Goal: Task Accomplishment & Management: Use online tool/utility

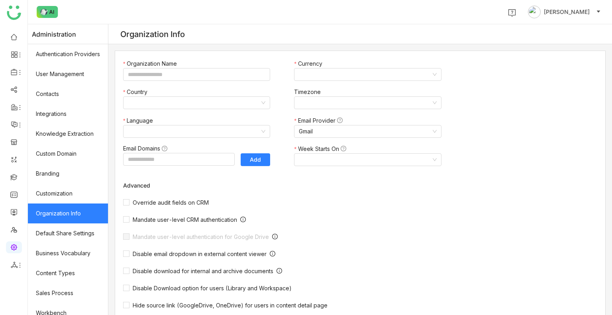
type input "*******"
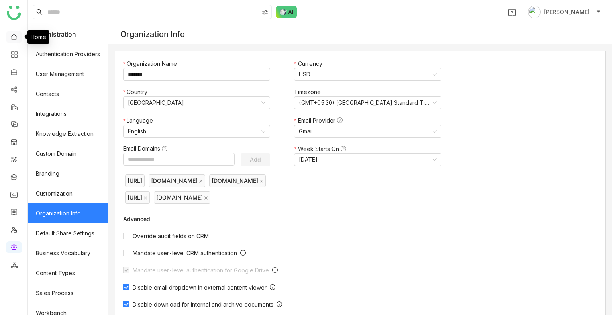
click at [10, 33] on link at bounding box center [13, 36] width 7 height 7
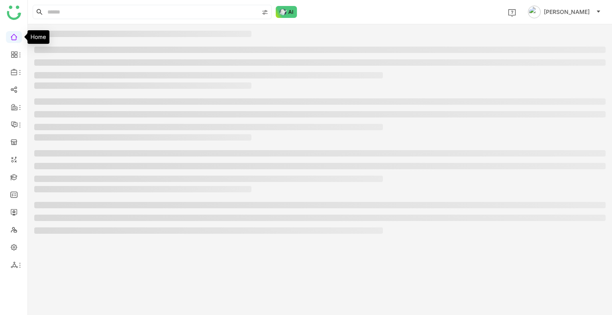
click at [10, 33] on link at bounding box center [13, 36] width 7 height 7
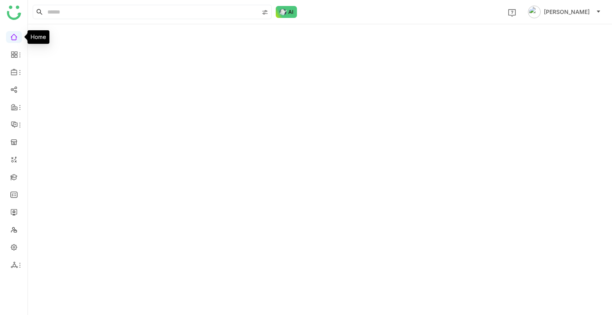
click at [10, 33] on link at bounding box center [13, 36] width 7 height 7
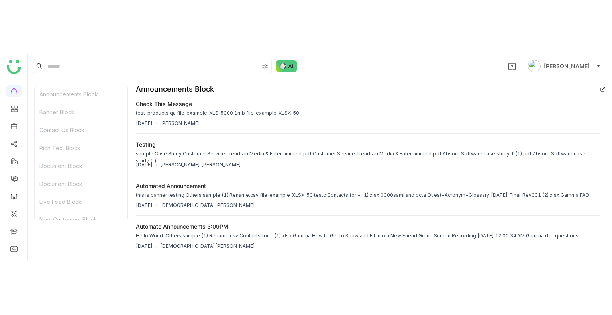
scroll to position [452, 0]
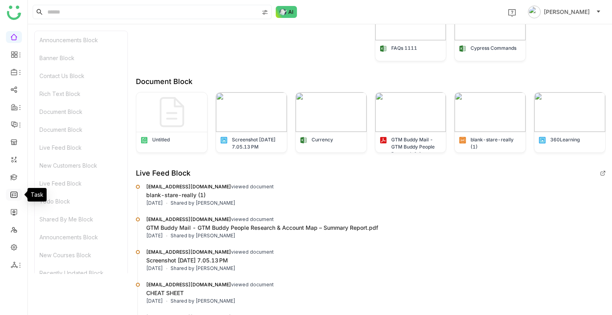
click at [12, 196] on link at bounding box center [13, 194] width 7 height 7
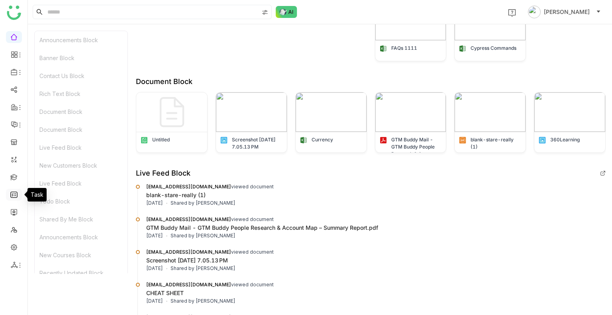
click at [12, 196] on link at bounding box center [13, 194] width 7 height 7
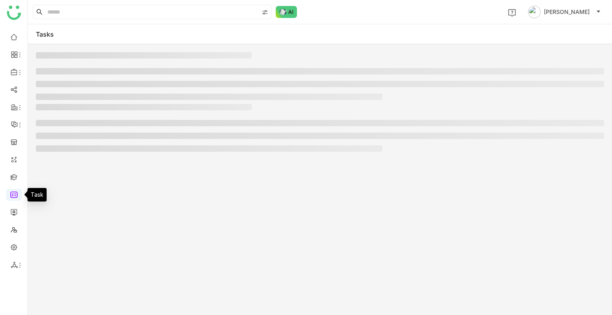
click at [12, 196] on link at bounding box center [13, 194] width 7 height 7
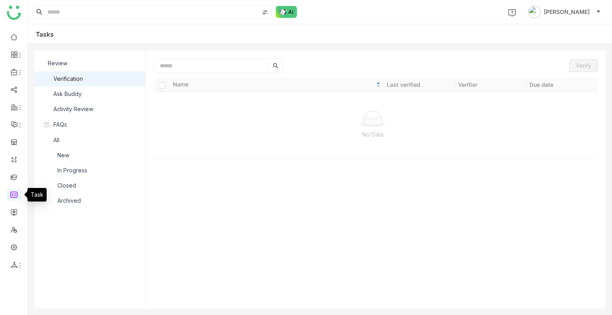
click at [12, 196] on link at bounding box center [13, 194] width 7 height 7
click at [14, 215] on link at bounding box center [13, 211] width 7 height 7
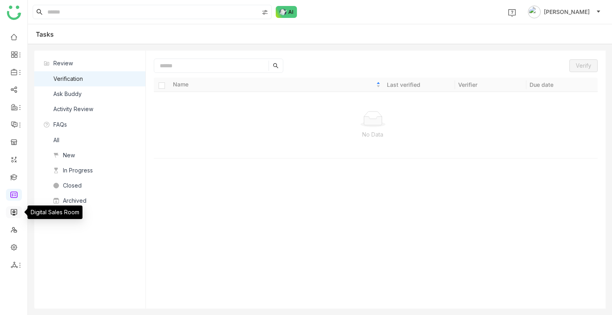
click at [14, 215] on link at bounding box center [13, 211] width 7 height 7
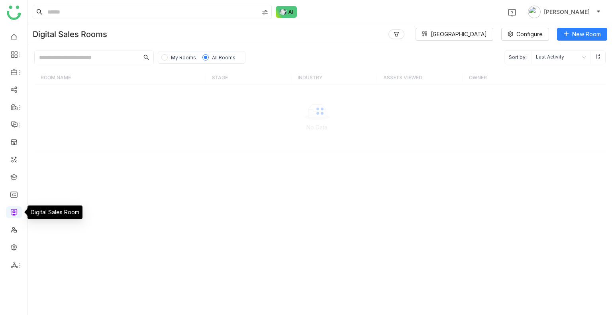
click at [14, 215] on link at bounding box center [13, 211] width 7 height 7
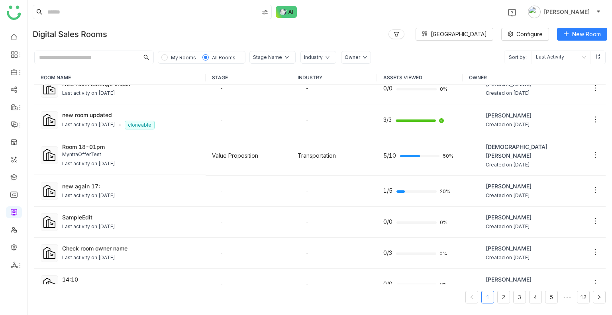
scroll to position [220, 0]
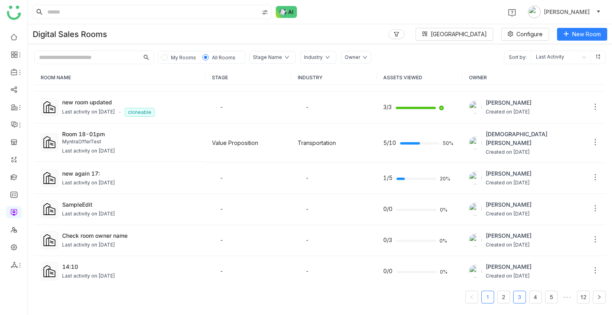
click at [515, 299] on link "3" at bounding box center [519, 297] width 12 height 12
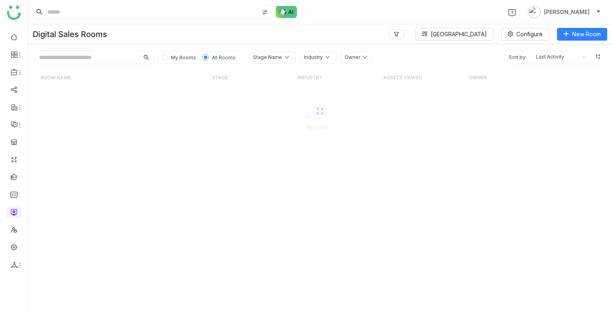
scroll to position [0, 0]
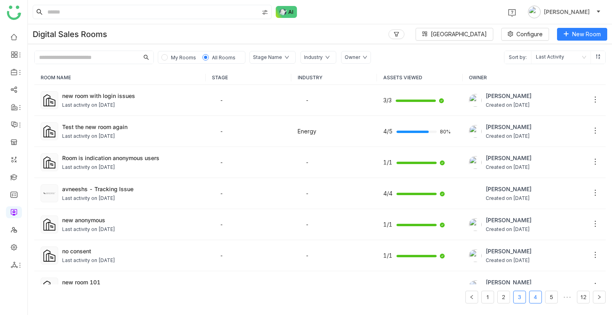
click at [534, 296] on link "4" at bounding box center [535, 297] width 12 height 12
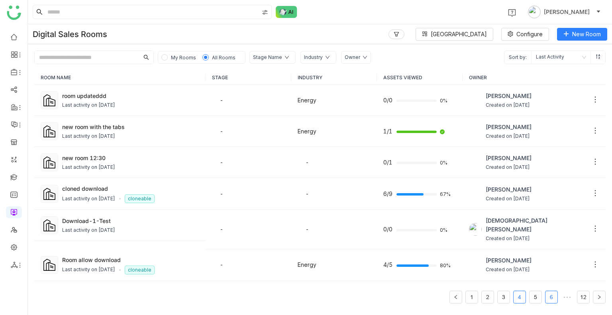
click at [554, 296] on link "6" at bounding box center [551, 297] width 12 height 12
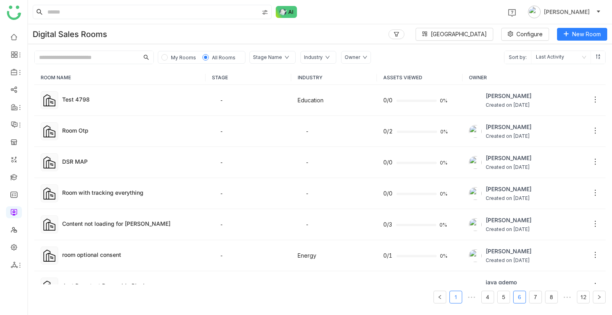
click at [454, 301] on link "1" at bounding box center [456, 297] width 12 height 12
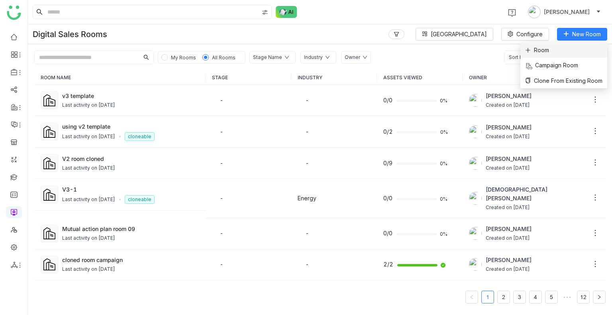
click at [554, 51] on li "Room" at bounding box center [563, 50] width 87 height 15
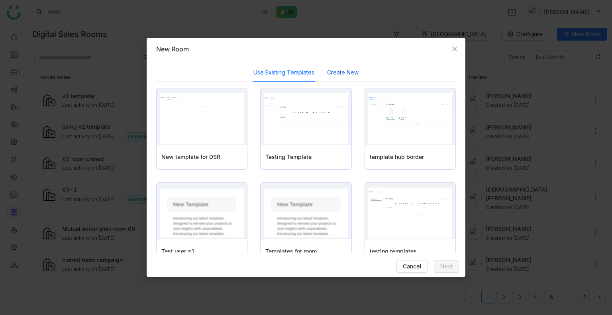
click at [337, 73] on button "Create New" at bounding box center [342, 72] width 31 height 9
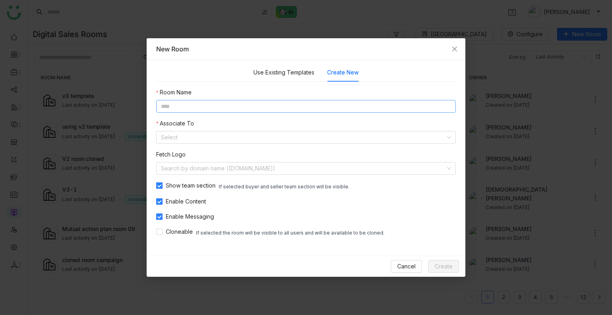
click at [184, 105] on input at bounding box center [305, 106] width 299 height 13
type input "**********"
click at [203, 153] on nz-form-item "Fetch Logo Search by domain name (example.com)" at bounding box center [305, 162] width 299 height 25
click at [201, 139] on input at bounding box center [303, 137] width 284 height 12
click at [194, 170] on input at bounding box center [303, 168] width 284 height 12
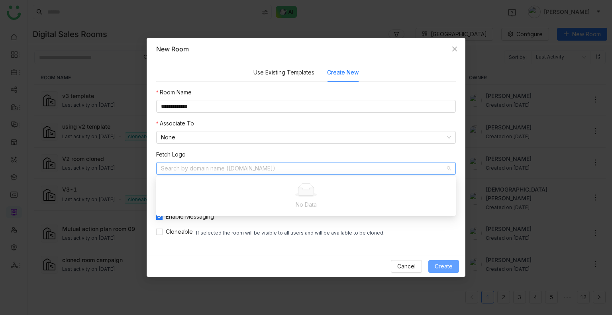
click at [445, 266] on span "Create" at bounding box center [443, 266] width 18 height 9
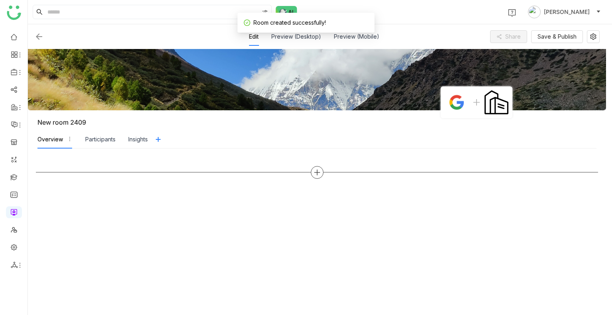
click at [314, 171] on icon at bounding box center [316, 172] width 7 height 7
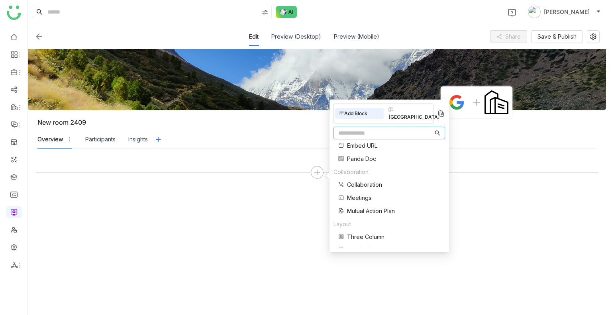
scroll to position [160, 0]
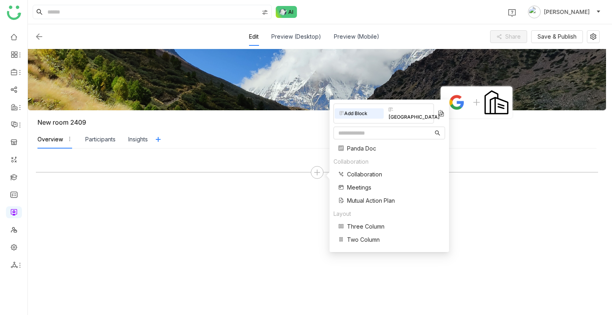
click at [355, 222] on span "Three Column" at bounding box center [365, 226] width 37 height 8
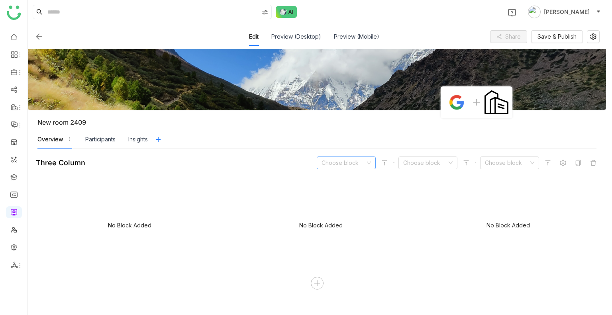
click at [335, 163] on input at bounding box center [343, 163] width 44 height 12
click at [346, 204] on div "Document" at bounding box center [345, 204] width 49 height 9
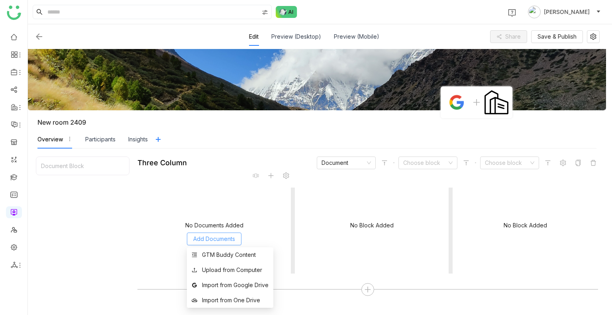
click at [217, 239] on span "Add Documents" at bounding box center [214, 239] width 42 height 9
drag, startPoint x: 230, startPoint y: 262, endPoint x: 229, endPoint y: 256, distance: 6.4
click at [229, 256] on ul "GTM Buddy Content Upload from Computer Import from Google Drive Import from One…" at bounding box center [230, 277] width 86 height 61
click at [229, 256] on div "GTM Buddy Content" at bounding box center [229, 255] width 54 height 9
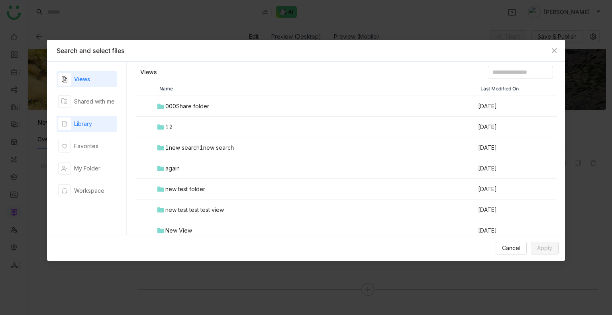
click at [93, 118] on div "Library" at bounding box center [87, 124] width 61 height 16
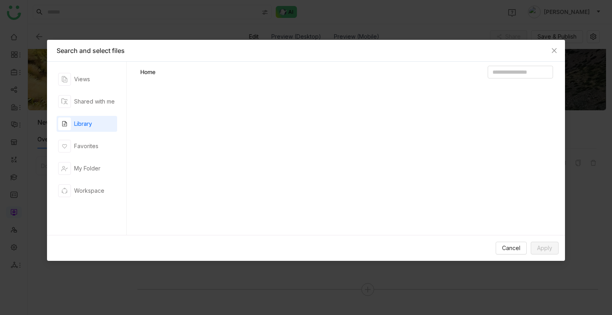
click at [93, 118] on div "Library" at bounding box center [87, 124] width 61 height 16
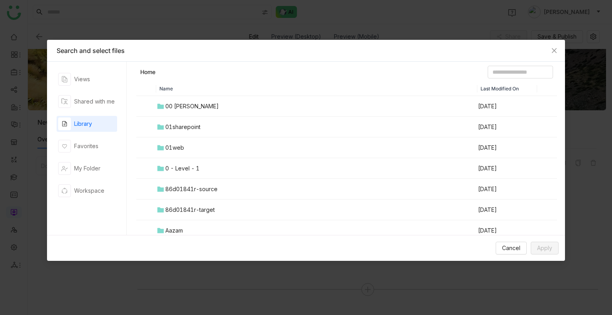
click at [200, 102] on div "00 Arif Folder" at bounding box center [191, 106] width 53 height 9
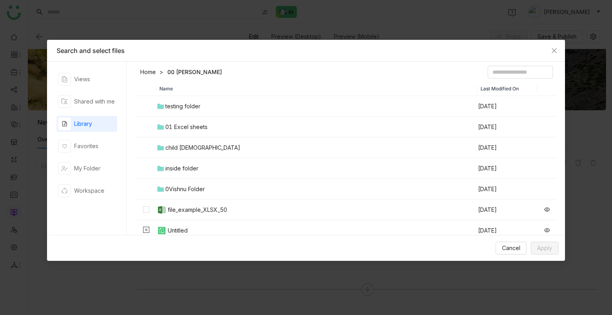
click at [163, 103] on icon at bounding box center [160, 106] width 7 height 7
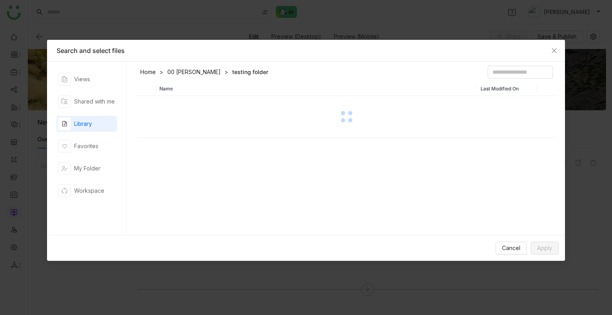
click at [163, 102] on div at bounding box center [346, 117] width 419 height 40
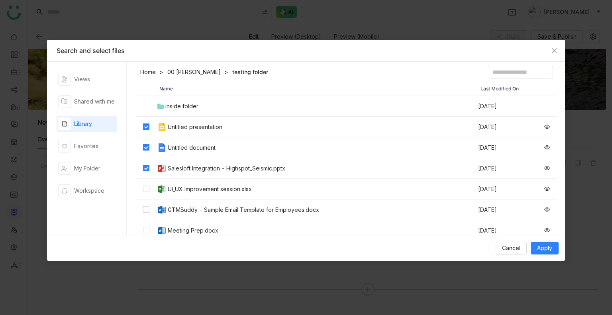
click at [149, 196] on td at bounding box center [146, 189] width 20 height 21
click at [149, 207] on td at bounding box center [146, 210] width 20 height 21
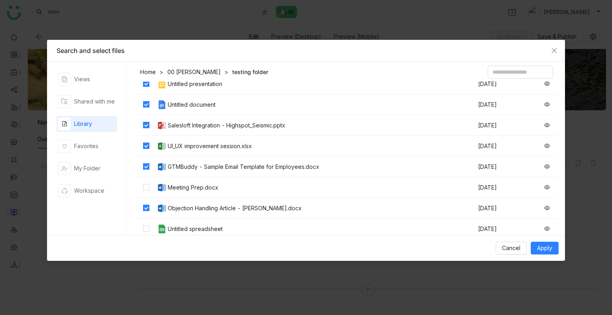
click at [143, 194] on td at bounding box center [146, 187] width 20 height 21
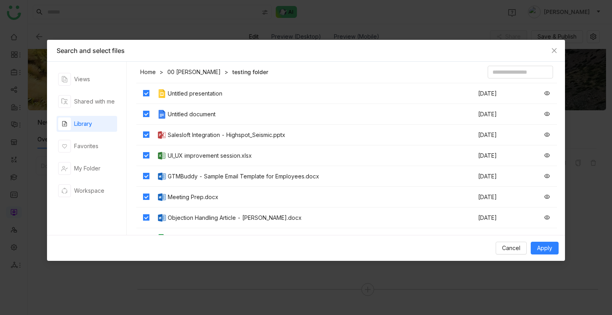
scroll to position [0, 0]
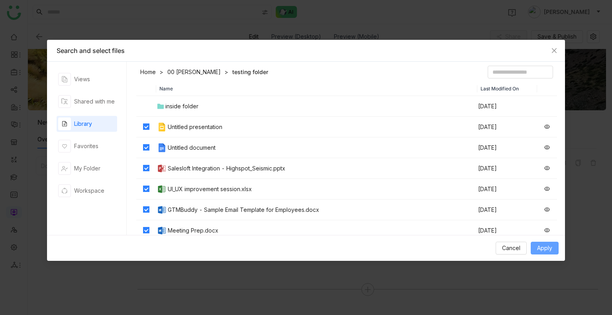
click at [541, 243] on button "Apply" at bounding box center [544, 248] width 28 height 13
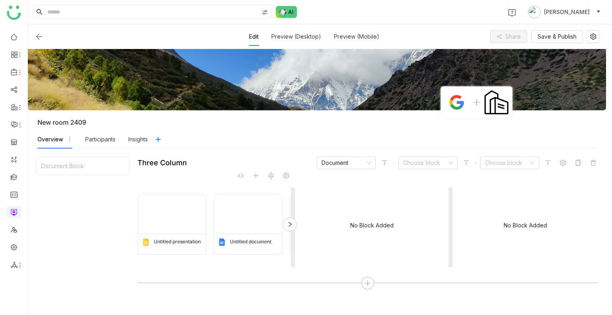
click at [287, 219] on div at bounding box center [290, 224] width 14 height 14
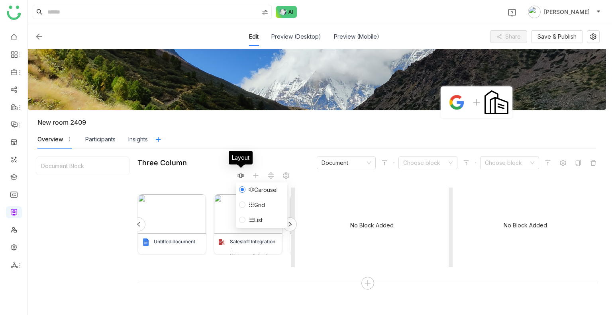
click at [243, 175] on icon at bounding box center [240, 175] width 6 height 6
click at [258, 217] on span "List" at bounding box center [255, 220] width 20 height 9
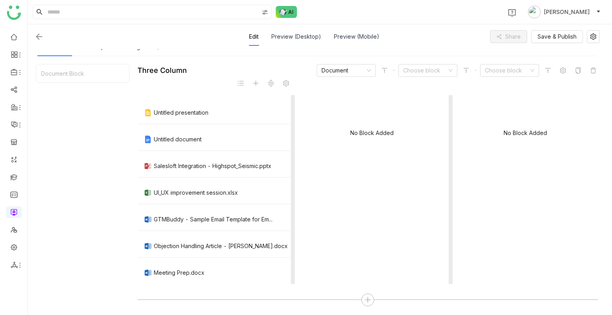
scroll to position [93, 0]
click at [253, 83] on icon at bounding box center [255, 82] width 6 height 6
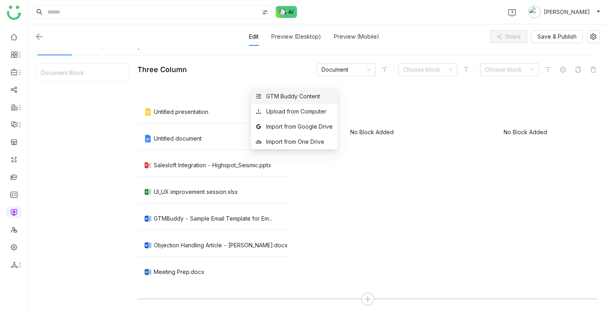
click at [272, 97] on div "GTM Buddy Content" at bounding box center [293, 96] width 54 height 9
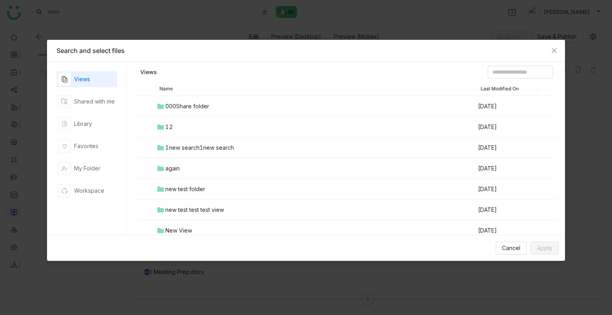
drag, startPoint x: 97, startPoint y: 116, endPoint x: 191, endPoint y: 133, distance: 95.1
click at [191, 133] on nz-tabset "Views Shared with me Library Favorites My Folder Workspace Views Name Last Modi…" at bounding box center [306, 148] width 518 height 173
click at [191, 133] on td "12" at bounding box center [316, 127] width 321 height 21
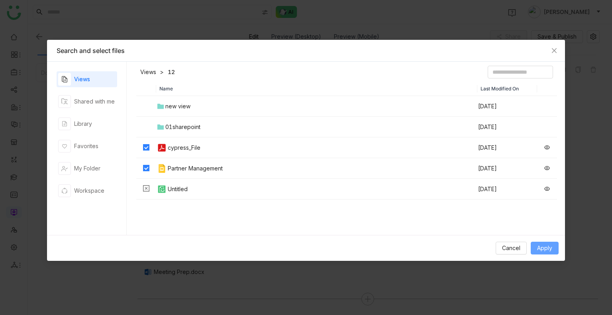
click at [546, 253] on button "Apply" at bounding box center [544, 248] width 28 height 13
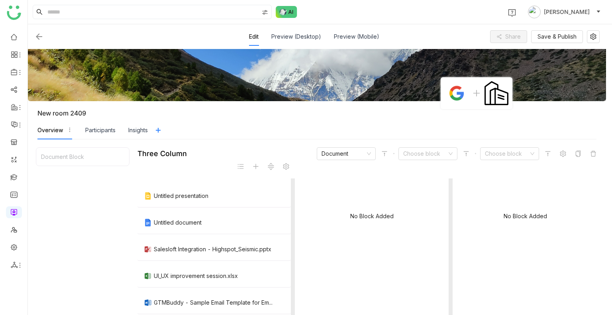
scroll to position [0, 0]
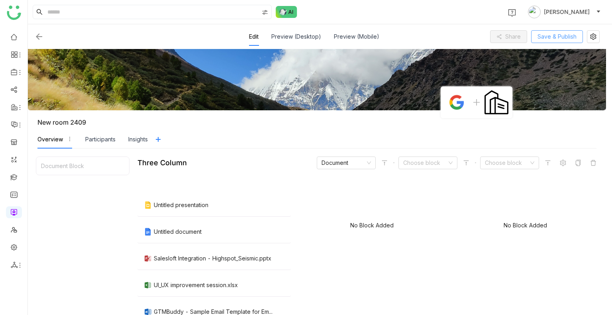
click at [550, 40] on span "Save & Publish" at bounding box center [556, 36] width 39 height 9
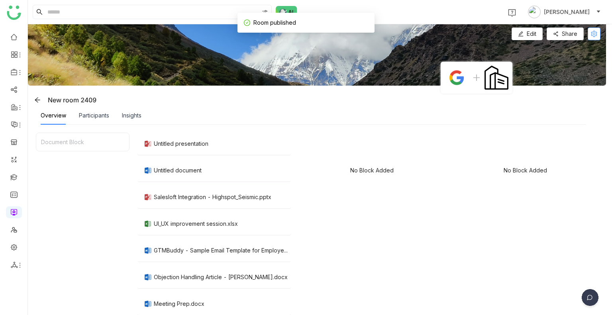
click at [596, 33] on icon at bounding box center [594, 34] width 6 height 6
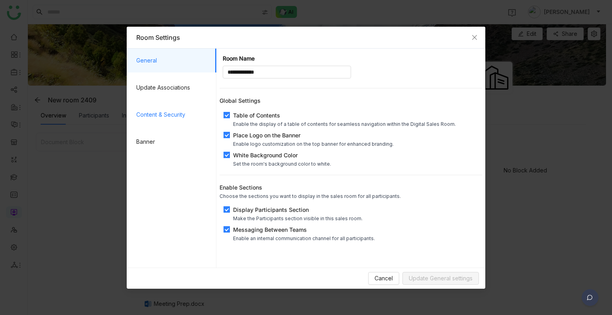
click at [164, 108] on span "Content & Security" at bounding box center [173, 115] width 74 height 24
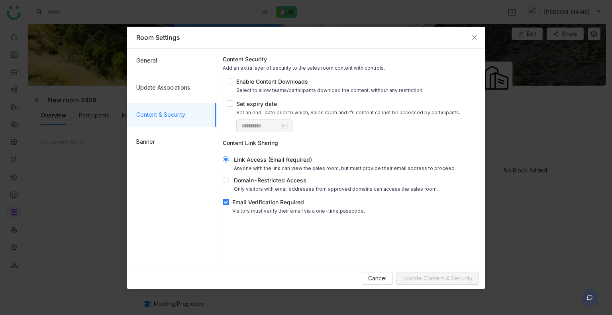
click at [229, 202] on span "Email Verification Required Visitors must verify their email via a one-time pas…" at bounding box center [298, 206] width 139 height 16
click at [440, 276] on span "Update Content & Security" at bounding box center [437, 278] width 70 height 9
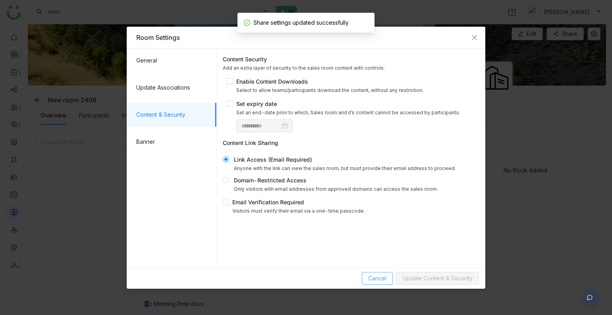
click at [377, 275] on span "Cancel" at bounding box center [377, 278] width 18 height 9
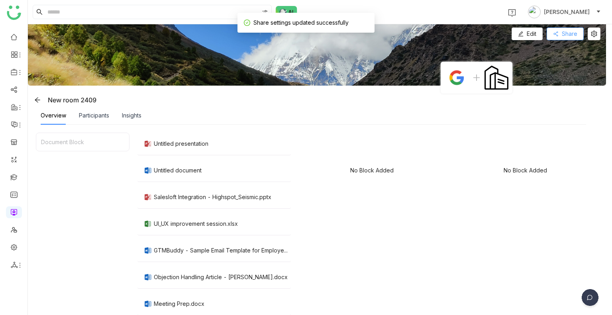
click at [569, 32] on span "Share" at bounding box center [570, 33] width 16 height 9
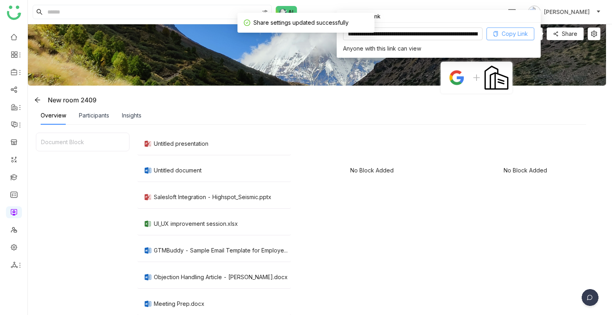
click at [516, 35] on span "Copy Link" at bounding box center [514, 33] width 26 height 9
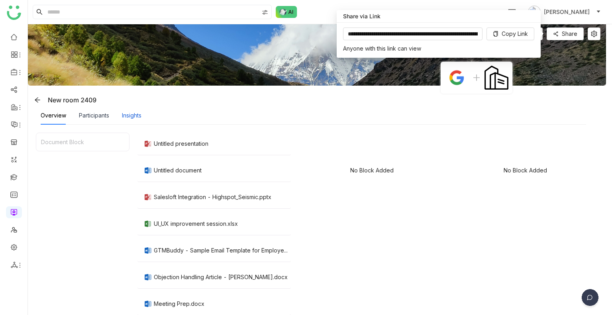
click at [135, 111] on div "Insights" at bounding box center [132, 115] width 20 height 9
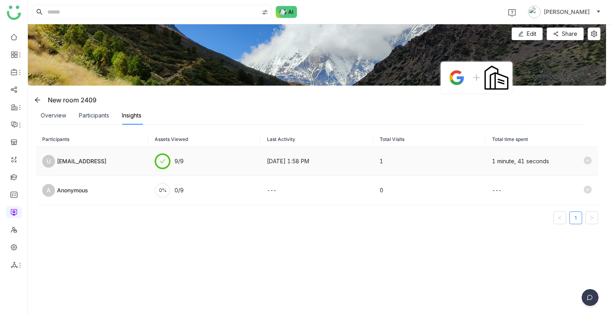
click at [583, 162] on icon at bounding box center [587, 161] width 8 height 8
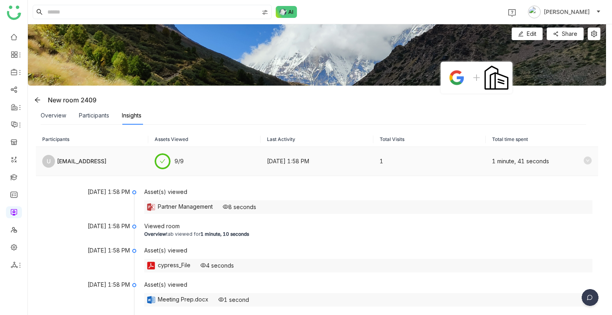
click at [210, 154] on td "9/9" at bounding box center [204, 161] width 112 height 29
click at [583, 160] on icon at bounding box center [587, 161] width 8 height 8
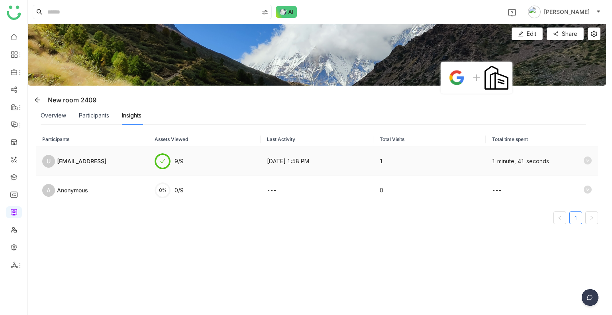
click at [530, 171] on td "1 minute, 41 seconds" at bounding box center [541, 161] width 112 height 29
click at [421, 157] on td "1" at bounding box center [429, 161] width 112 height 29
click at [241, 150] on td "9/9" at bounding box center [204, 161] width 112 height 29
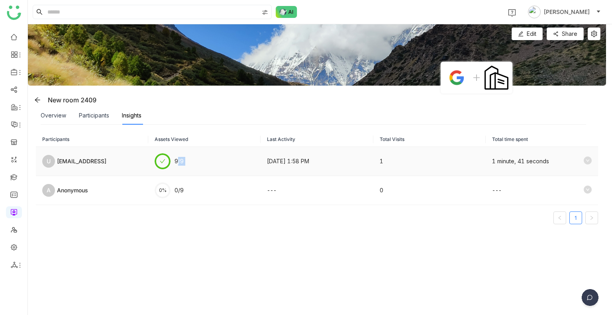
click at [241, 150] on td "9/9" at bounding box center [204, 161] width 112 height 29
click at [239, 150] on td "9/9" at bounding box center [204, 161] width 112 height 29
click at [200, 149] on td "9/9" at bounding box center [204, 161] width 112 height 29
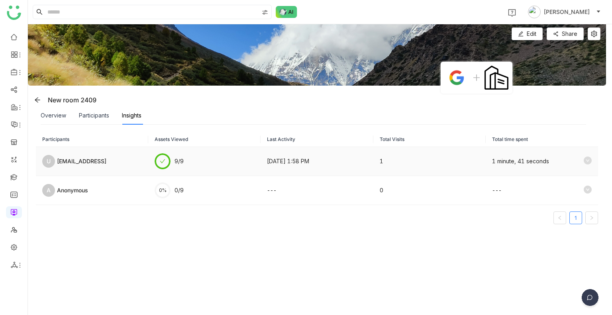
click at [201, 159] on td "9/9" at bounding box center [204, 161] width 112 height 29
click at [104, 163] on div "udaybhanue@gtmdscsdbuddy.ai" at bounding box center [81, 161] width 49 height 9
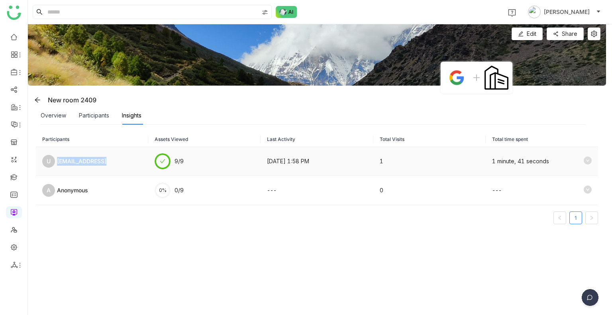
click at [104, 163] on div "udaybhanue@gtmdscsdbuddy.ai" at bounding box center [81, 161] width 49 height 9
click at [583, 160] on icon at bounding box center [587, 161] width 8 height 8
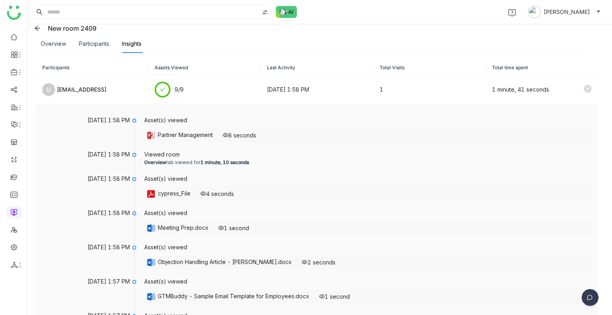
scroll to position [72, 0]
click at [583, 90] on icon at bounding box center [587, 88] width 8 height 8
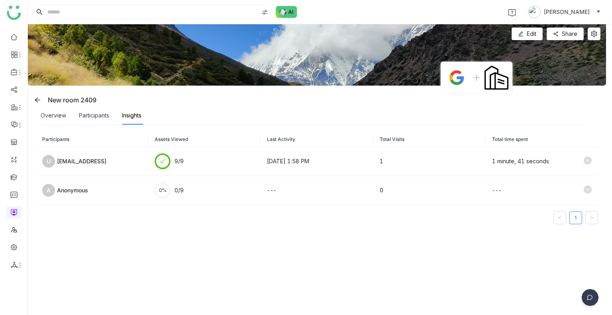
click at [104, 33] on img at bounding box center [317, 54] width 578 height 61
click at [94, 127] on div "Participants Assets Viewed Last Activity Total Visits Total time spent U udaybh…" at bounding box center [317, 220] width 578 height 190
click at [89, 114] on div "Participants" at bounding box center [94, 115] width 30 height 9
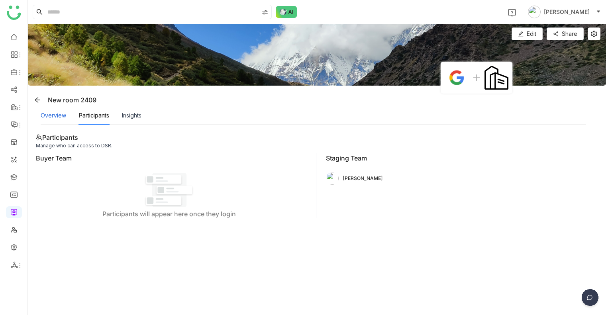
click at [53, 115] on div "Overview" at bounding box center [53, 115] width 25 height 9
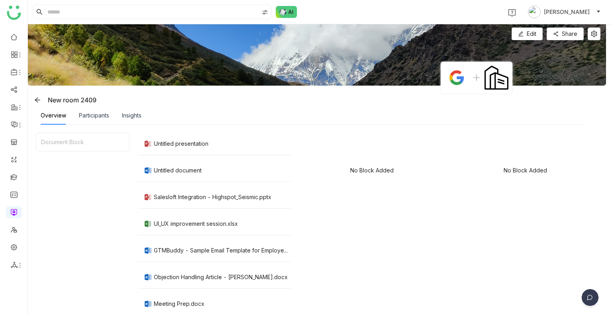
click at [53, 115] on div "Overview" at bounding box center [53, 115] width 25 height 9
click at [121, 114] on div "Overview Participants Insights" at bounding box center [91, 115] width 101 height 18
click at [123, 114] on div "Insights" at bounding box center [132, 115] width 20 height 9
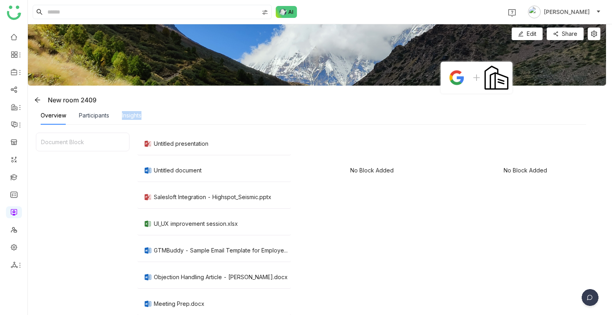
click at [123, 114] on div "Insights" at bounding box center [132, 115] width 20 height 9
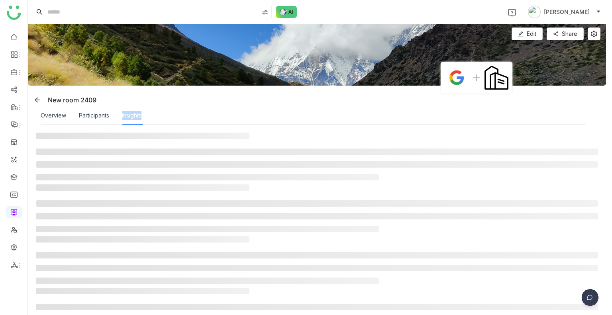
click at [123, 114] on div "Insights" at bounding box center [132, 115] width 20 height 9
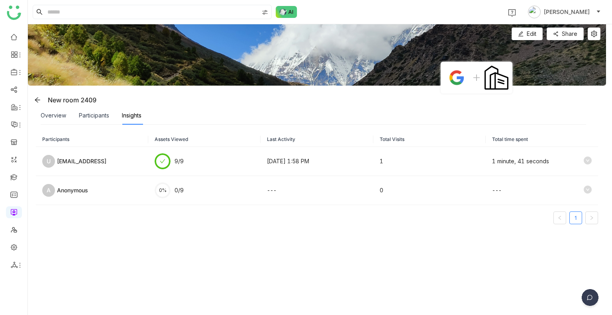
click at [123, 114] on div "Insights" at bounding box center [132, 115] width 20 height 9
click at [51, 117] on div "Overview" at bounding box center [53, 115] width 25 height 9
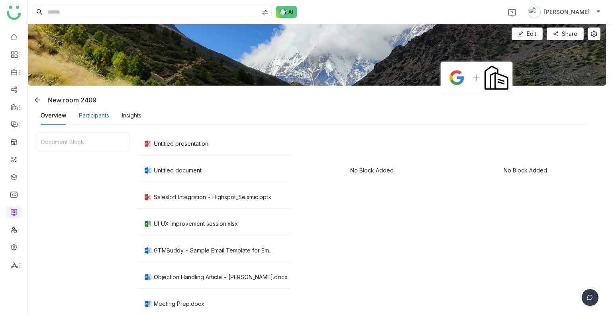
click at [89, 114] on div "Participants" at bounding box center [94, 115] width 30 height 9
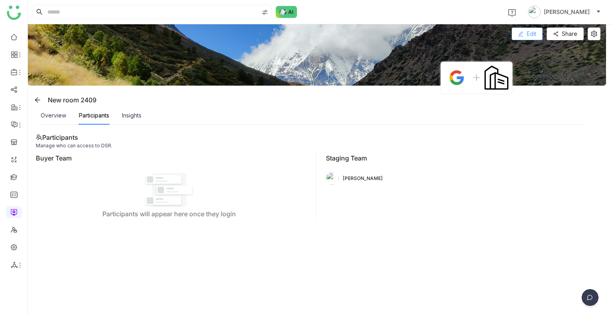
click at [515, 33] on button "Edit" at bounding box center [526, 33] width 31 height 13
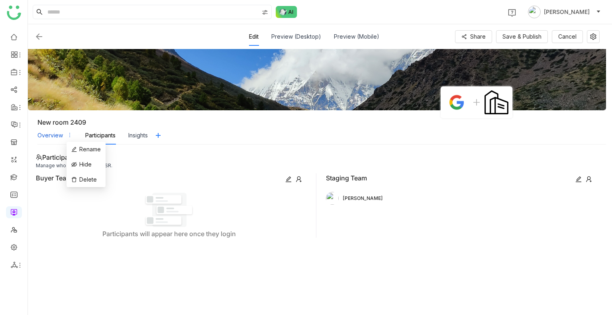
click at [67, 133] on icon "button" at bounding box center [70, 135] width 6 height 6
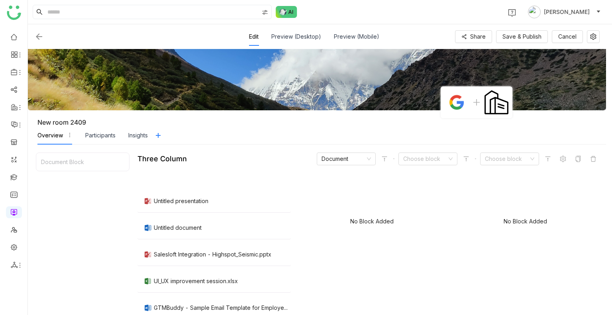
click at [73, 145] on div "Document Block Three Column Document Choose block Choose block Untitled present…" at bounding box center [317, 301] width 578 height 313
click at [72, 149] on icon at bounding box center [74, 150] width 6 height 6
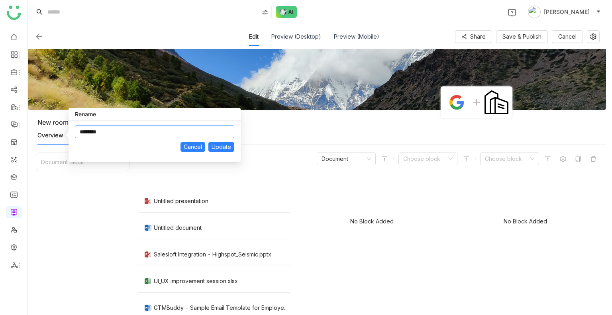
click at [131, 137] on input "********" at bounding box center [154, 131] width 159 height 13
type input "**********"
click at [215, 144] on span "Update" at bounding box center [221, 147] width 20 height 9
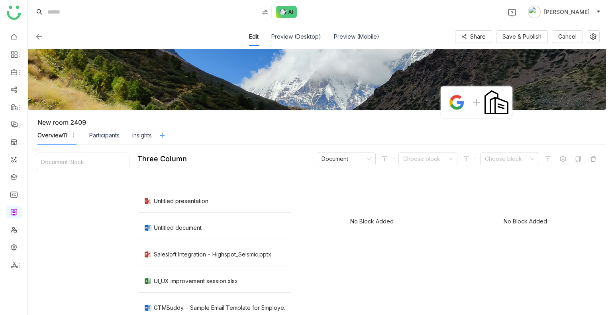
click at [168, 135] on icon at bounding box center [162, 135] width 12 height 6
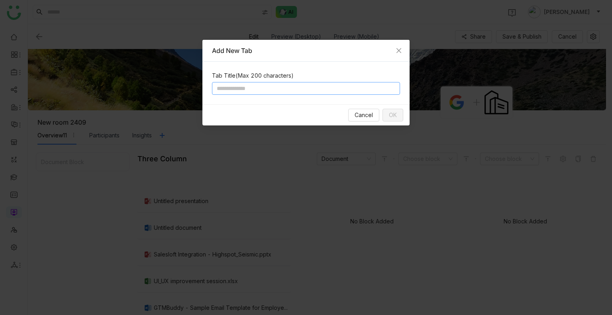
click at [241, 86] on input at bounding box center [306, 88] width 188 height 13
type input "***"
click at [394, 116] on span "OK" at bounding box center [393, 115] width 8 height 9
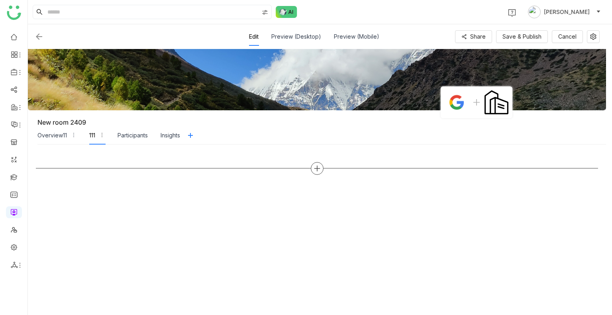
click at [322, 167] on div at bounding box center [317, 168] width 13 height 13
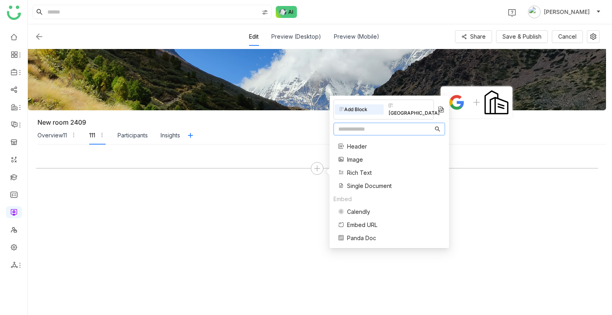
scroll to position [67, 0]
click at [364, 181] on span "Single Document" at bounding box center [369, 185] width 45 height 8
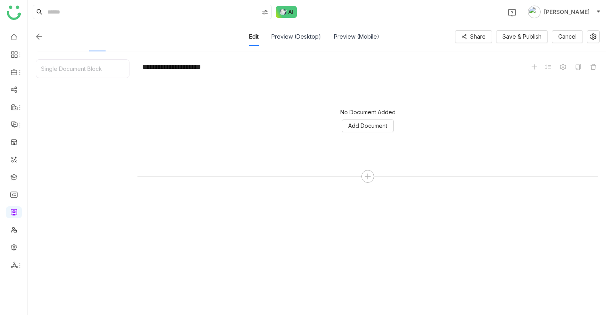
scroll to position [94, 0]
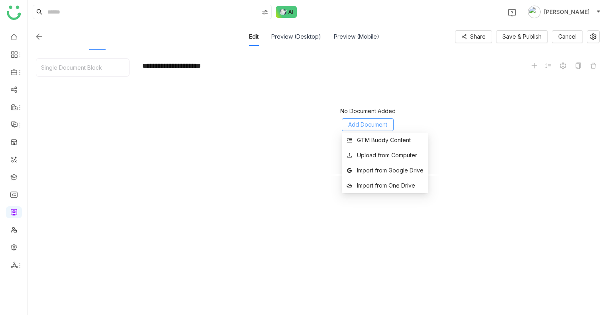
click at [361, 129] on button "Add Document" at bounding box center [368, 124] width 52 height 13
click at [361, 137] on div "GTM Buddy Content" at bounding box center [384, 140] width 54 height 9
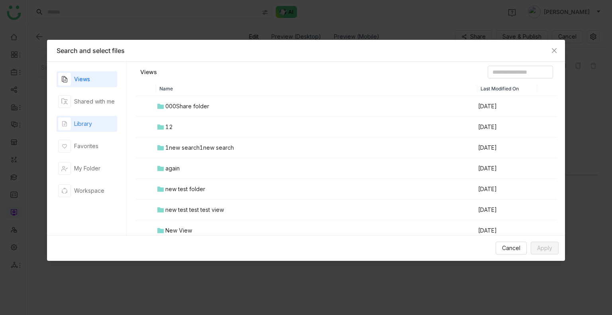
click at [111, 125] on div "Library" at bounding box center [87, 124] width 61 height 16
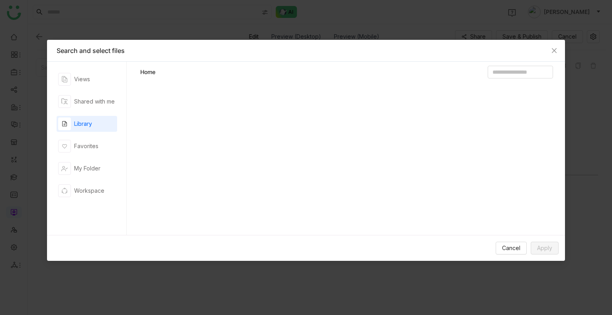
click at [111, 125] on div "Library" at bounding box center [87, 124] width 61 height 16
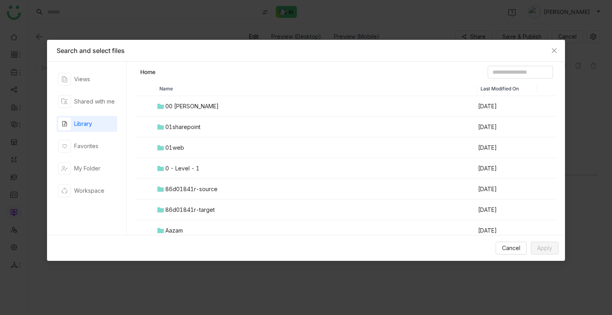
click at [201, 148] on td "01web" at bounding box center [316, 147] width 321 height 21
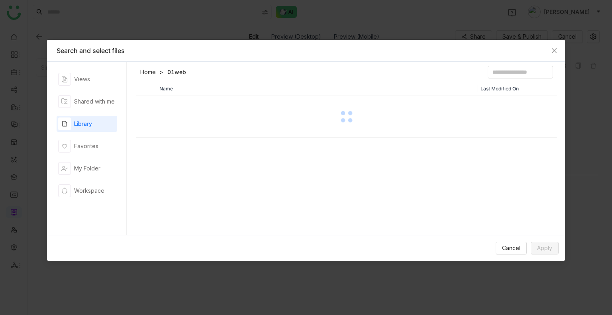
click at [201, 148] on div "Name Last Modified On" at bounding box center [346, 160] width 421 height 157
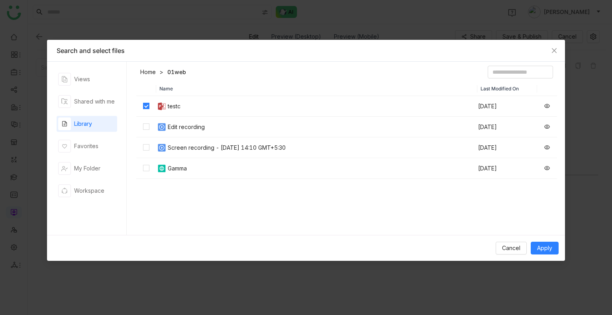
click at [539, 256] on div "Cancel Apply" at bounding box center [306, 248] width 518 height 26
click at [538, 252] on button "Apply" at bounding box center [544, 248] width 28 height 13
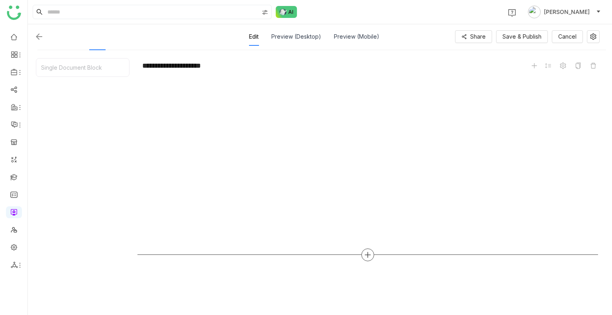
click at [366, 253] on icon at bounding box center [367, 254] width 7 height 7
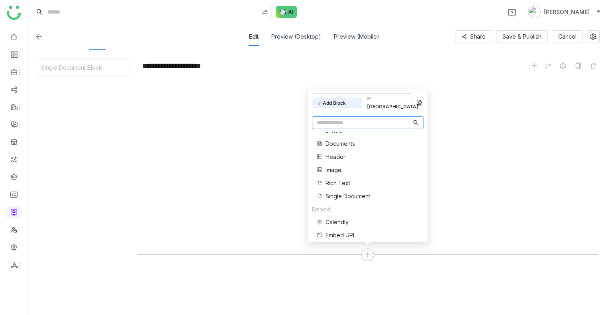
scroll to position [51, 0]
click at [338, 196] on span "Single Document" at bounding box center [347, 194] width 45 height 8
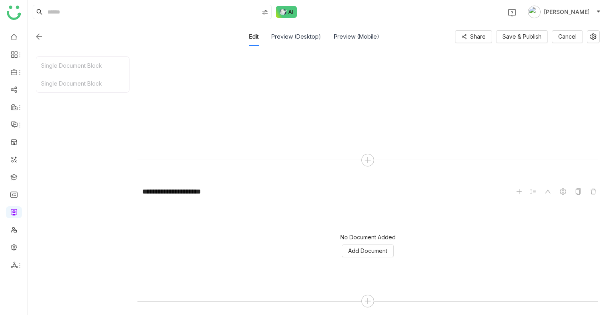
scroll to position [190, 0]
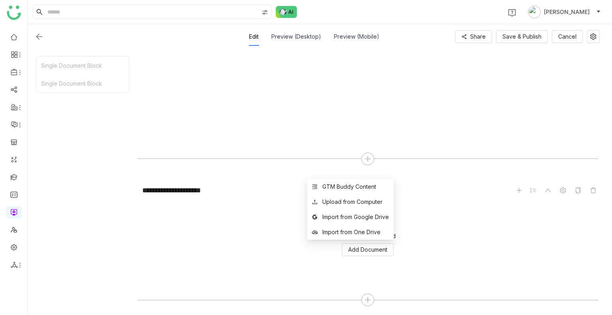
click at [358, 240] on div "GTM Buddy Content Upload from Computer Import from Google Drive Import from One…" at bounding box center [350, 209] width 86 height 61
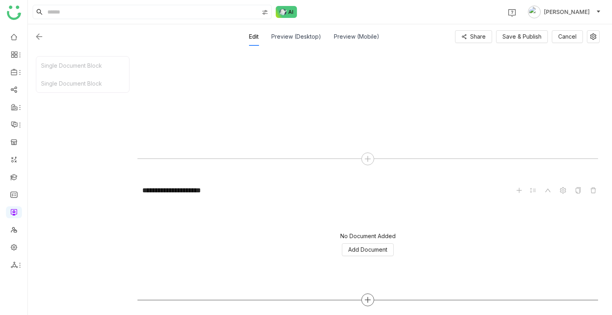
click at [369, 302] on icon at bounding box center [367, 299] width 7 height 7
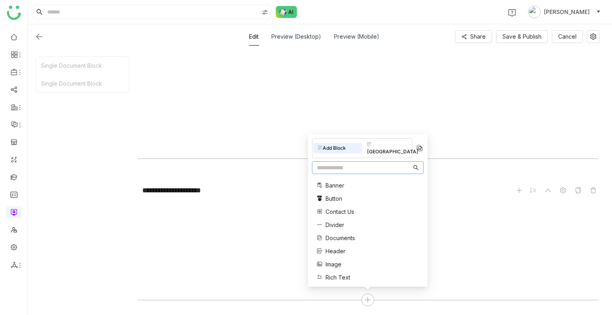
click at [341, 235] on span "Documents" at bounding box center [339, 238] width 29 height 8
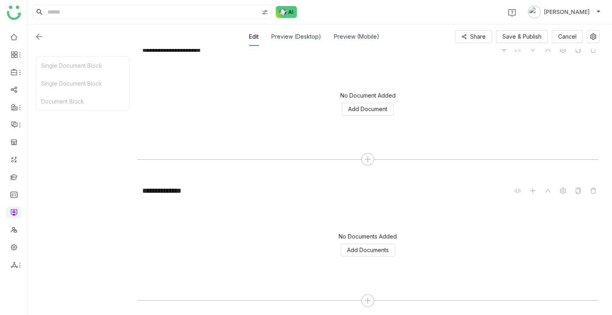
scroll to position [331, 0]
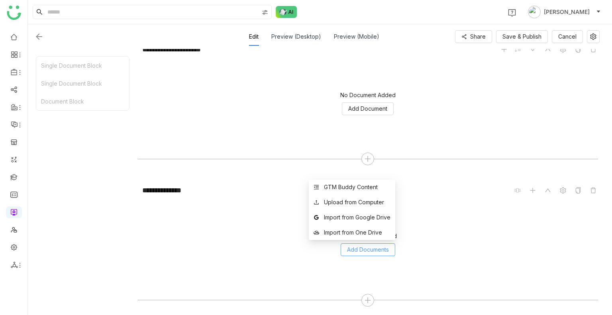
click at [369, 246] on span "Add Documents" at bounding box center [368, 249] width 42 height 9
click at [340, 193] on li "GTM Buddy Content" at bounding box center [352, 187] width 86 height 15
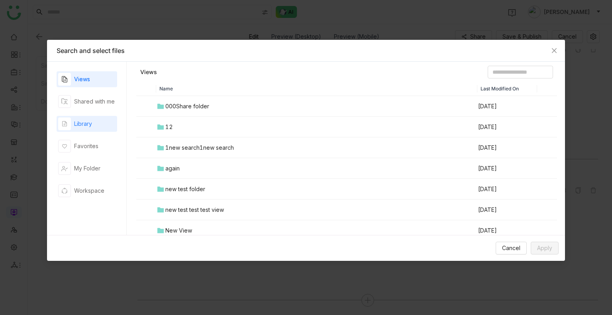
click at [82, 123] on div "Library" at bounding box center [83, 123] width 18 height 9
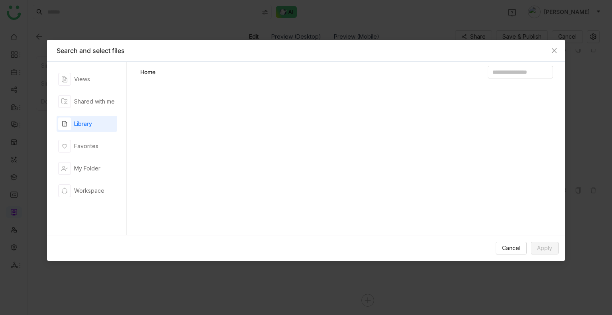
click at [82, 123] on div "Library" at bounding box center [83, 123] width 18 height 9
click at [165, 107] on div "Team Folder" at bounding box center [181, 106] width 33 height 9
click at [165, 107] on div at bounding box center [346, 117] width 419 height 40
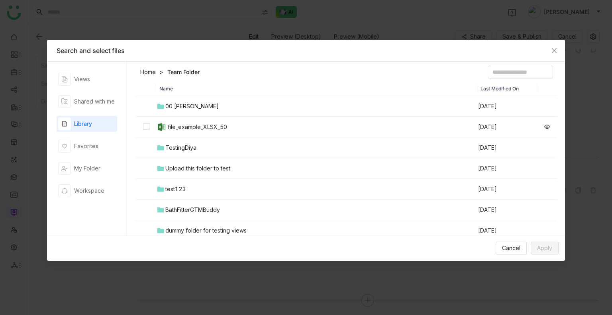
click at [193, 126] on div "file_example_XLSX_50" at bounding box center [197, 127] width 59 height 9
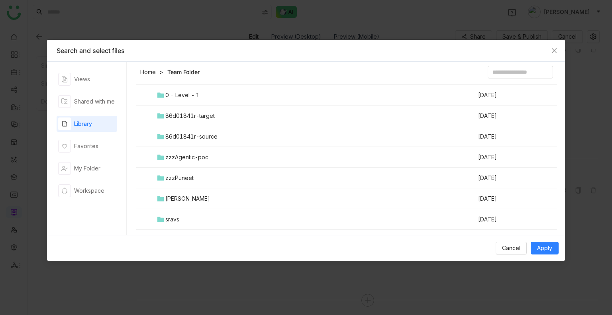
scroll to position [242, 0]
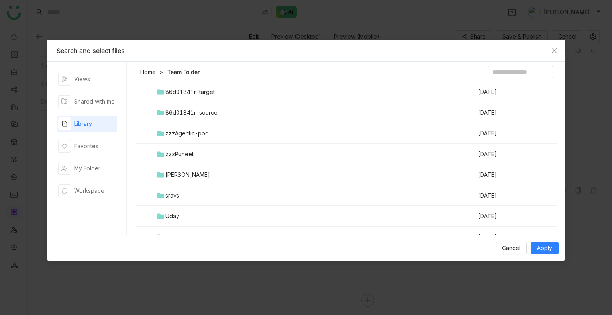
click at [208, 211] on td "Uday" at bounding box center [316, 216] width 321 height 21
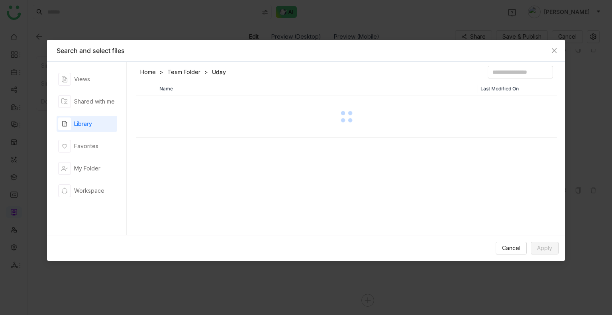
scroll to position [0, 0]
click at [208, 211] on div "Name Last Modified On" at bounding box center [346, 160] width 421 height 157
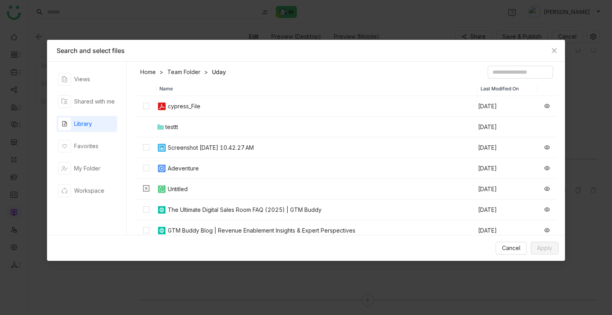
click at [141, 108] on td at bounding box center [146, 106] width 20 height 21
click at [148, 164] on label at bounding box center [146, 168] width 6 height 9
click at [189, 73] on link "Team Folder" at bounding box center [183, 72] width 33 height 8
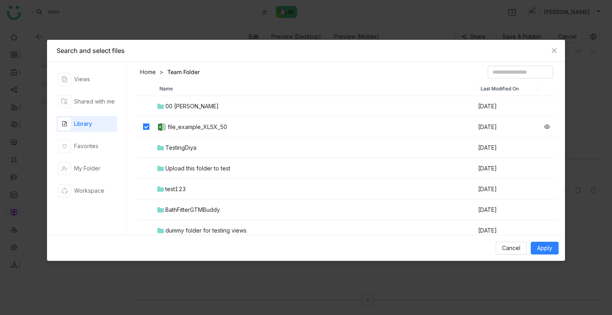
click at [182, 148] on div "TestingDiya" at bounding box center [180, 147] width 31 height 9
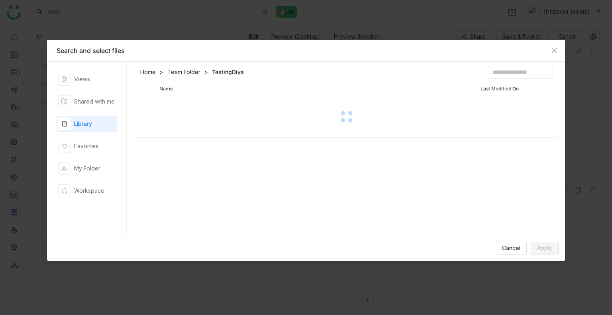
click at [182, 148] on div "Name Last Modified On" at bounding box center [346, 160] width 421 height 157
click at [164, 111] on td "Documents" at bounding box center [316, 106] width 321 height 21
click at [164, 111] on div at bounding box center [346, 117] width 419 height 40
click at [191, 74] on link "Team Folder" at bounding box center [183, 72] width 33 height 8
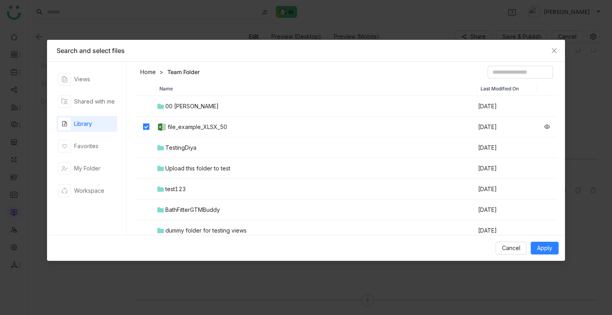
click at [178, 184] on td "test123" at bounding box center [316, 189] width 321 height 21
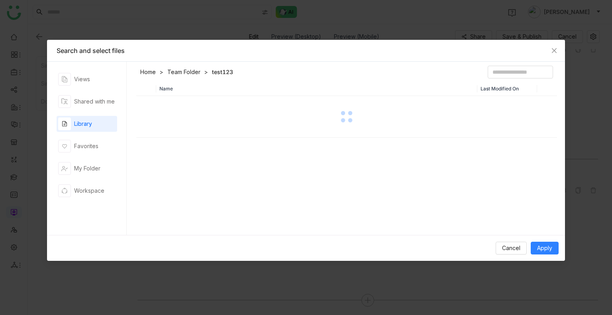
click at [178, 184] on div "Name Last Modified On" at bounding box center [346, 160] width 421 height 157
click at [162, 103] on icon at bounding box center [160, 106] width 7 height 7
click at [162, 103] on div at bounding box center [346, 117] width 419 height 40
click at [161, 105] on icon at bounding box center [160, 106] width 6 height 5
click at [161, 105] on div at bounding box center [346, 117] width 419 height 40
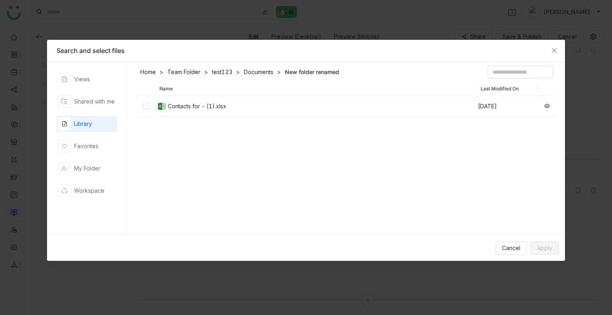
click at [161, 105] on img at bounding box center [162, 107] width 10 height 10
click at [186, 68] on link "Team Folder" at bounding box center [183, 72] width 33 height 8
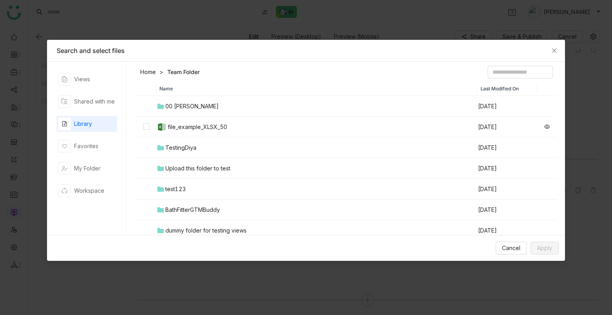
click at [198, 123] on div "file_example_XLSX_50" at bounding box center [197, 127] width 59 height 9
click at [542, 247] on span "Apply" at bounding box center [544, 248] width 15 height 9
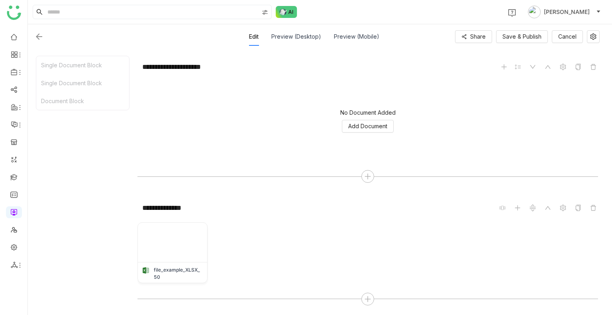
scroll to position [312, 0]
click at [520, 36] on span "Save & Publish" at bounding box center [521, 36] width 39 height 9
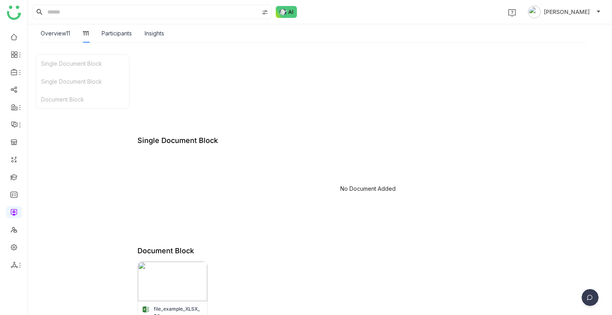
scroll to position [202, 0]
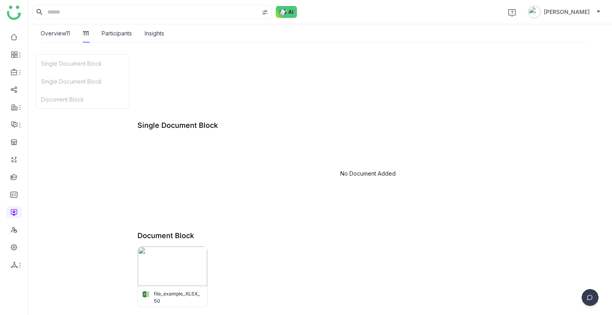
click at [62, 100] on div "Document Block" at bounding box center [82, 99] width 93 height 18
click at [62, 85] on div "Single Document Block" at bounding box center [82, 81] width 93 height 18
click at [57, 60] on div "Single Document Block" at bounding box center [82, 64] width 93 height 18
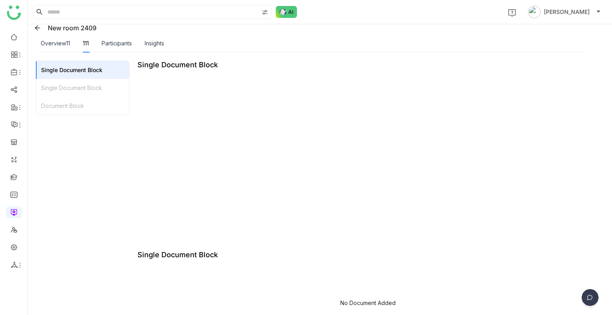
click at [72, 85] on div "Single Document Block" at bounding box center [82, 88] width 93 height 18
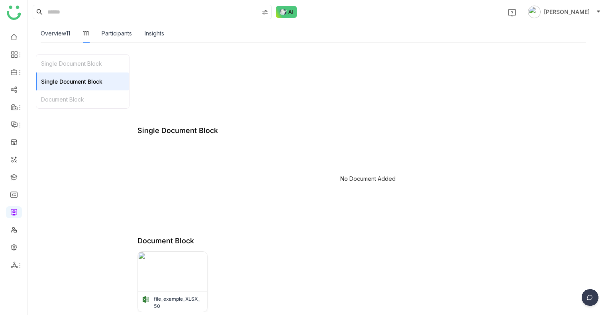
scroll to position [202, 0]
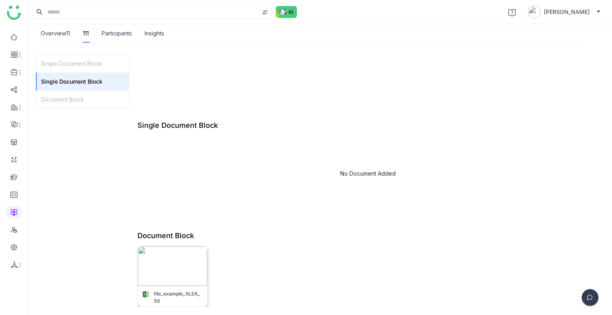
click at [163, 288] on div "file_example_XLSX_50" at bounding box center [172, 296] width 69 height 20
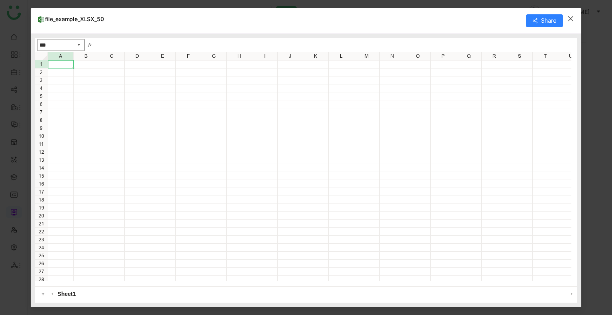
scroll to position [81, 0]
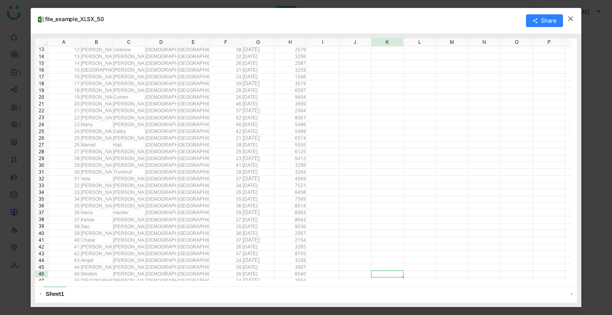
click at [570, 14] on span "Close" at bounding box center [571, 19] width 22 height 22
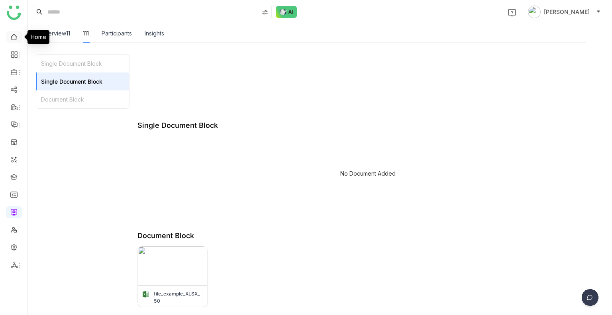
click at [16, 33] on link at bounding box center [13, 36] width 7 height 7
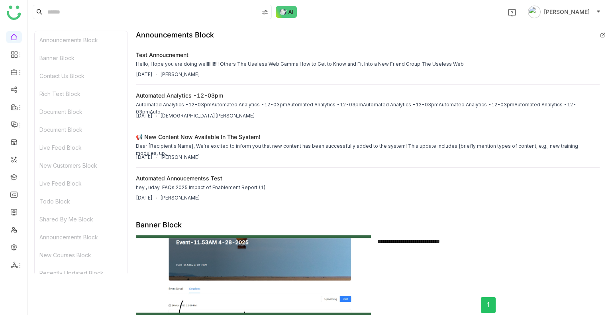
scroll to position [16, 0]
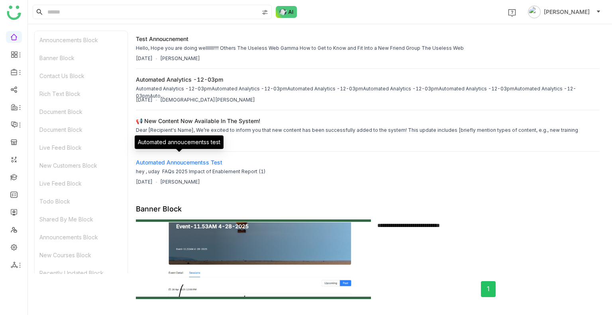
click at [195, 158] on div "Automated annoucementss test" at bounding box center [179, 162] width 86 height 8
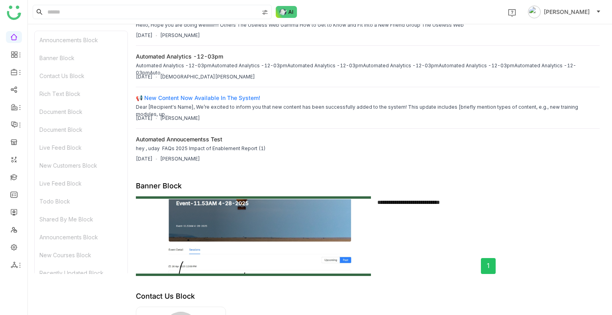
scroll to position [49, 0]
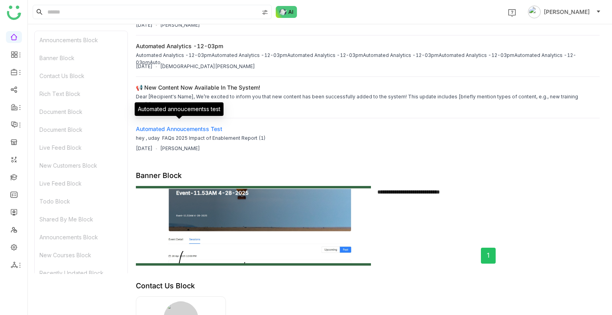
click at [199, 125] on div "Automated annoucementss test" at bounding box center [179, 129] width 86 height 8
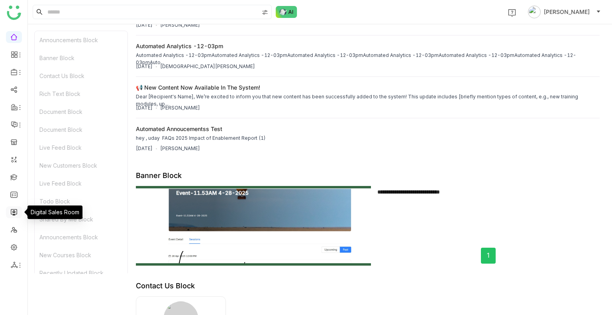
click at [11, 215] on link at bounding box center [13, 211] width 7 height 7
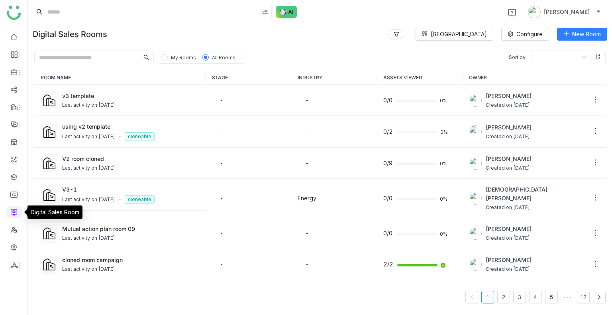
click at [11, 215] on link at bounding box center [13, 211] width 7 height 7
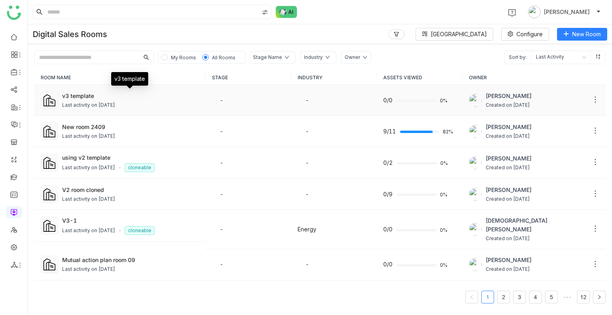
click at [86, 94] on div "v3 template" at bounding box center [130, 96] width 137 height 8
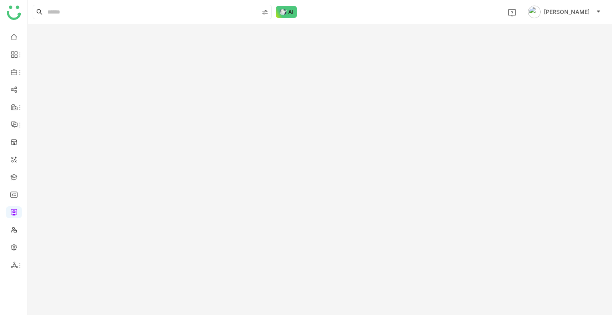
click at [86, 94] on gtmb-room-detail at bounding box center [320, 169] width 584 height 291
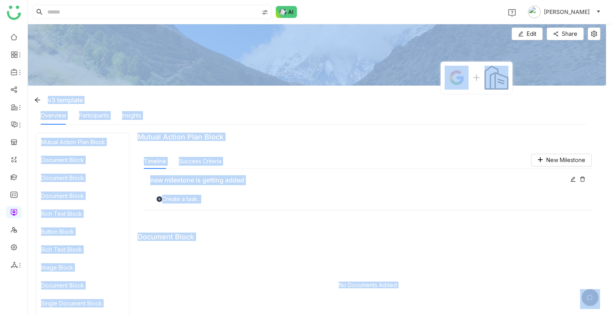
click at [169, 54] on img at bounding box center [317, 54] width 578 height 61
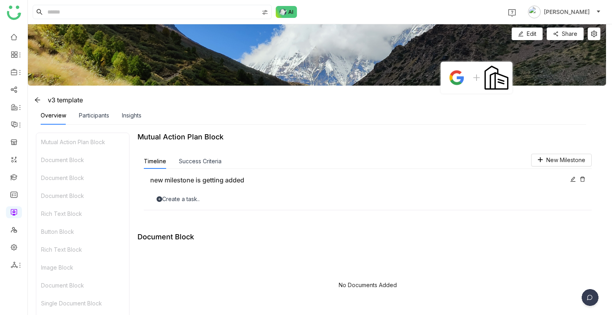
click at [323, 7] on div "1 Uday Bhanu" at bounding box center [320, 12] width 584 height 24
click at [36, 99] on icon at bounding box center [37, 99] width 5 height 5
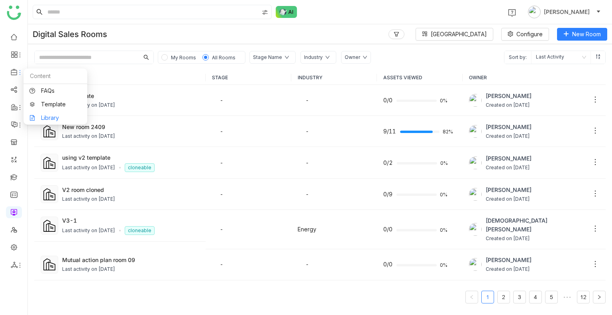
click at [55, 115] on link "Library" at bounding box center [55, 118] width 52 height 6
click at [55, 112] on body "1 Uday Bhanu Digital Sales Rooms Block Library Configure New Room My Rooms All …" at bounding box center [306, 157] width 612 height 315
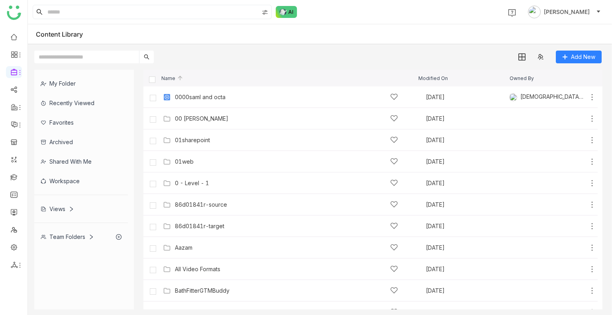
click at [98, 55] on input "text" at bounding box center [86, 57] width 105 height 13
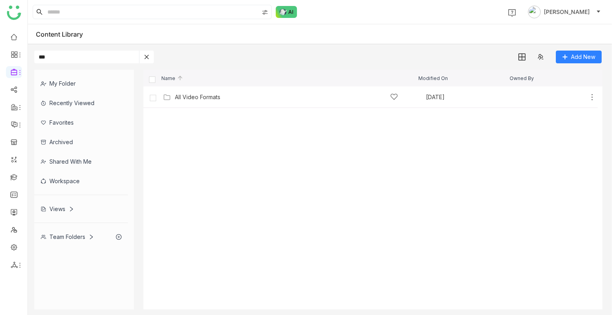
type input "***"
click at [152, 60] on span at bounding box center [146, 57] width 15 height 13
click at [145, 56] on icon at bounding box center [147, 57] width 6 height 6
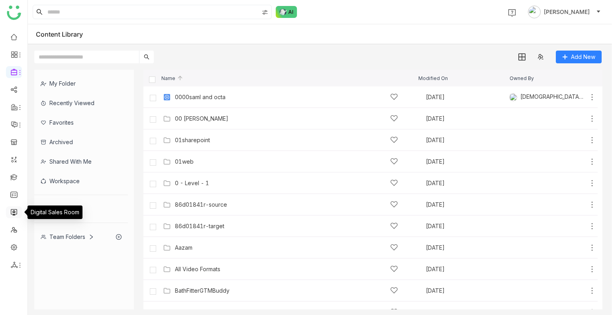
click at [15, 214] on link at bounding box center [13, 211] width 7 height 7
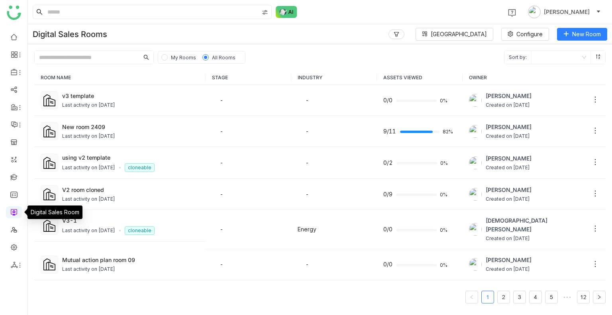
click at [15, 214] on link at bounding box center [13, 211] width 7 height 7
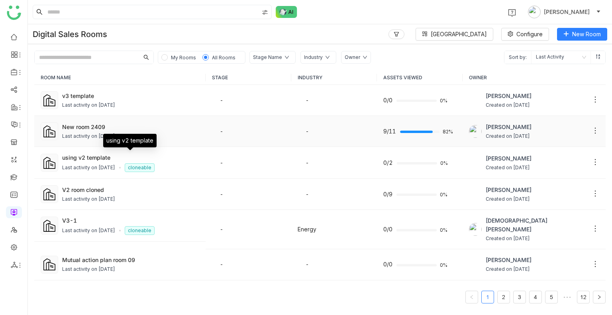
click at [131, 119] on td "New room 2409 Last activity on Sep 24, 2025" at bounding box center [119, 131] width 171 height 31
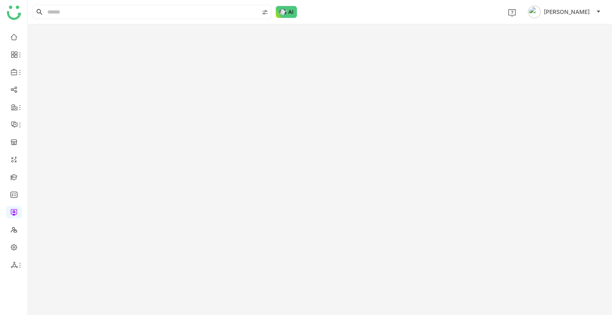
click at [131, 119] on gtmb-room-detail at bounding box center [320, 169] width 584 height 291
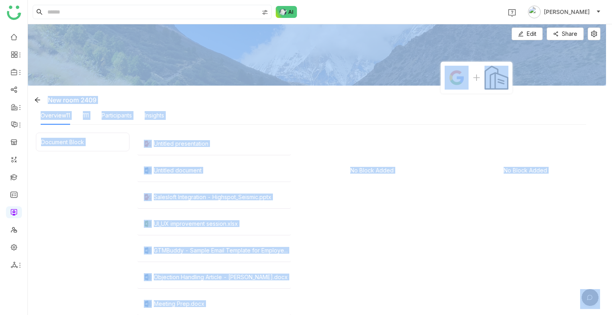
click at [278, 108] on div "Overview11 111 Participants Insights" at bounding box center [313, 115] width 545 height 18
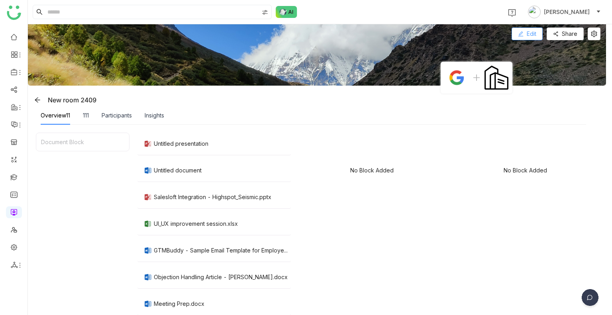
click at [534, 35] on span "Edit" at bounding box center [531, 33] width 10 height 9
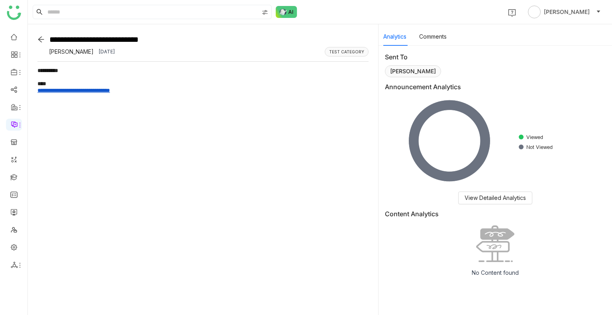
click at [109, 88] on link "**********" at bounding box center [73, 91] width 72 height 6
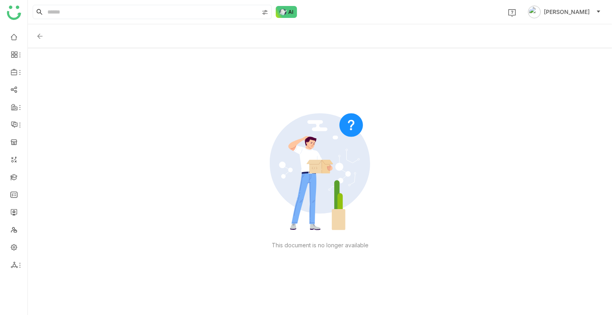
click at [38, 37] on img at bounding box center [40, 36] width 8 height 8
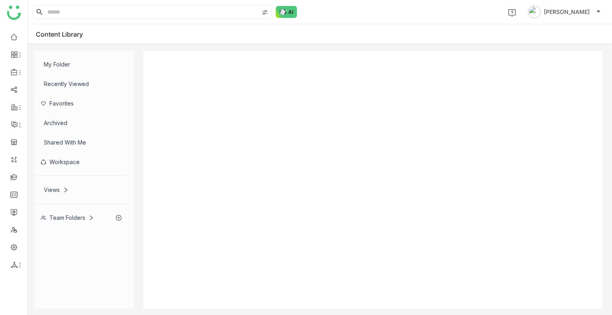
click at [38, 37] on div "Content Library" at bounding box center [65, 34] width 59 height 8
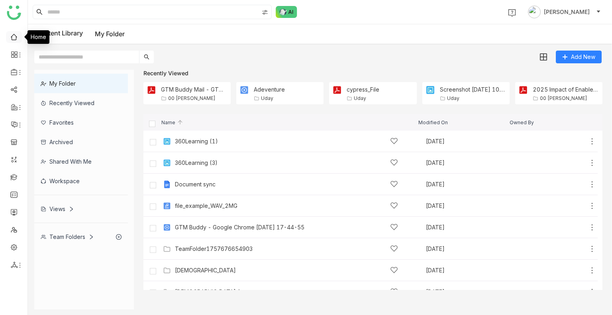
click at [12, 34] on link at bounding box center [13, 36] width 7 height 7
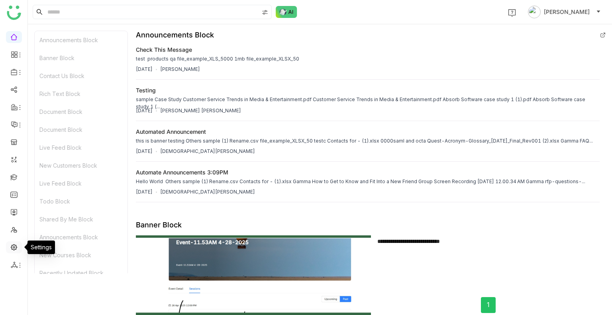
click at [14, 246] on link at bounding box center [13, 246] width 7 height 7
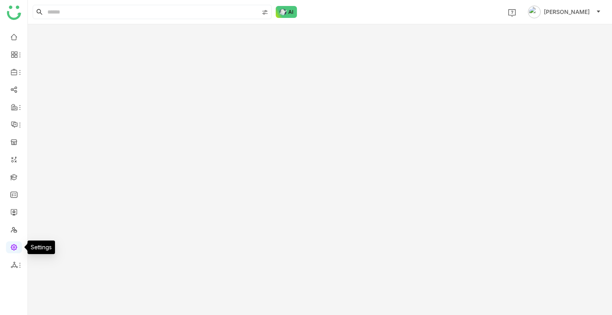
click at [14, 246] on link at bounding box center [13, 246] width 7 height 7
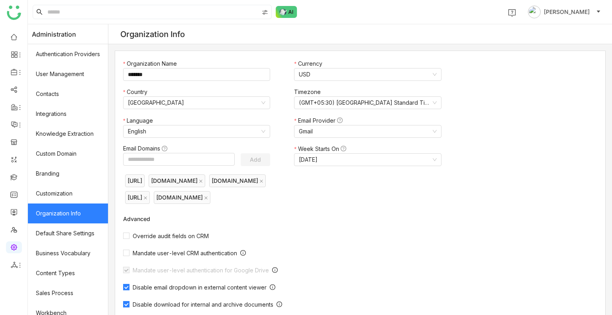
scroll to position [107, 0]
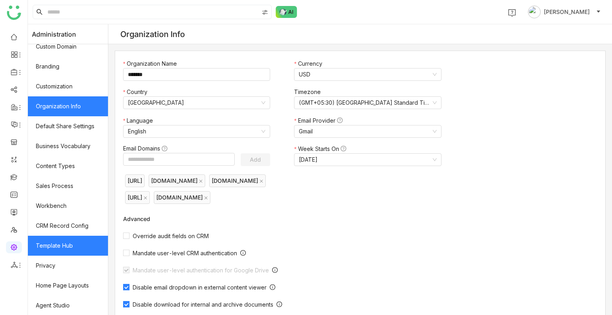
click at [67, 241] on link "Template Hub" at bounding box center [68, 246] width 80 height 20
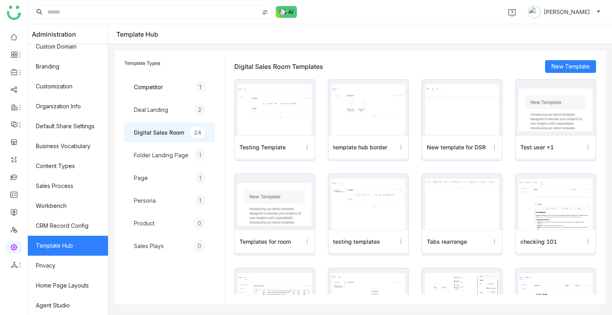
click at [304, 116] on img at bounding box center [275, 109] width 74 height 51
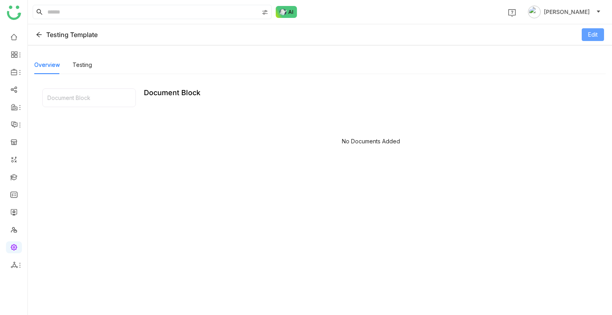
click at [588, 39] on button "Edit" at bounding box center [592, 34] width 22 height 13
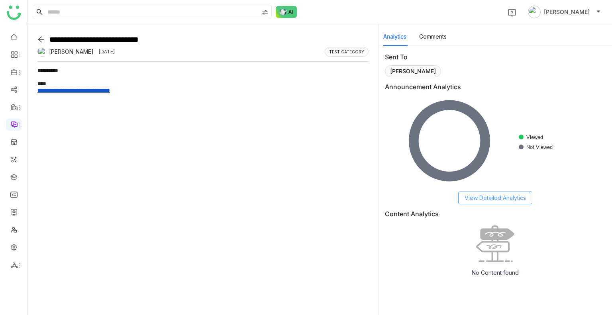
click at [501, 196] on span "View Detailed Analytics" at bounding box center [494, 198] width 61 height 9
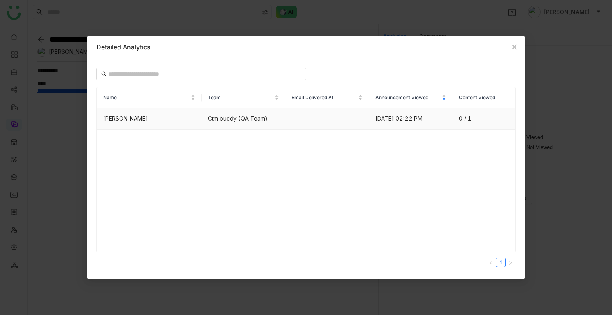
click at [465, 122] on div "0 / 1" at bounding box center [484, 118] width 50 height 9
click at [511, 39] on span "Close" at bounding box center [514, 47] width 22 height 22
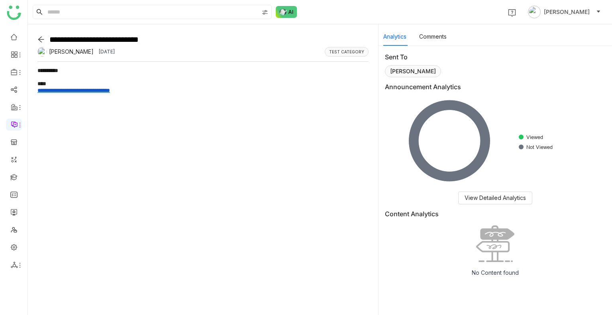
click at [441, 47] on div "Sent To Uday Bhanu Announcement Analytics Created with Highcharts 11.2.0 Viewed…" at bounding box center [494, 168] width 233 height 244
click at [431, 39] on button "Comments" at bounding box center [432, 36] width 27 height 9
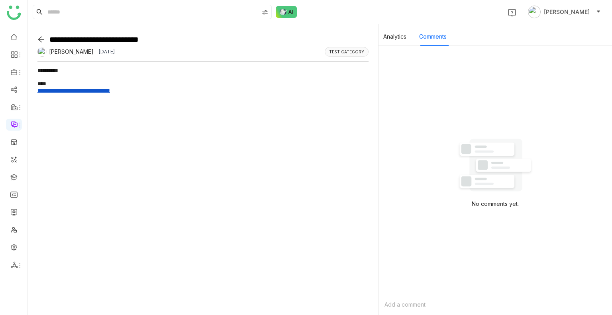
click at [42, 43] on div at bounding box center [202, 39] width 331 height 11
click at [38, 38] on icon at bounding box center [40, 39] width 7 height 7
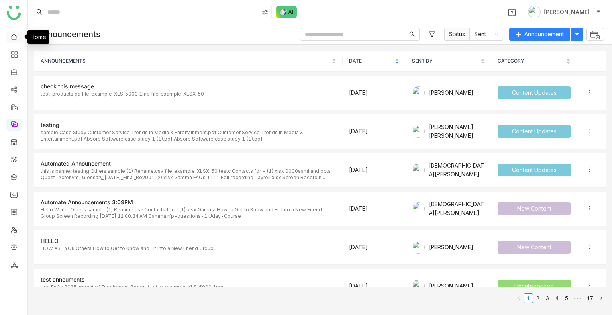
click at [10, 33] on link at bounding box center [13, 36] width 7 height 7
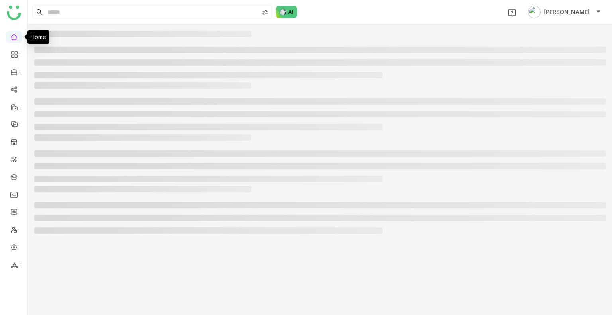
click at [10, 33] on link at bounding box center [13, 36] width 7 height 7
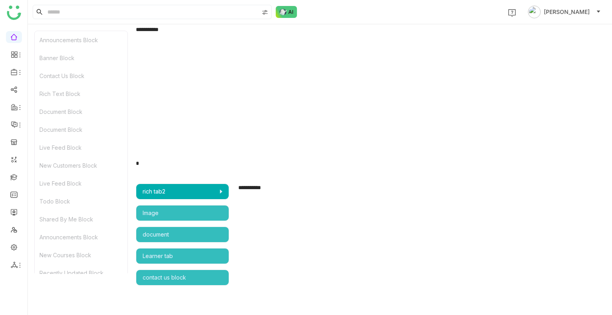
scroll to position [1590, 0]
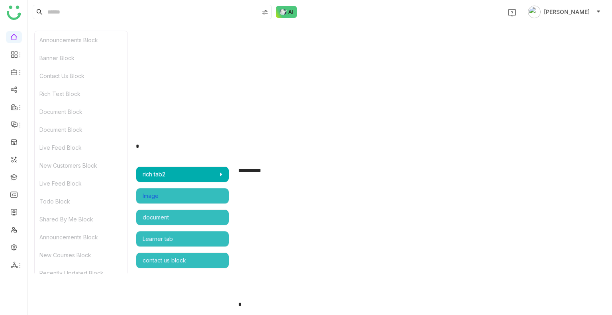
click at [198, 194] on div "Image" at bounding box center [183, 196] width 80 height 9
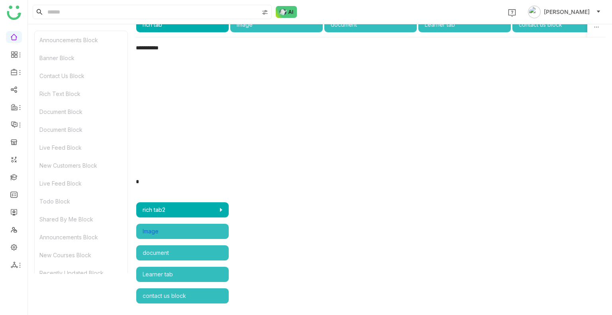
scroll to position [1553, 0]
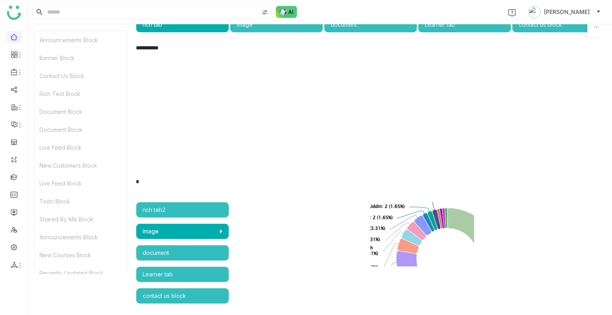
click at [175, 245] on div "document" at bounding box center [182, 253] width 93 height 16
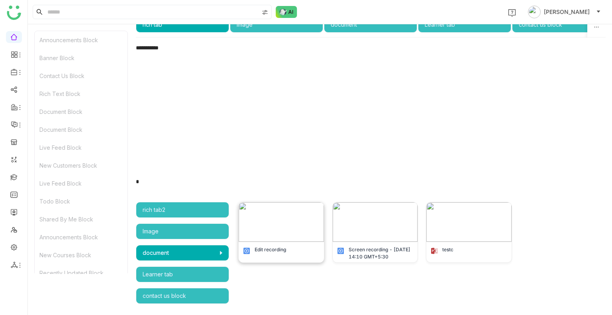
click at [309, 226] on img at bounding box center [281, 221] width 85 height 39
click at [16, 249] on link at bounding box center [13, 246] width 7 height 7
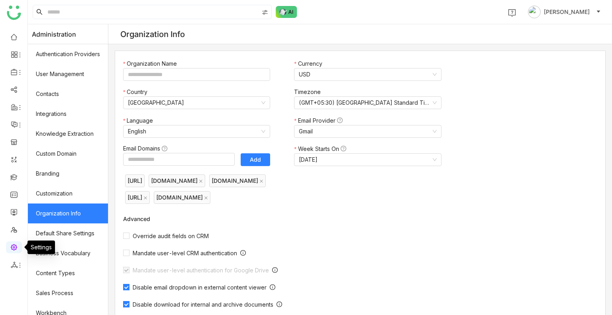
type input "*******"
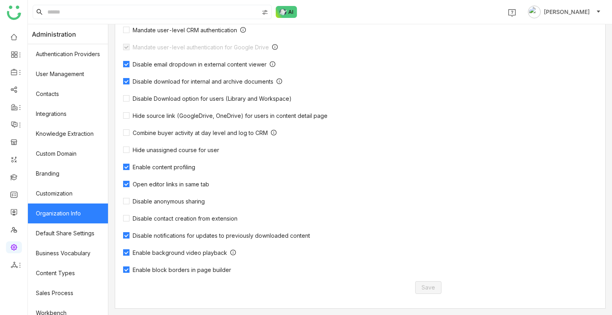
click at [168, 269] on span "Enable block borders in page builder" at bounding box center [181, 269] width 105 height 7
click at [10, 33] on link at bounding box center [13, 36] width 7 height 7
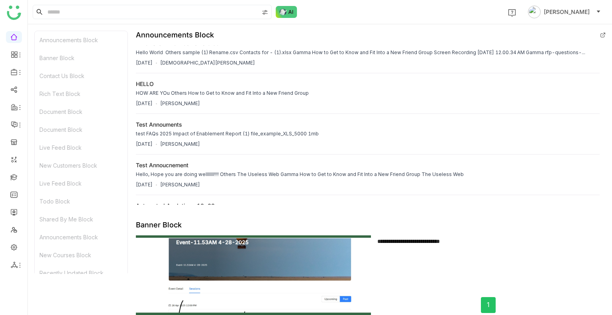
scroll to position [239, 0]
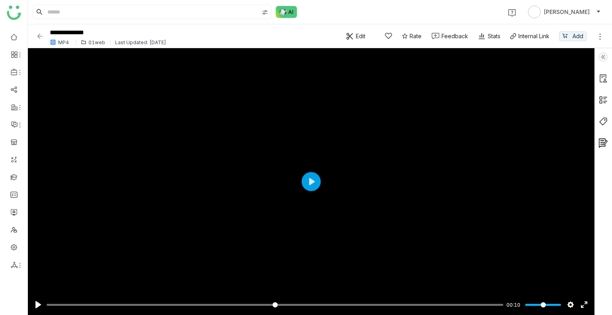
click at [39, 39] on img at bounding box center [40, 36] width 8 height 8
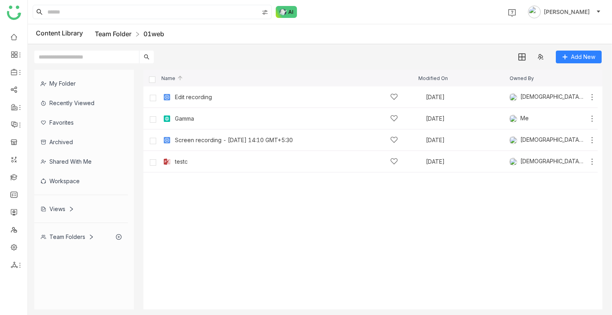
click at [118, 36] on link "Team Folder" at bounding box center [113, 34] width 37 height 8
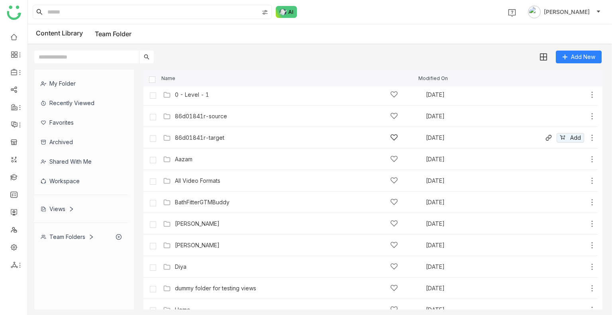
scroll to position [28, 0]
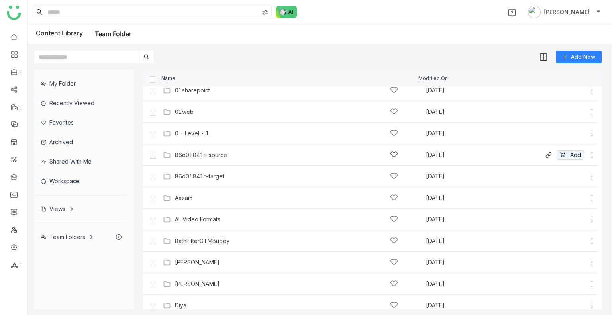
click at [191, 149] on div "86d01841r-source [DATE] Add" at bounding box center [378, 155] width 435 height 12
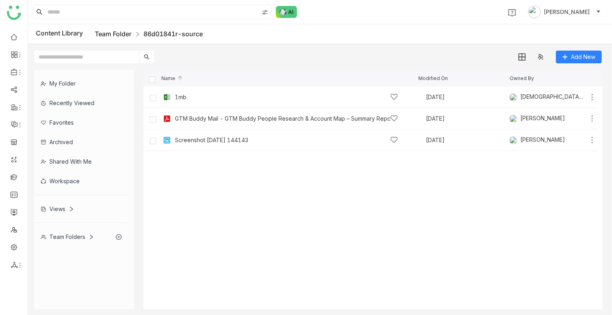
click at [122, 34] on link "Team Folder" at bounding box center [113, 34] width 37 height 8
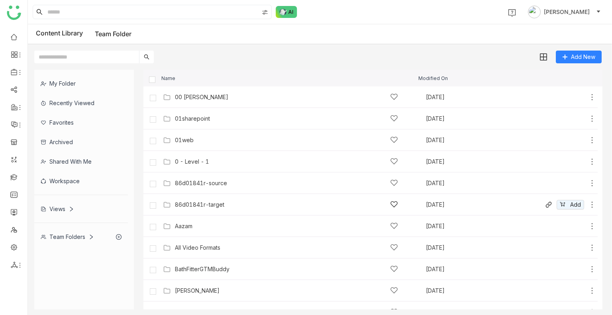
click at [207, 200] on div "86d01841r-target" at bounding box center [286, 204] width 223 height 8
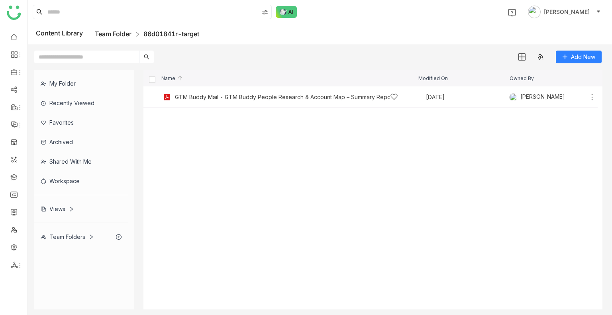
click at [115, 33] on link "Team Folder" at bounding box center [113, 34] width 37 height 8
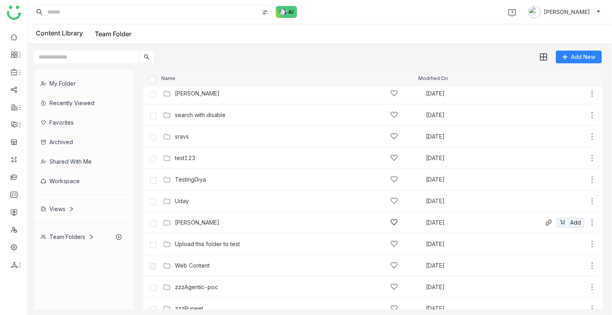
scroll to position [422, 0]
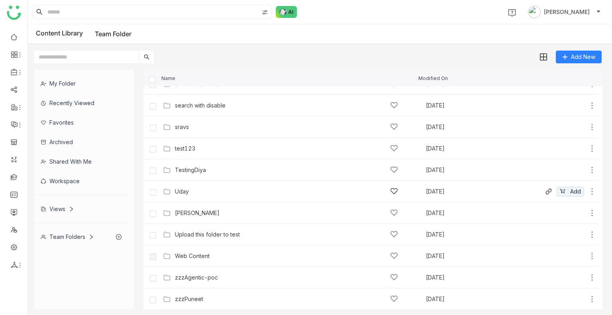
click at [184, 199] on div "Uday [DATE] Add" at bounding box center [370, 192] width 454 height 22
click at [178, 195] on div "Uday" at bounding box center [286, 191] width 223 height 8
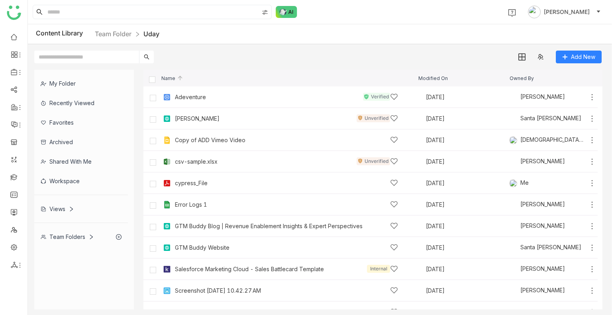
scroll to position [99, 0]
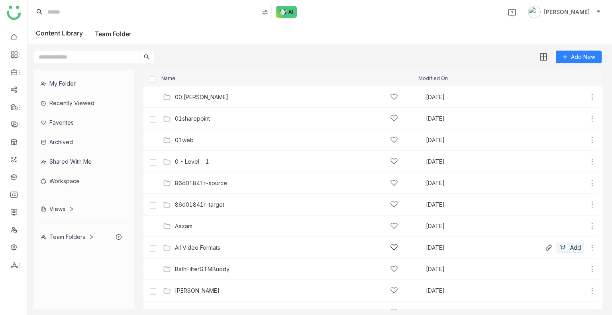
scroll to position [422, 0]
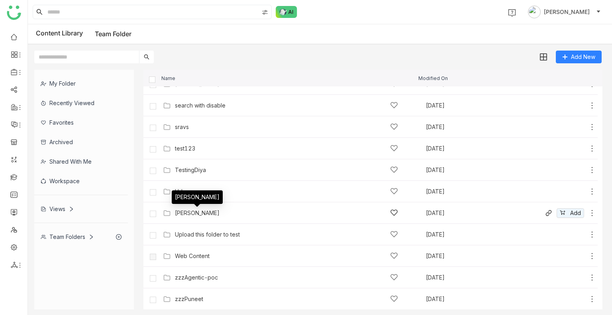
click at [186, 209] on div "[PERSON_NAME]" at bounding box center [197, 199] width 51 height 19
click at [201, 213] on div "[PERSON_NAME]" at bounding box center [197, 213] width 45 height 6
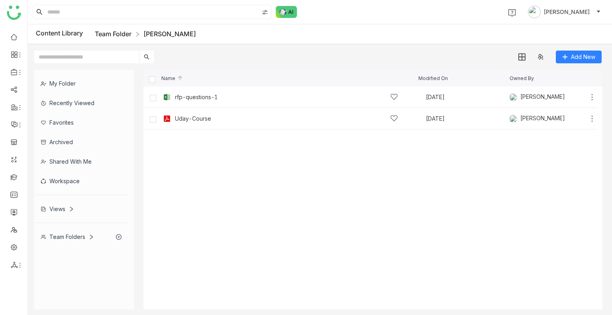
click at [124, 35] on link "Team Folder" at bounding box center [113, 34] width 37 height 8
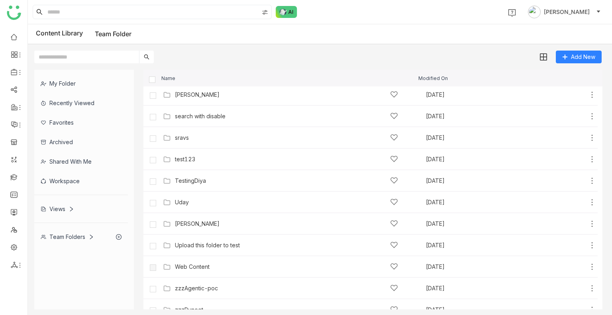
scroll to position [422, 0]
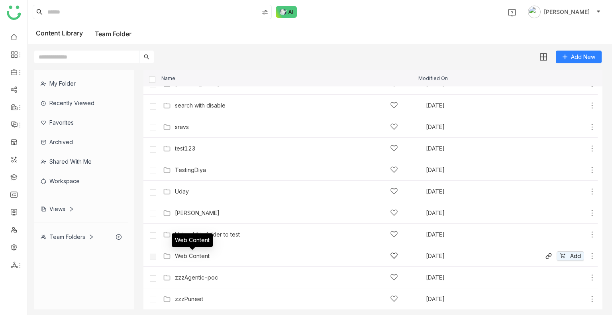
click at [192, 256] on div "Web Content" at bounding box center [192, 256] width 35 height 6
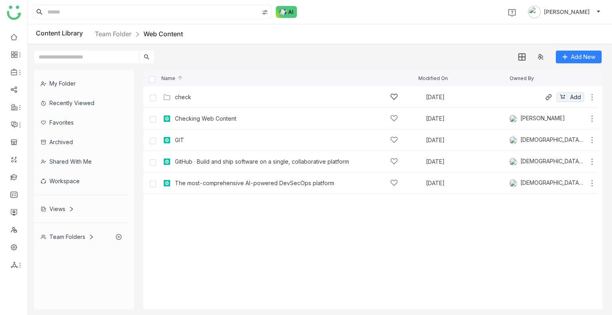
click at [172, 97] on div "check" at bounding box center [287, 97] width 248 height 8
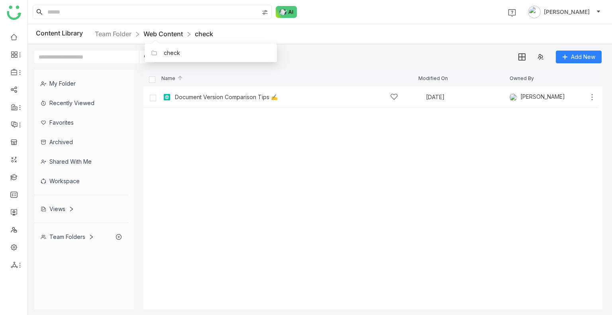
click at [160, 36] on link "Web Content" at bounding box center [162, 34] width 39 height 8
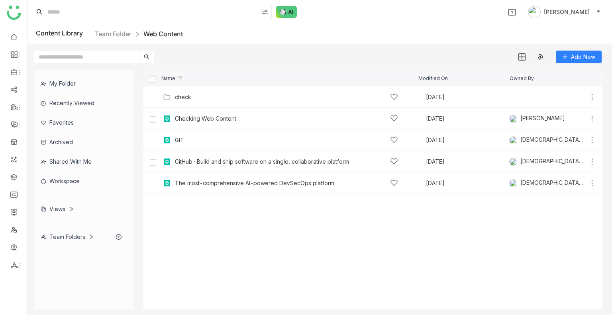
click at [121, 38] on nz-breadcrumb "Team Folder Web Content" at bounding box center [139, 34] width 88 height 10
click at [119, 33] on link "Team Folder" at bounding box center [113, 34] width 37 height 8
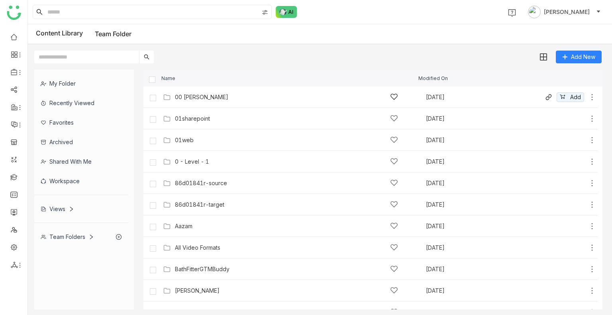
click at [198, 100] on div "00 Arif Folder" at bounding box center [286, 97] width 223 height 8
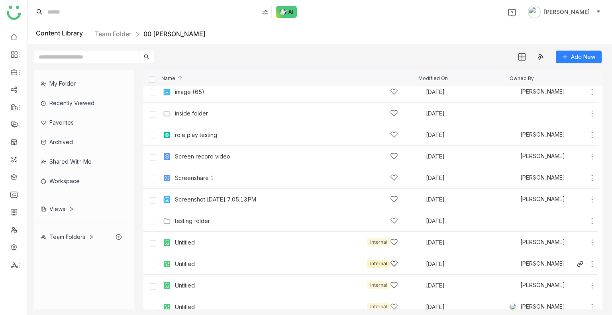
scroll to position [293, 0]
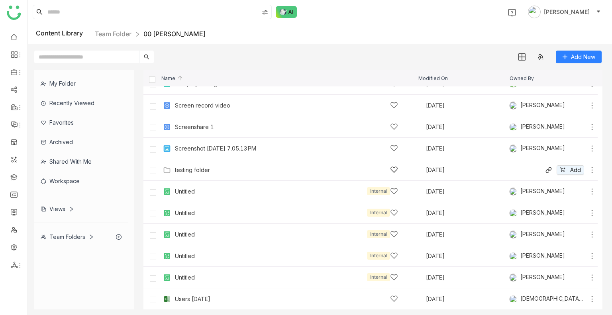
click at [187, 176] on div "testing folder Sep 24, 2025 Add" at bounding box center [370, 170] width 454 height 22
click at [187, 173] on div "testing folder" at bounding box center [192, 170] width 35 height 6
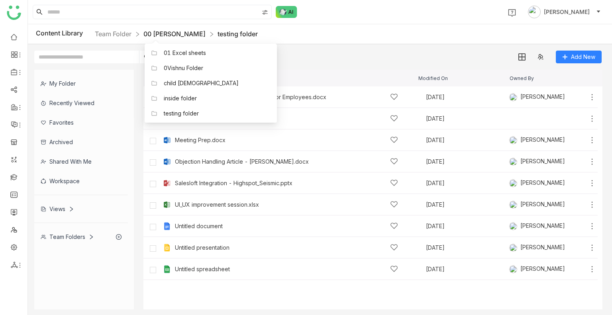
click at [165, 36] on link "00 Arif Folder" at bounding box center [174, 34] width 62 height 8
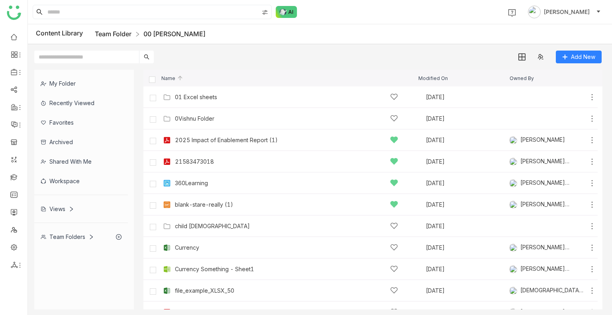
click at [117, 30] on link "Team Folder" at bounding box center [113, 34] width 37 height 8
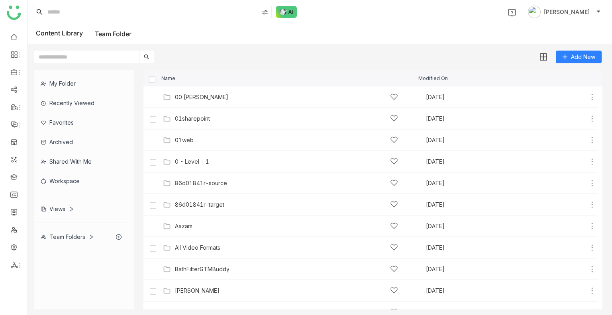
click at [70, 202] on div "Views" at bounding box center [81, 209] width 94 height 20
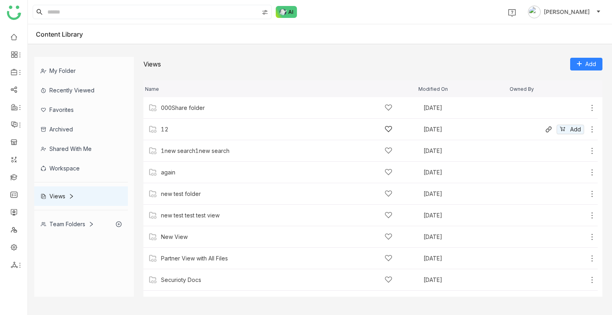
click at [180, 124] on div "12 Aug 13, 2025 Add" at bounding box center [370, 130] width 454 height 22
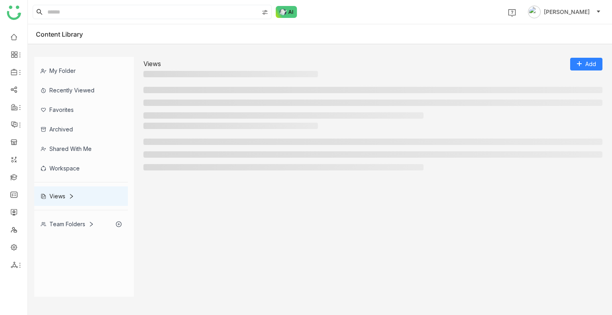
click at [180, 124] on h3 at bounding box center [230, 126] width 174 height 6
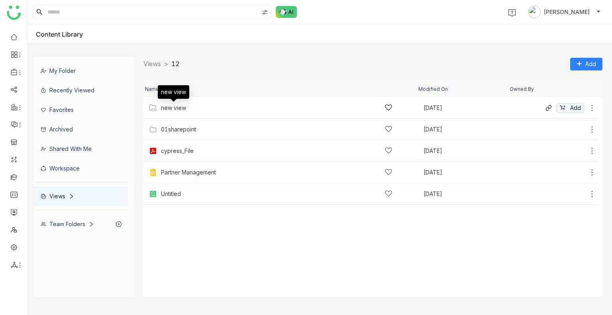
click at [169, 105] on div "new view" at bounding box center [173, 108] width 25 height 6
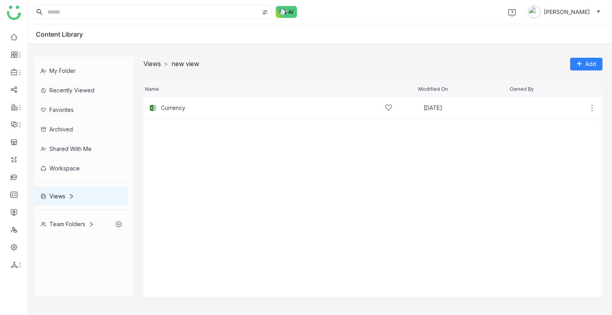
click at [156, 66] on link "Views" at bounding box center [152, 64] width 18 height 8
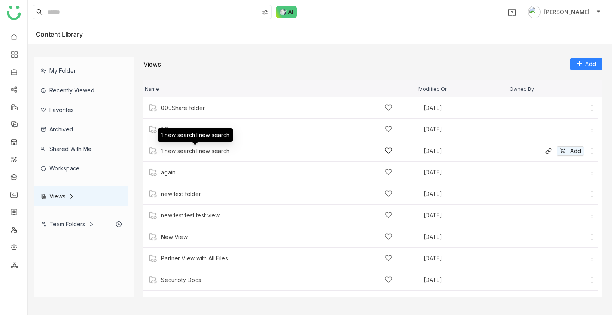
click at [192, 148] on div "1new search1new search" at bounding box center [195, 151] width 69 height 6
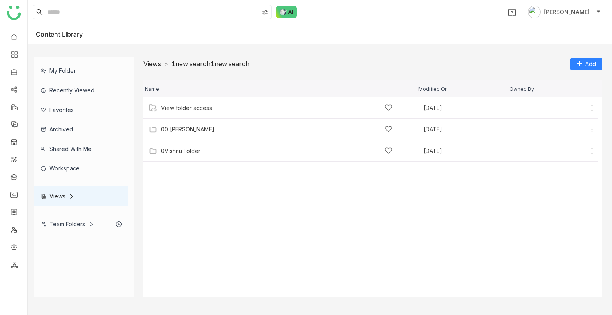
click at [150, 66] on link "Views" at bounding box center [152, 64] width 18 height 8
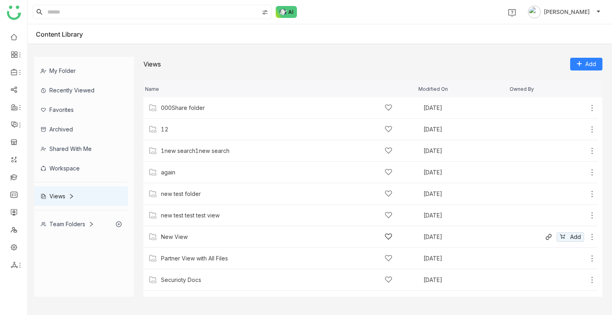
scroll to position [80, 0]
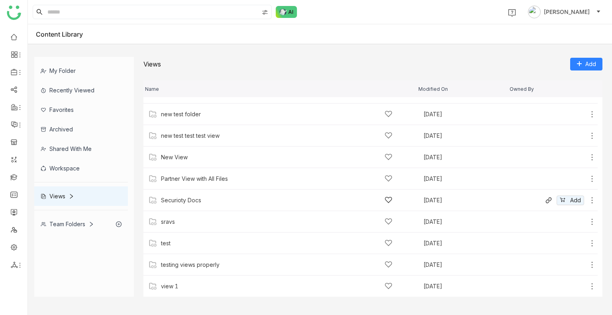
click at [187, 194] on div "Securioty Docs Sep 16, 2025 Add" at bounding box center [370, 201] width 454 height 22
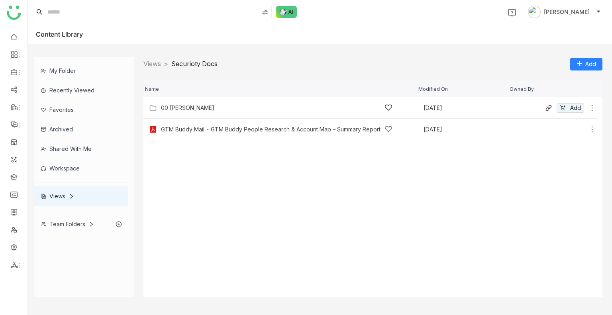
click at [182, 111] on div "00 [PERSON_NAME]" at bounding box center [276, 108] width 231 height 8
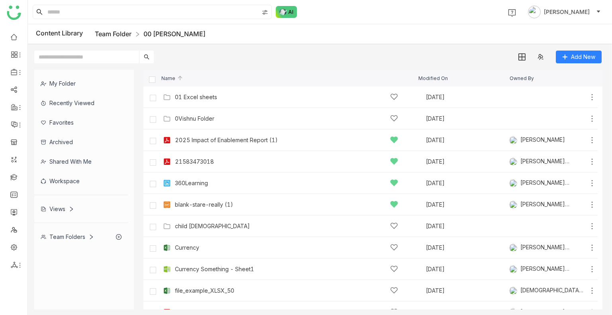
click at [121, 31] on link "Team Folder" at bounding box center [113, 34] width 37 height 8
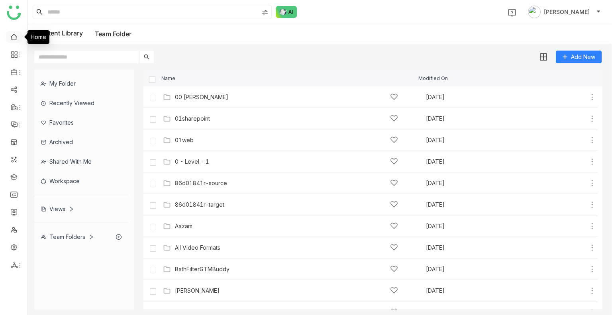
click at [18, 37] on link at bounding box center [13, 36] width 7 height 7
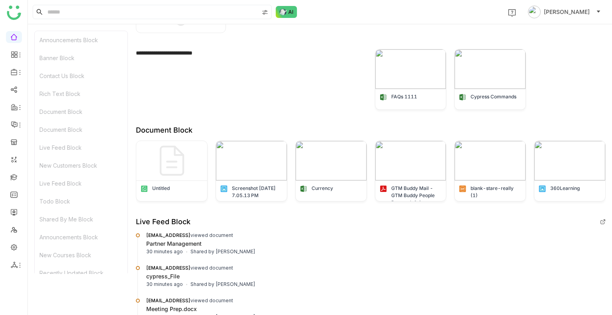
scroll to position [404, 0]
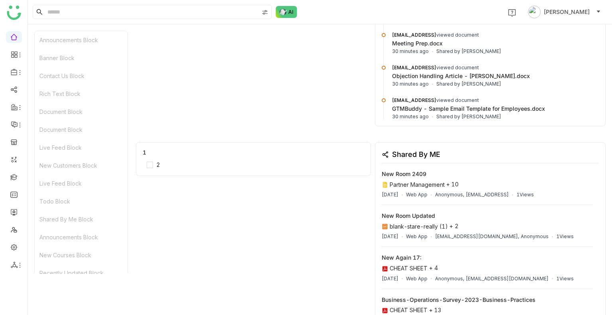
scroll to position [980, 0]
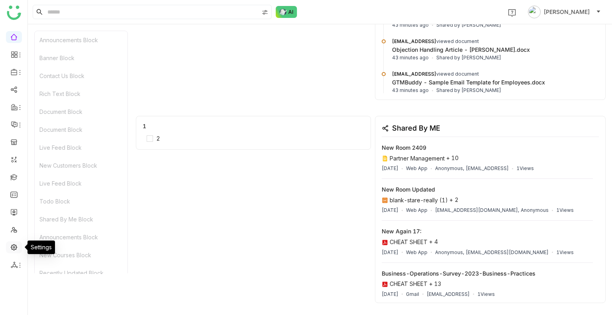
click at [14, 249] on link at bounding box center [13, 246] width 7 height 7
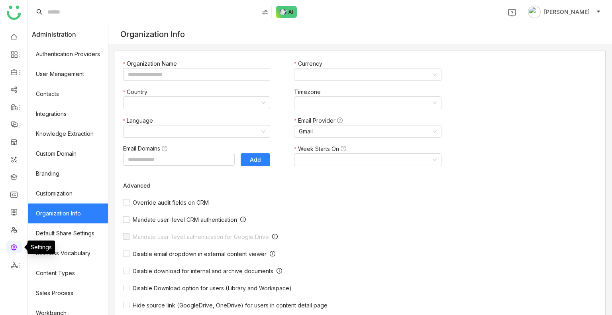
type input "*******"
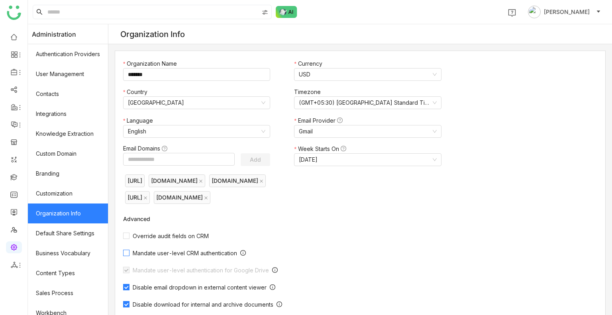
scroll to position [223, 0]
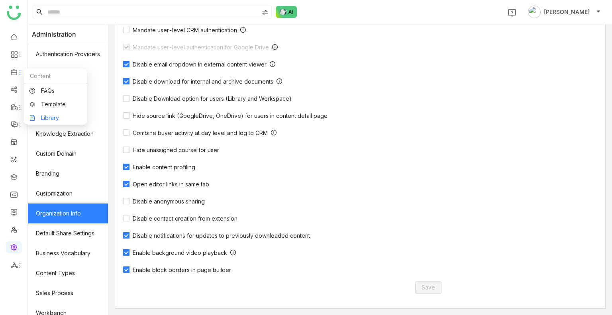
click at [57, 119] on link "Library" at bounding box center [55, 118] width 52 height 6
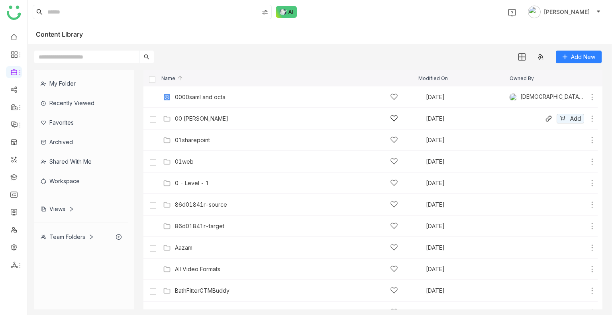
click at [200, 119] on div "00 Arif Folder" at bounding box center [201, 118] width 53 height 6
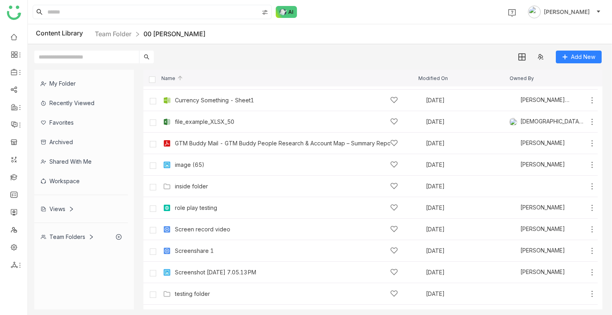
scroll to position [168, 0]
click at [223, 139] on div "GTM Buddy Mail - GTM Buddy People Research & Account Map – Summary Report.pdf" at bounding box center [286, 143] width 223 height 8
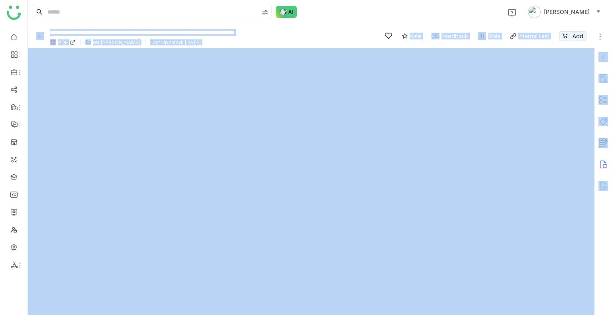
click at [601, 58] on img at bounding box center [603, 57] width 10 height 10
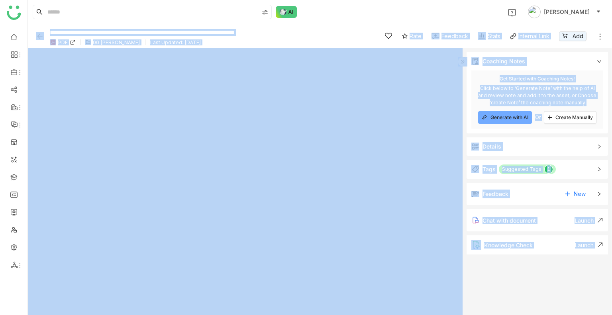
click at [499, 173] on div "Suggested Tags 0 1 2 3 4 5 6 7 8 9" at bounding box center [525, 169] width 60 height 10
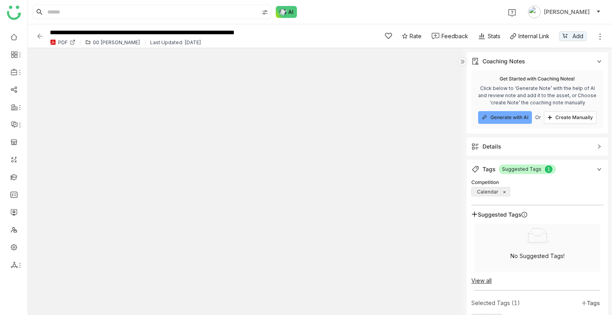
click at [505, 202] on gtmb-custom-attributes-form "Competition Enter Competition Calendar × × Suggested Tags No Suggested Tags! Vi…" at bounding box center [537, 252] width 132 height 147
click at [505, 190] on span "×" at bounding box center [504, 191] width 8 height 7
click at [505, 190] on input "text" at bounding box center [537, 193] width 131 height 6
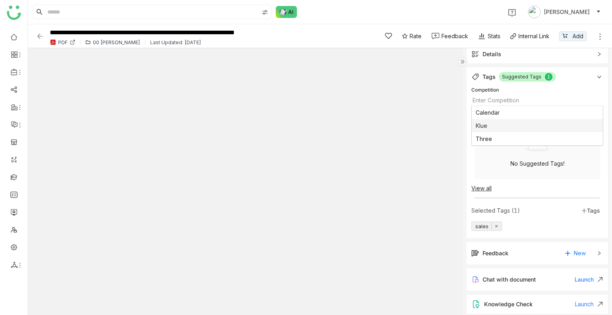
scroll to position [94, 0]
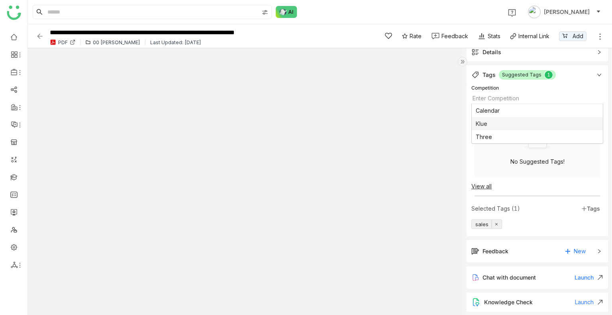
click at [42, 36] on img at bounding box center [40, 36] width 8 height 8
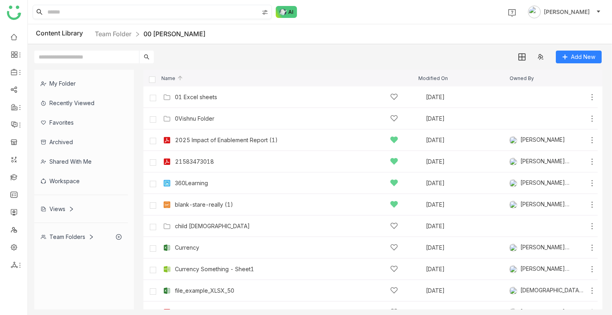
click at [67, 14] on input at bounding box center [152, 12] width 213 height 14
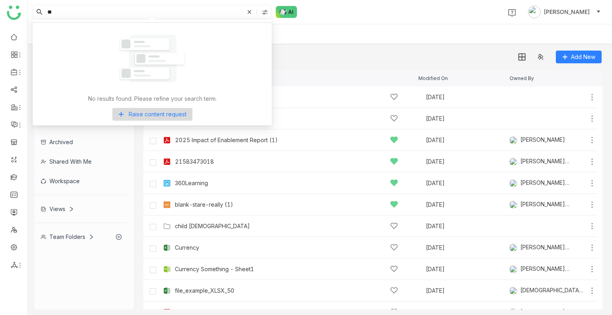
type input "*"
click at [65, 11] on input "*****" at bounding box center [145, 12] width 198 height 14
type input "*"
type input "*******"
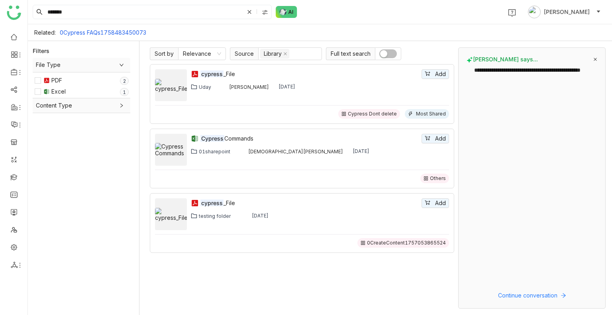
click at [232, 94] on div "cypress _File Add Uday Uday Bhanu Sep 8, 2025" at bounding box center [320, 85] width 258 height 32
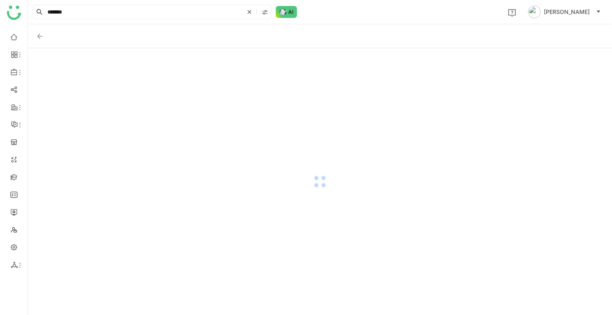
click at [232, 94] on div at bounding box center [320, 181] width 584 height 267
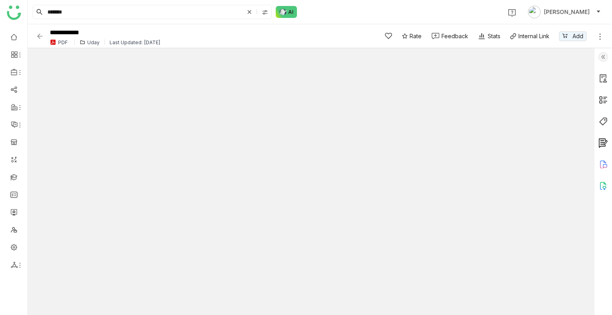
click at [606, 61] on img at bounding box center [603, 57] width 10 height 10
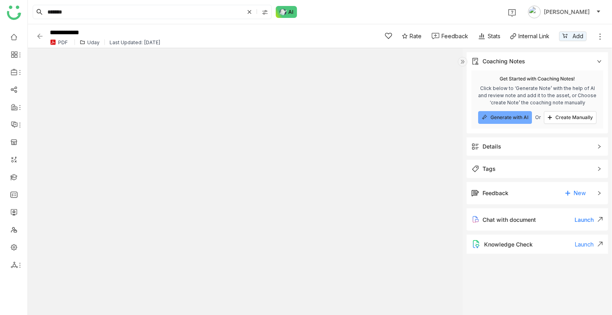
click at [500, 149] on div "Details" at bounding box center [491, 146] width 19 height 9
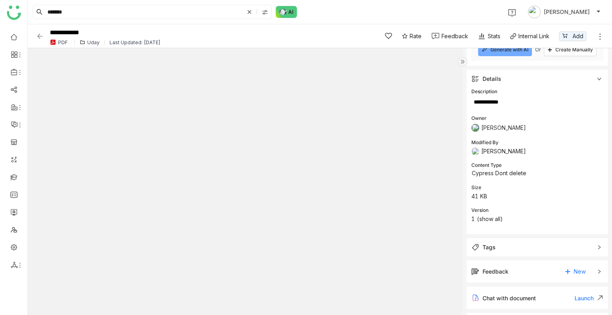
scroll to position [69, 0]
click at [494, 84] on div "Details" at bounding box center [536, 78] width 141 height 18
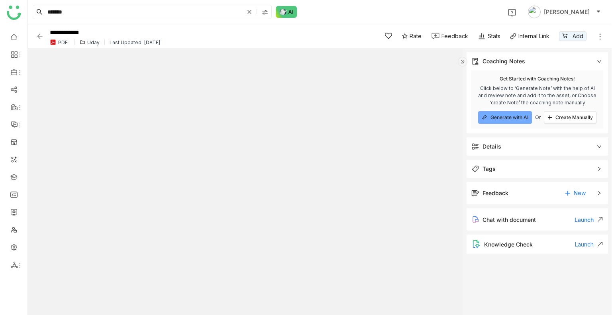
scroll to position [0, 0]
click at [507, 172] on span "Tags" at bounding box center [531, 168] width 121 height 9
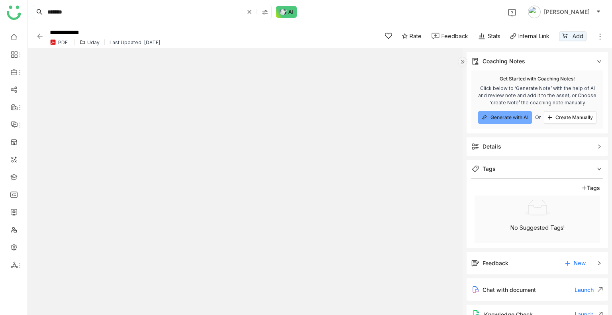
scroll to position [12, 0]
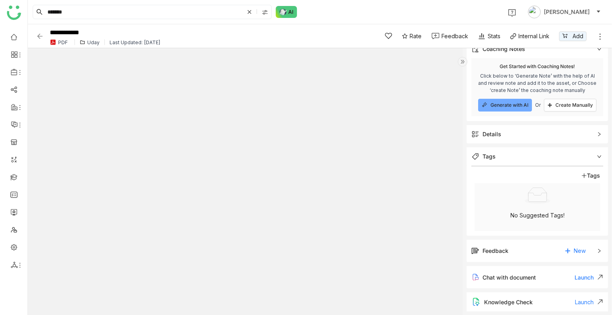
click at [511, 159] on span "Tags" at bounding box center [531, 156] width 121 height 9
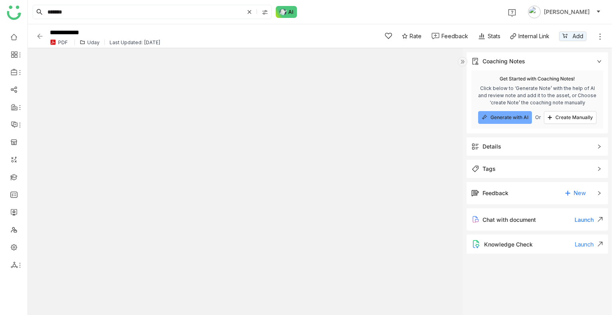
scroll to position [0, 0]
click at [503, 140] on div "Details" at bounding box center [536, 146] width 141 height 18
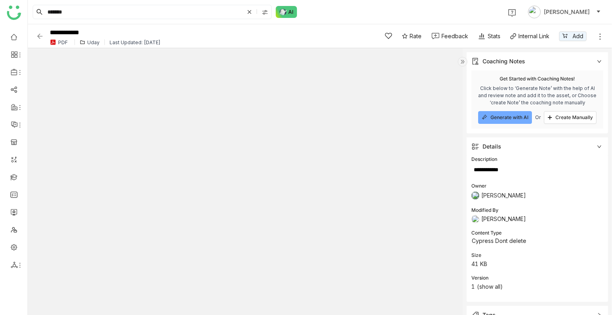
scroll to position [59, 0]
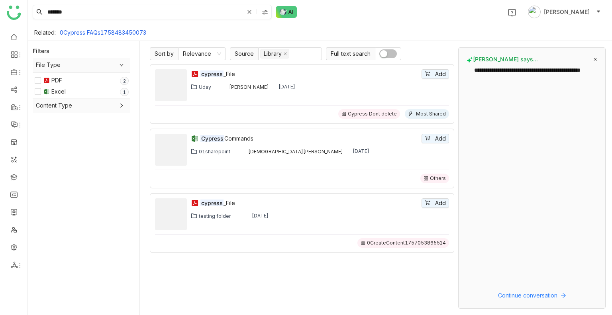
drag, startPoint x: 109, startPoint y: 19, endPoint x: 100, endPoint y: 11, distance: 12.4
click at [100, 11] on div "******* 1 Uday Bhanu" at bounding box center [320, 12] width 584 height 24
click at [100, 11] on input "*******" at bounding box center [145, 12] width 198 height 14
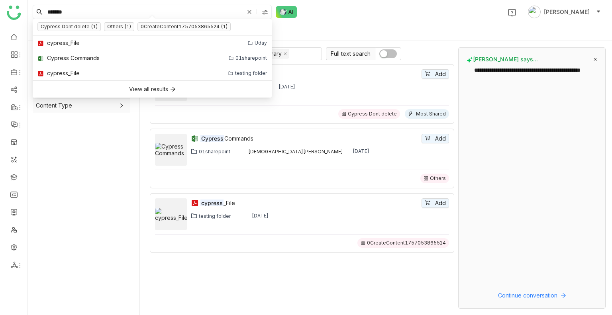
click at [100, 11] on input "*******" at bounding box center [145, 12] width 198 height 14
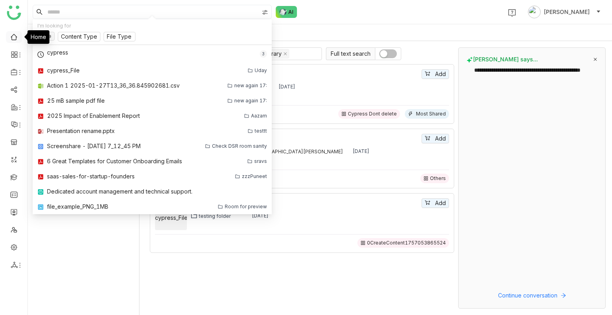
click at [10, 36] on link at bounding box center [13, 36] width 7 height 7
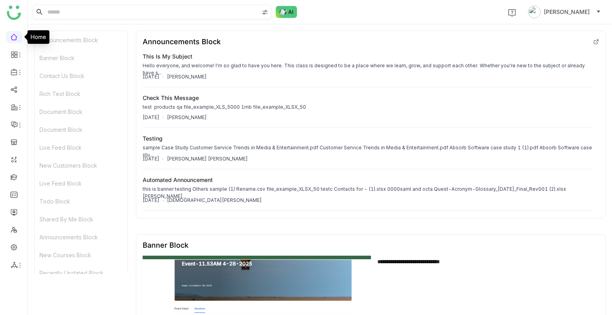
click at [75, 13] on input at bounding box center [152, 12] width 213 height 14
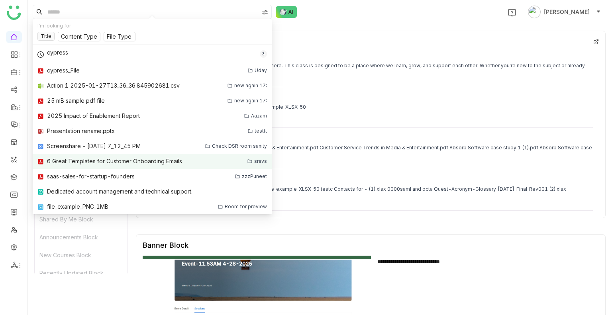
click at [107, 163] on div "6 Great Templates for Customer Onboarding Emails" at bounding box center [114, 161] width 135 height 9
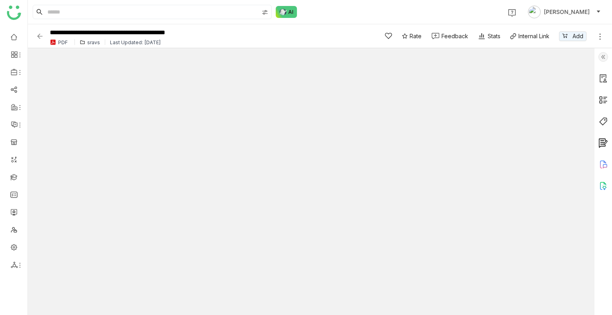
click at [603, 59] on img at bounding box center [603, 57] width 10 height 10
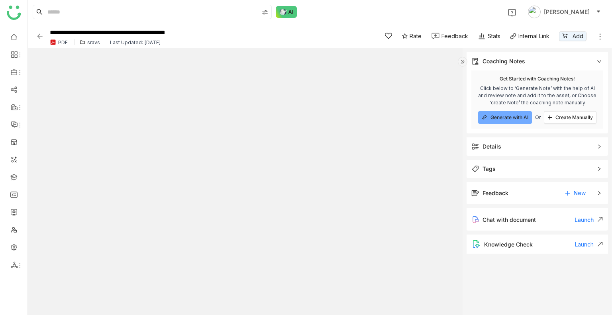
click at [484, 162] on div "Tags" at bounding box center [536, 169] width 141 height 18
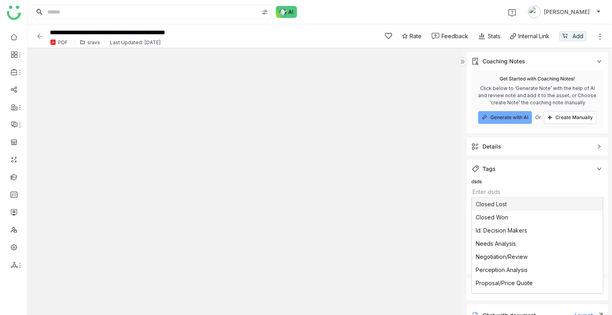
click at [531, 191] on input "text" at bounding box center [537, 192] width 131 height 6
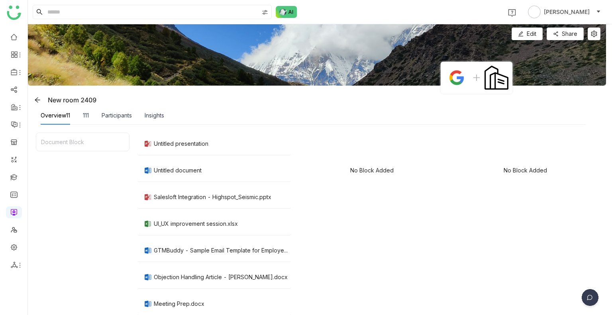
scroll to position [76, 0]
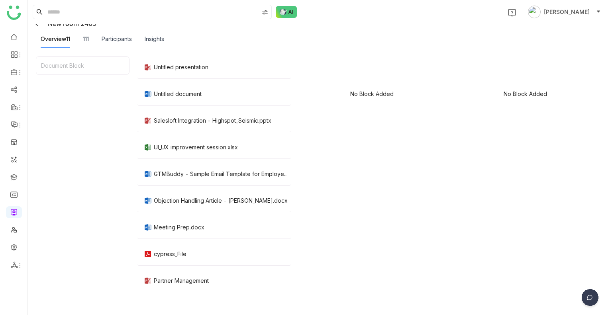
click at [90, 44] on div "Overview11 111 Participants Insights" at bounding box center [102, 39] width 123 height 18
click at [89, 43] on div "111" at bounding box center [86, 39] width 6 height 18
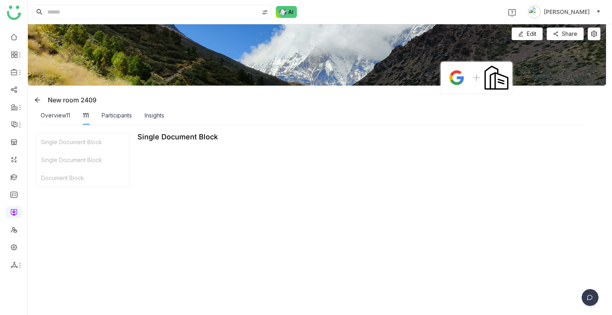
type input "*"
click at [14, 247] on link at bounding box center [13, 246] width 7 height 7
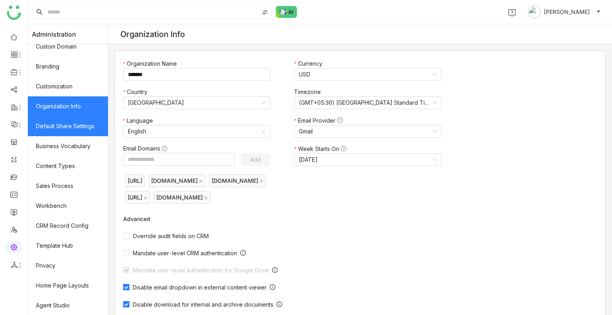
scroll to position [107, 0]
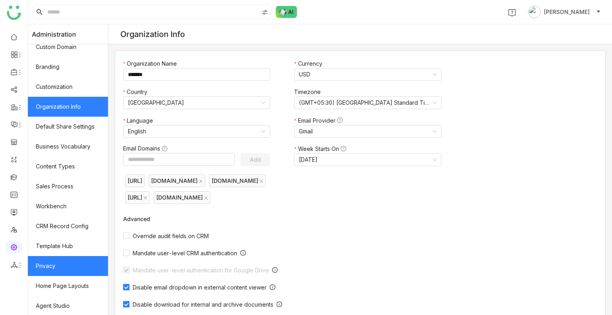
click at [69, 264] on link "Privacy" at bounding box center [68, 266] width 80 height 20
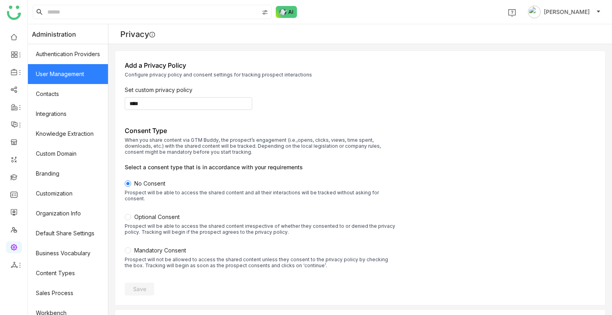
click at [70, 72] on link "User Management" at bounding box center [68, 74] width 80 height 20
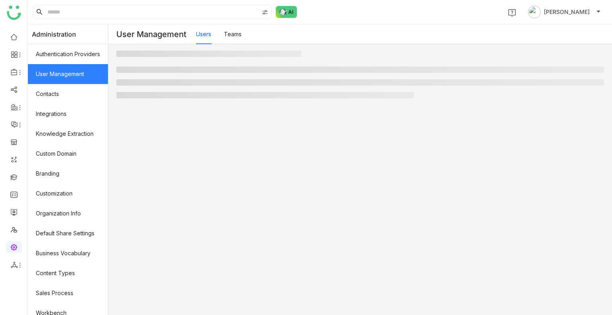
click at [70, 72] on link "User Management" at bounding box center [68, 74] width 80 height 20
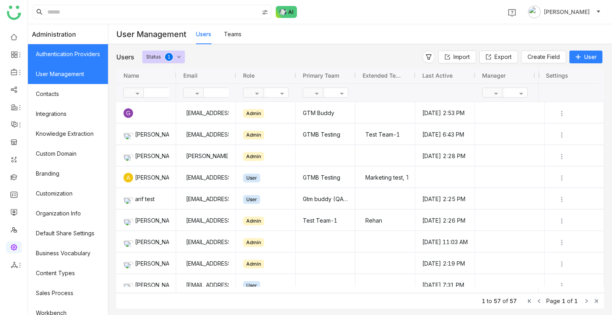
click at [66, 51] on link "Authentication Providers" at bounding box center [68, 54] width 80 height 20
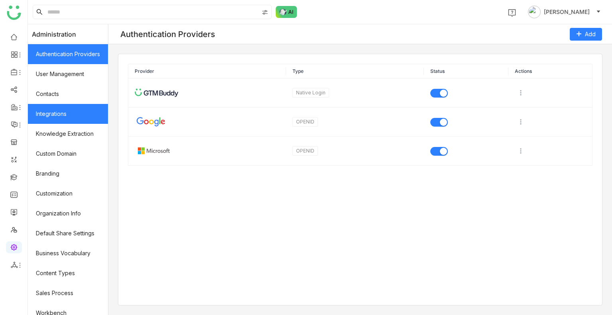
click at [70, 112] on link "Integrations" at bounding box center [68, 114] width 80 height 20
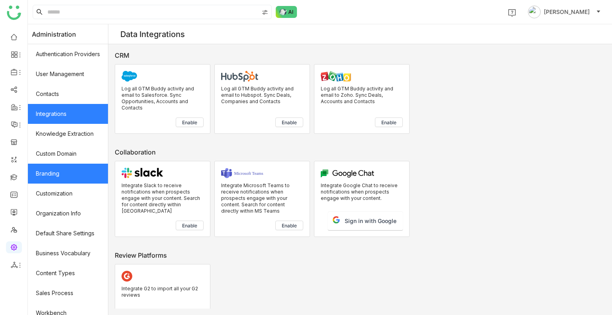
click at [87, 178] on link "Branding" at bounding box center [68, 174] width 80 height 20
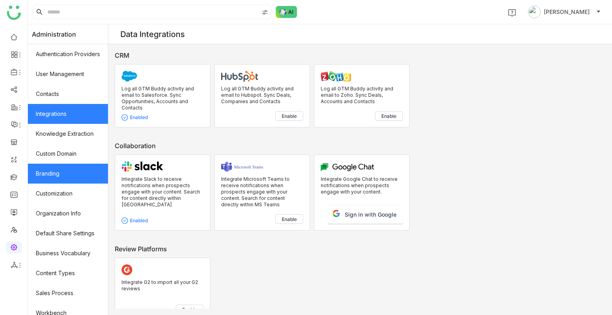
click at [87, 178] on link "Branding" at bounding box center [68, 174] width 80 height 20
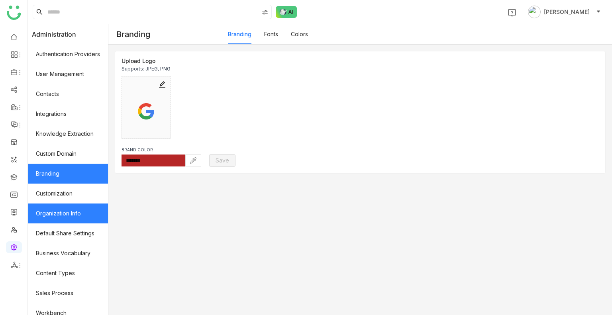
click at [86, 209] on link "Organization Info" at bounding box center [68, 214] width 80 height 20
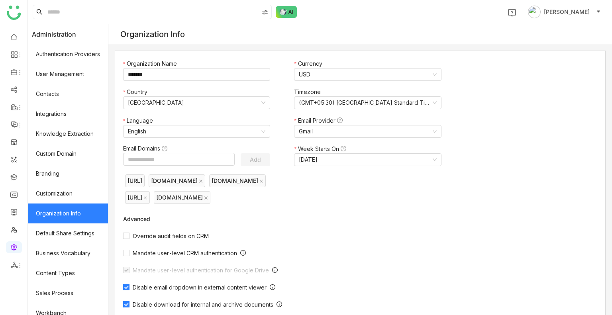
scroll to position [223, 0]
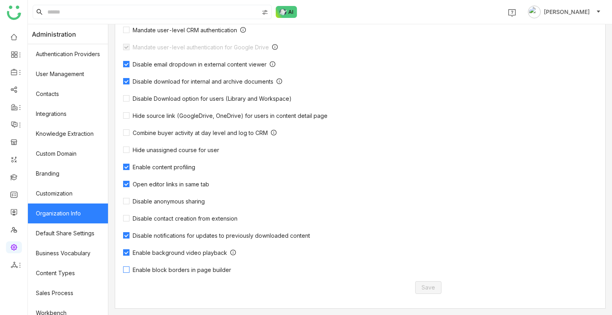
click at [182, 273] on span "Enable block borders in page builder" at bounding box center [181, 269] width 105 height 7
click at [430, 285] on span "Save" at bounding box center [428, 287] width 14 height 9
click at [11, 214] on link at bounding box center [13, 211] width 7 height 7
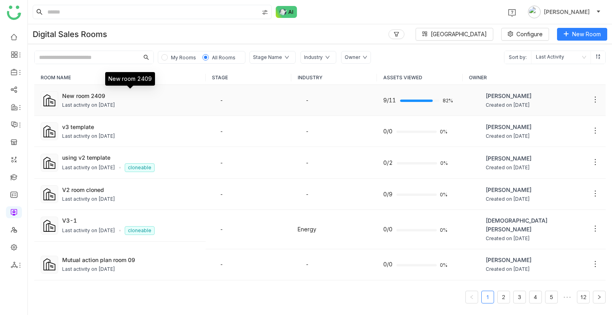
click at [91, 95] on div "New room 2409" at bounding box center [130, 96] width 137 height 8
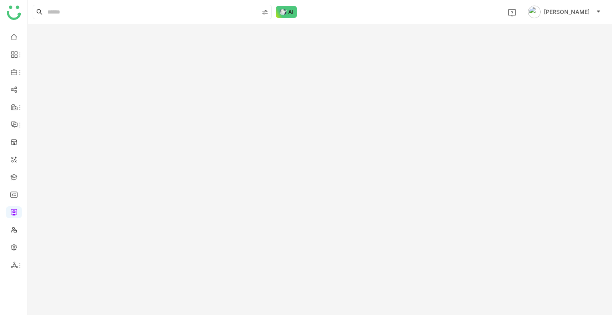
click at [91, 95] on gtmb-room-detail at bounding box center [320, 169] width 584 height 291
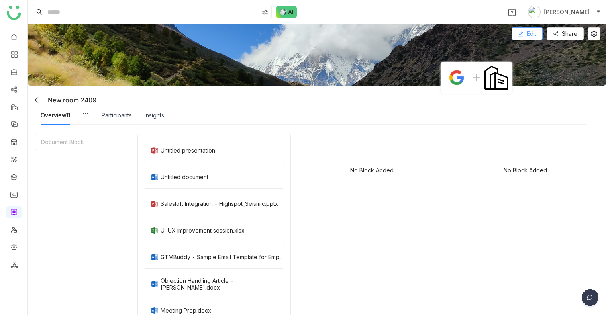
click at [525, 38] on button "Edit" at bounding box center [526, 33] width 31 height 13
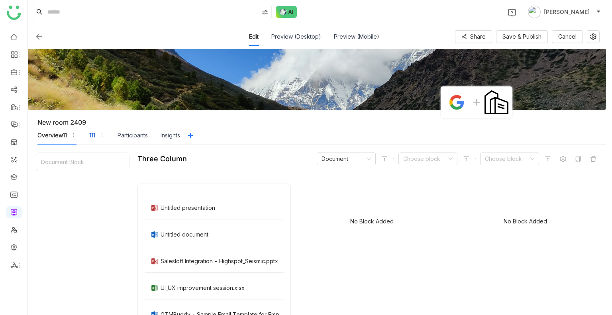
click at [97, 137] on div "111" at bounding box center [97, 135] width 16 height 18
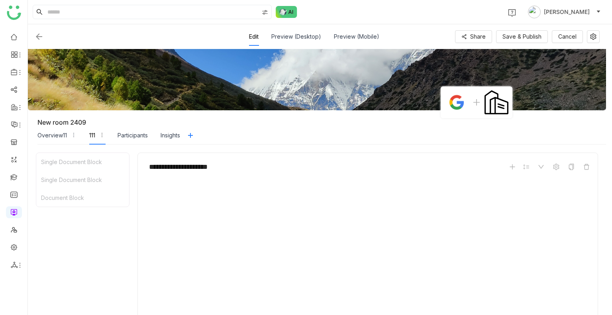
type input "*"
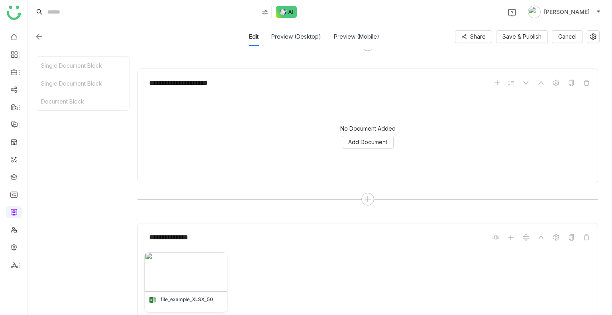
scroll to position [352, 0]
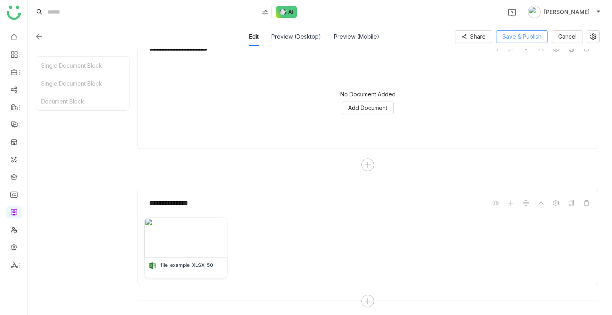
click at [514, 41] on button "Save & Publish" at bounding box center [522, 36] width 52 height 13
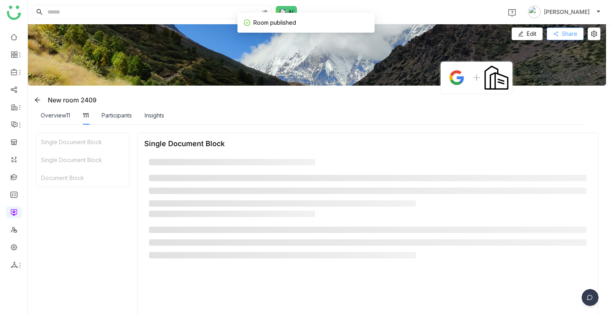
click at [555, 37] on button "Share" at bounding box center [564, 33] width 37 height 13
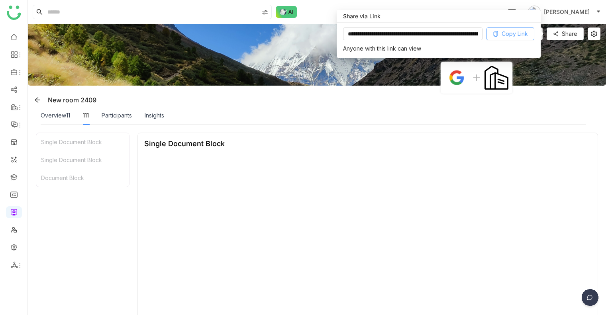
click at [518, 33] on span "Copy Link" at bounding box center [514, 33] width 26 height 9
click at [16, 247] on link at bounding box center [13, 246] width 7 height 7
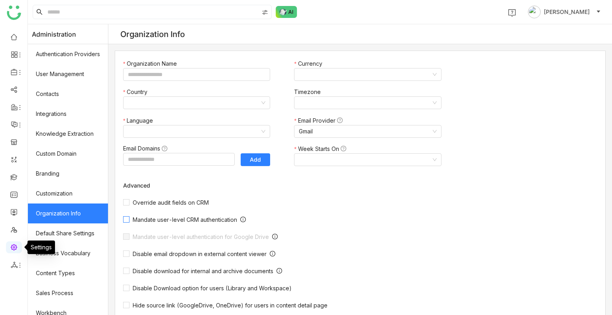
type input "*******"
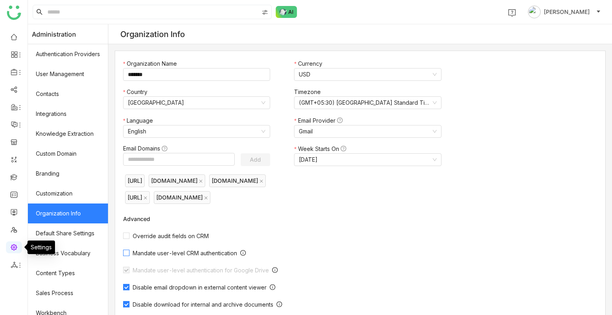
scroll to position [223, 0]
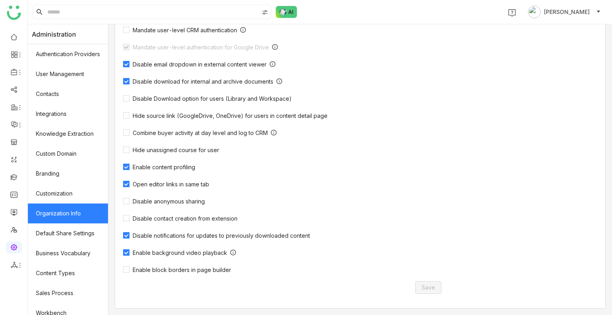
click at [149, 276] on div "Organization Name ******* Currency USD Country [GEOGRAPHIC_DATA] Timezone (GMT+…" at bounding box center [286, 68] width 343 height 480
click at [176, 261] on div "Override audit fields on CRM Mandate user-level CRM authentication Mandate user…" at bounding box center [286, 132] width 327 height 257
click at [177, 268] on span "Enable block borders in page builder" at bounding box center [181, 269] width 105 height 7
click at [422, 289] on span "Save" at bounding box center [428, 287] width 14 height 9
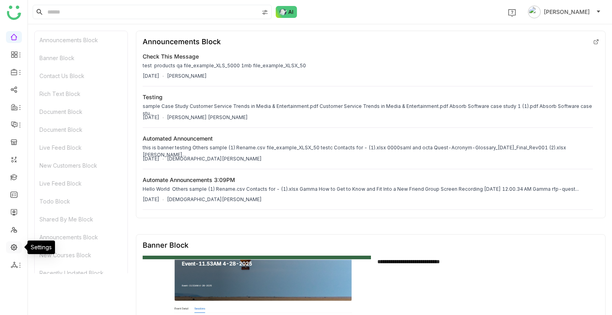
click at [14, 248] on link at bounding box center [13, 246] width 7 height 7
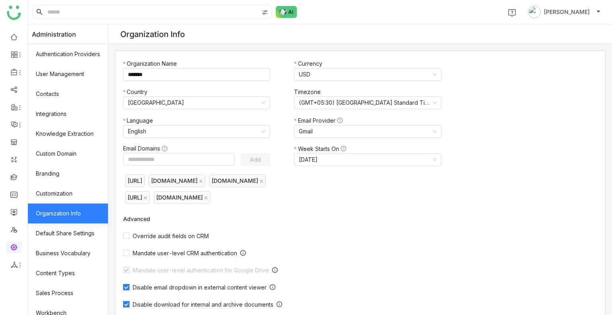
scroll to position [223, 0]
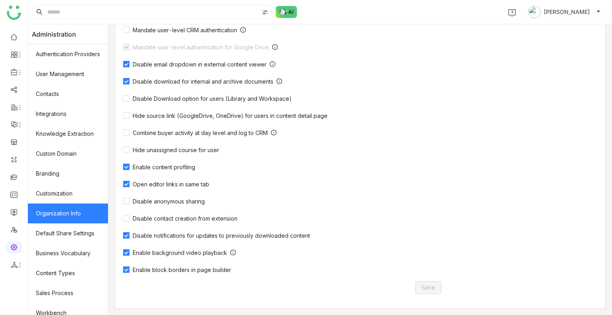
click at [184, 271] on span "Enable block borders in page builder" at bounding box center [181, 269] width 105 height 7
click at [432, 292] on span "Save" at bounding box center [428, 287] width 14 height 9
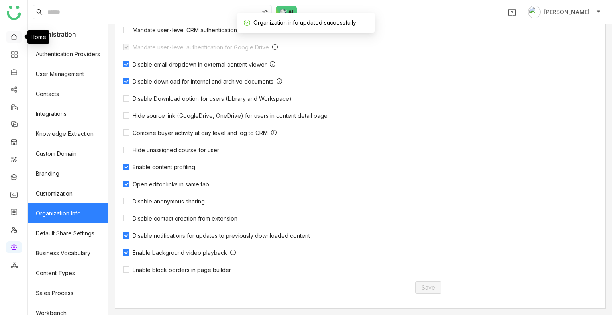
click at [12, 38] on link at bounding box center [13, 36] width 7 height 7
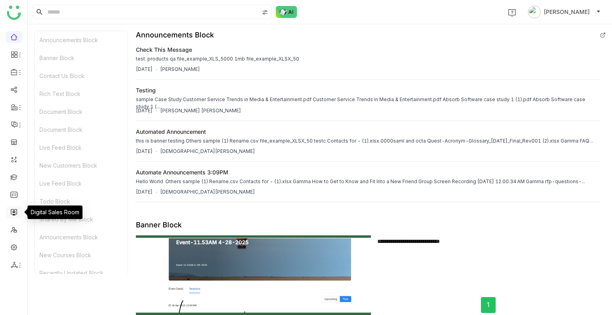
click at [16, 212] on link at bounding box center [13, 211] width 7 height 7
click at [14, 213] on link at bounding box center [13, 211] width 7 height 7
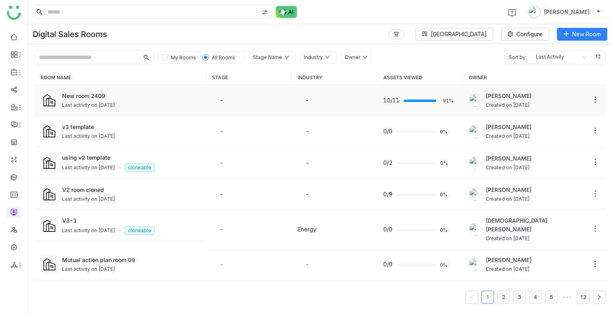
click at [110, 89] on td "New room 2409 Last activity on Sep 24, 2025" at bounding box center [119, 100] width 171 height 31
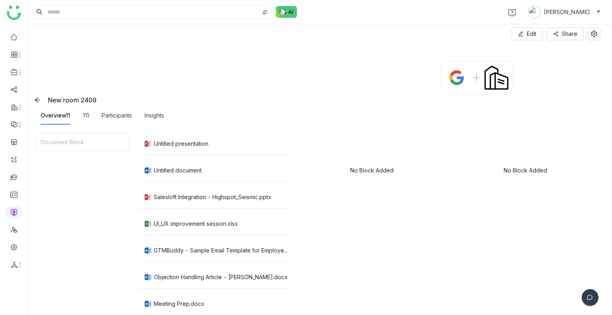
scroll to position [76, 0]
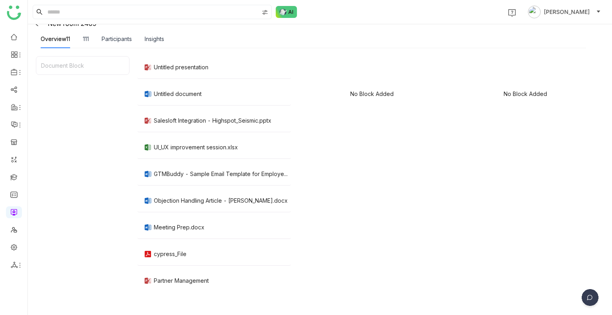
click at [91, 36] on div "Overview11 111 Participants Insights" at bounding box center [102, 39] width 123 height 18
click at [88, 39] on div "111" at bounding box center [86, 39] width 6 height 9
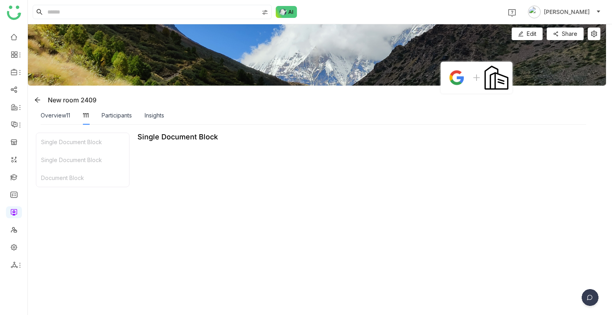
scroll to position [202, 0]
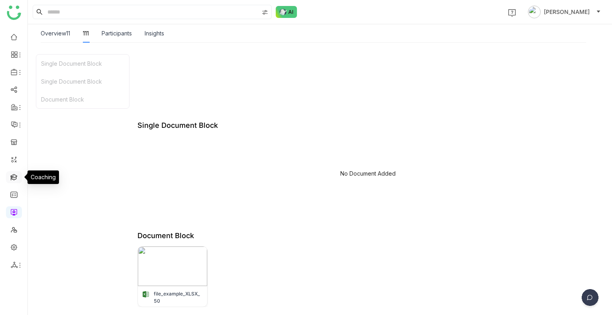
click at [13, 178] on link at bounding box center [13, 176] width 7 height 7
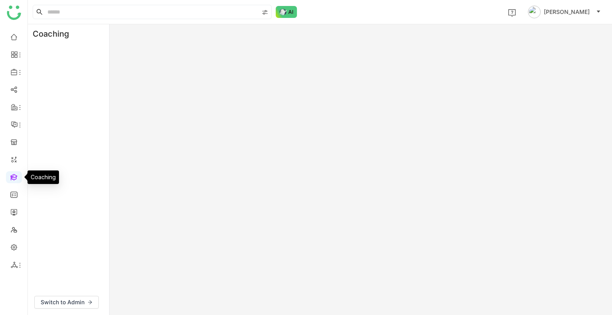
click at [13, 178] on link at bounding box center [13, 176] width 7 height 7
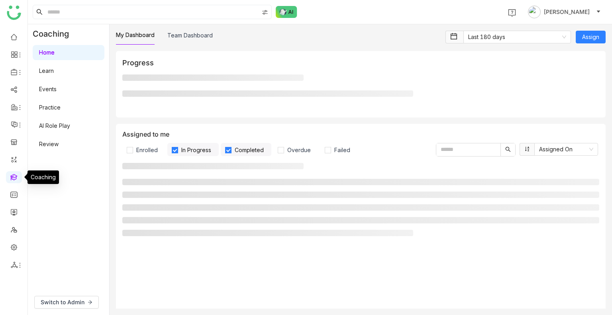
click at [13, 178] on link at bounding box center [13, 176] width 7 height 7
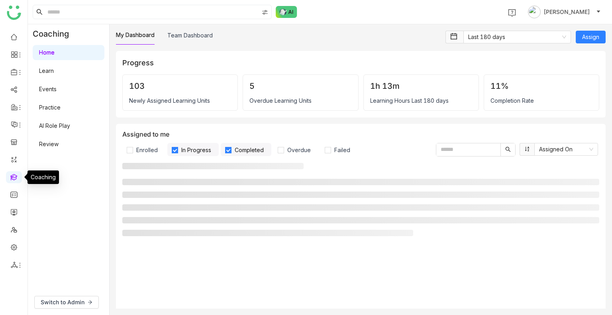
click at [13, 178] on link at bounding box center [13, 176] width 7 height 7
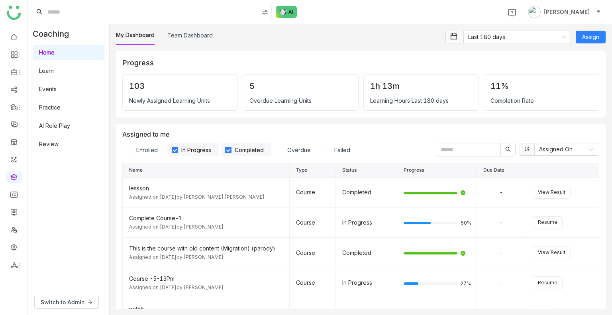
click at [43, 70] on link "Learn" at bounding box center [46, 70] width 15 height 7
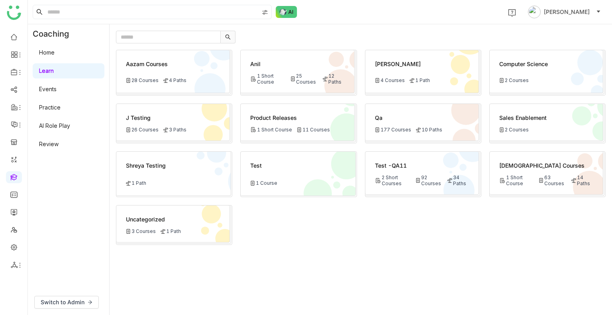
click at [304, 176] on div "test 1 Course" at bounding box center [298, 174] width 114 height 44
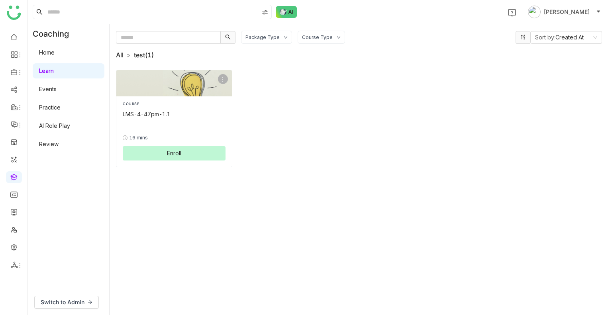
click at [118, 53] on link "All" at bounding box center [120, 55] width 8 height 8
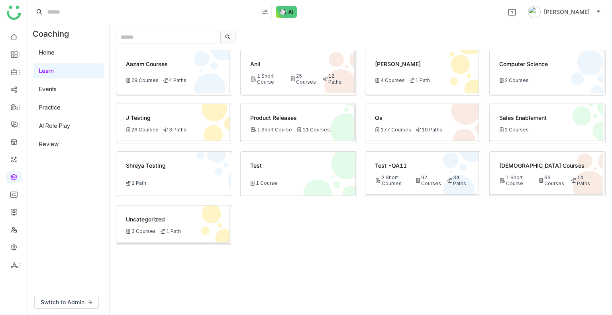
click at [405, 175] on div "2 Short Courses" at bounding box center [393, 180] width 36 height 12
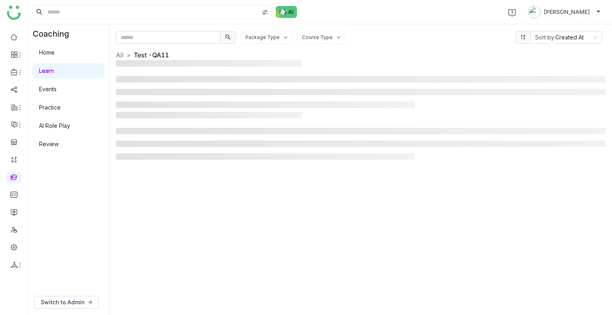
click at [405, 175] on div "Package Type Course Type Sort by: Created At All > Test -QA11 >" at bounding box center [360, 170] width 489 height 278
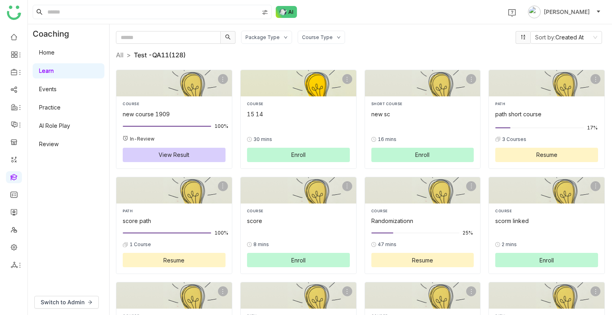
click at [340, 139] on div "30 mins" at bounding box center [298, 139] width 103 height 7
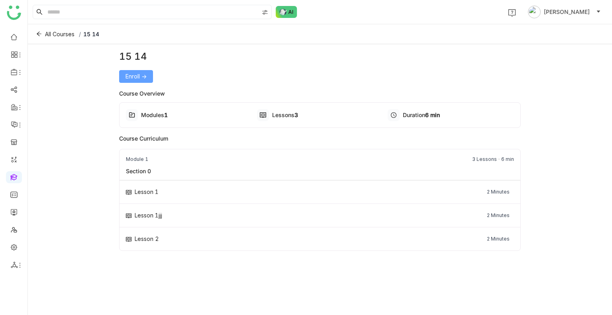
click at [137, 73] on span "Enroll ->" at bounding box center [135, 76] width 21 height 9
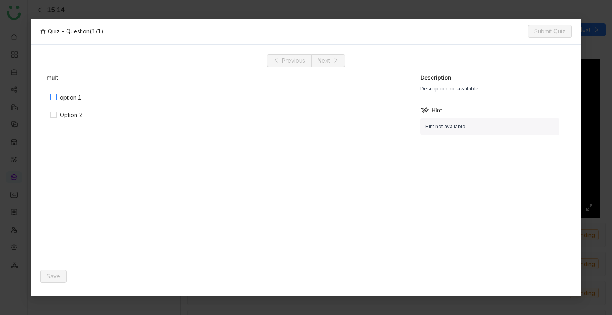
click at [70, 98] on div "option 1" at bounding box center [71, 97] width 22 height 9
click at [56, 278] on span "Save" at bounding box center [54, 276] width 14 height 9
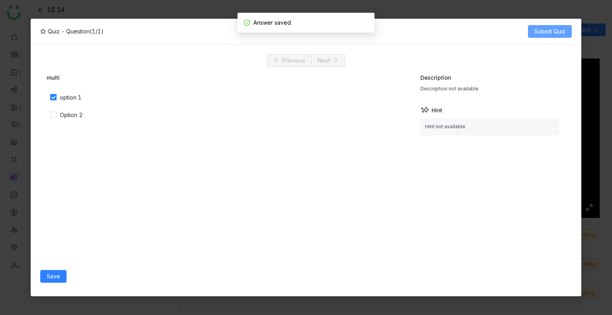
click at [549, 30] on span "Submit Quiz" at bounding box center [549, 31] width 31 height 9
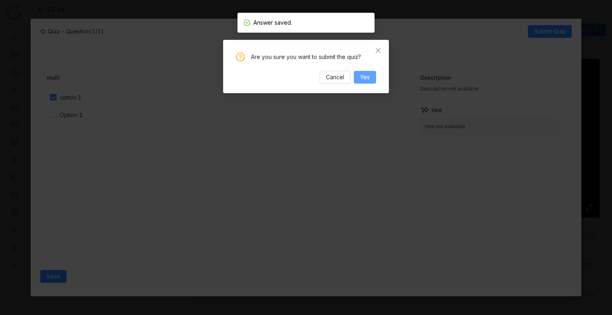
click at [367, 74] on span "Yes" at bounding box center [365, 77] width 10 height 9
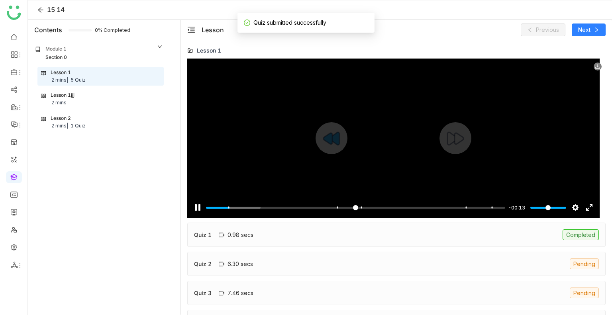
scroll to position [50, 0]
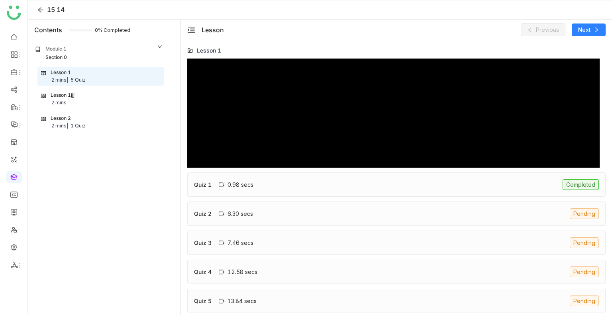
type input "*****"
click at [82, 98] on div "Lesson 1jjj 2 mins" at bounding box center [100, 99] width 119 height 15
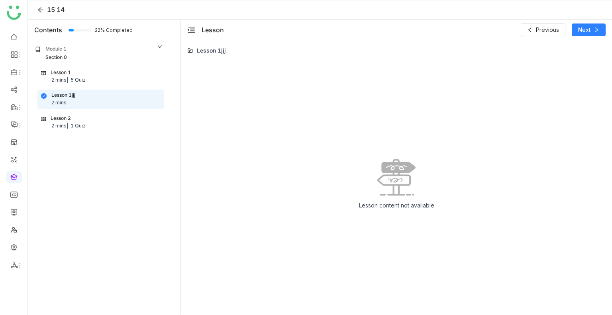
click at [82, 122] on div "1 Quiz" at bounding box center [77, 126] width 15 height 8
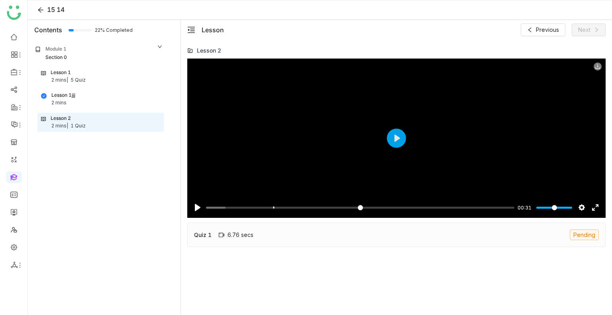
click at [597, 65] on icon at bounding box center [597, 67] width 5 height 4
click at [597, 68] on icon at bounding box center [598, 67] width 6 height 6
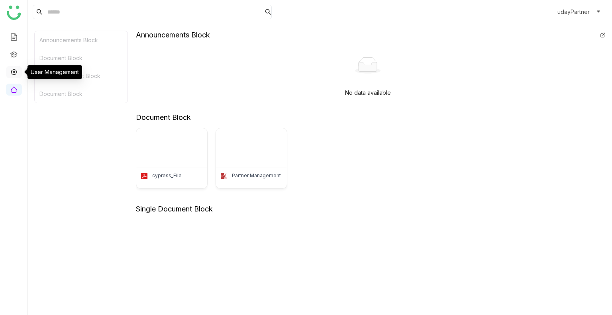
click at [14, 71] on link at bounding box center [13, 71] width 7 height 7
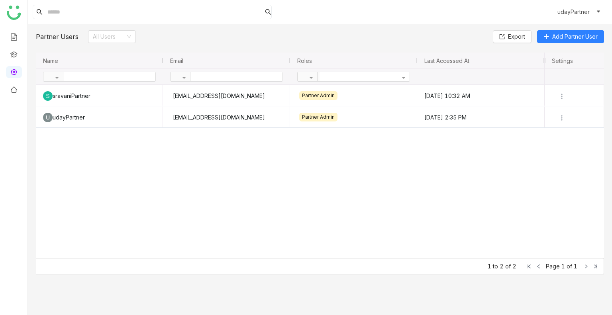
click at [12, 12] on img at bounding box center [14, 13] width 14 height 14
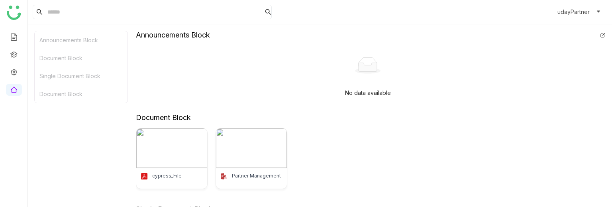
click at [16, 4] on div at bounding box center [13, 103] width 27 height 207
click at [11, 6] on img at bounding box center [14, 13] width 14 height 14
click at [14, 13] on img at bounding box center [14, 13] width 14 height 14
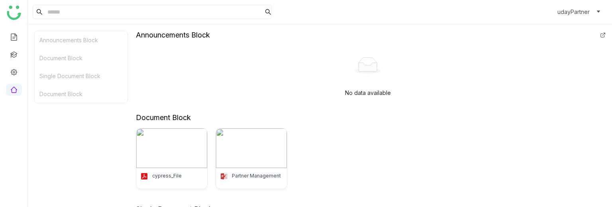
click at [14, 13] on img at bounding box center [14, 13] width 14 height 14
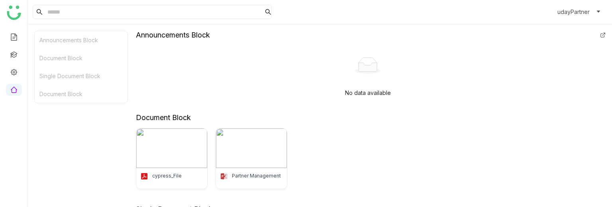
click at [14, 10] on img at bounding box center [14, 13] width 14 height 14
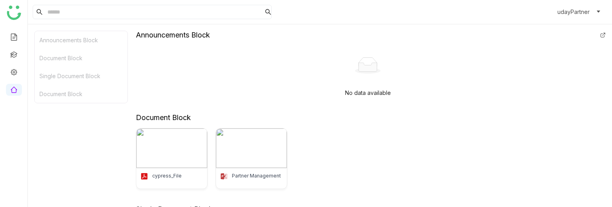
click at [14, 10] on img at bounding box center [14, 13] width 14 height 14
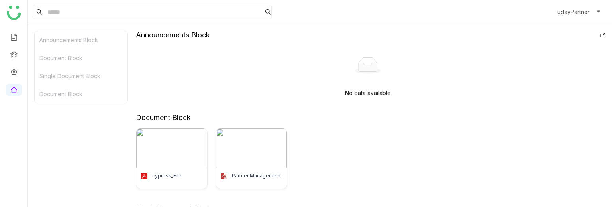
click at [14, 10] on img at bounding box center [14, 13] width 14 height 14
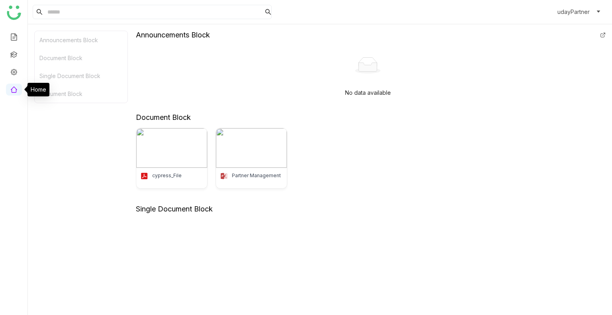
click at [13, 90] on link at bounding box center [13, 89] width 7 height 7
click at [10, 73] on link at bounding box center [13, 71] width 7 height 7
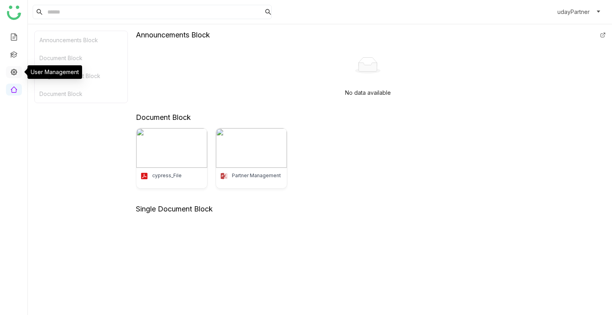
click at [10, 73] on link at bounding box center [13, 71] width 7 height 7
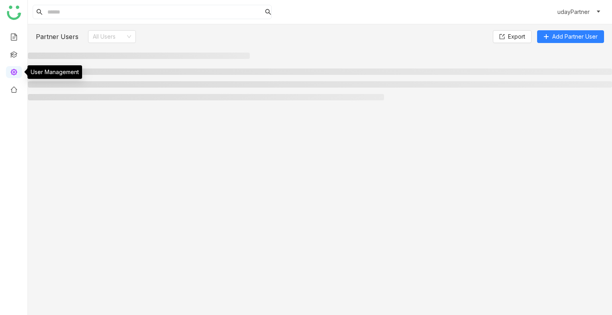
click at [10, 73] on link at bounding box center [13, 71] width 7 height 7
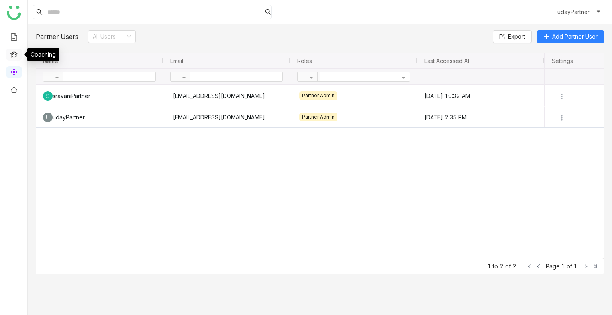
click at [14, 51] on link at bounding box center [13, 54] width 7 height 7
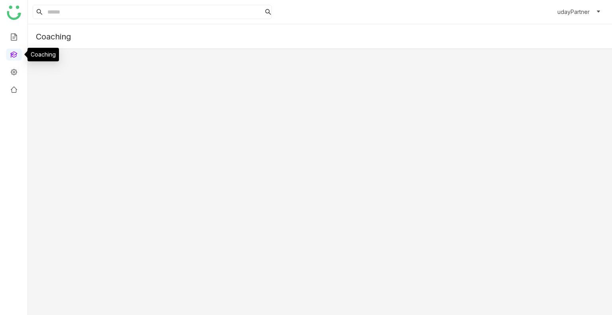
click at [14, 51] on link at bounding box center [13, 54] width 7 height 7
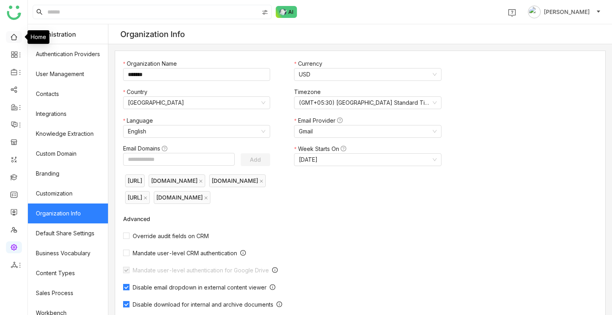
click at [14, 39] on link at bounding box center [13, 36] width 7 height 7
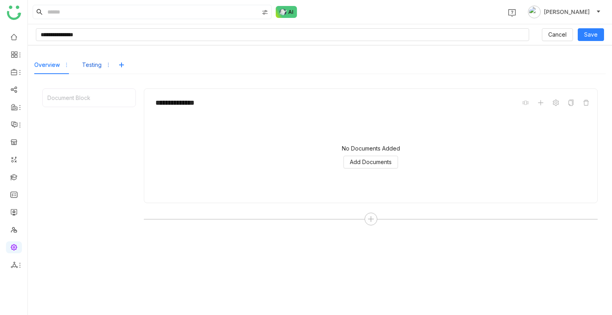
click at [91, 70] on div "Testing" at bounding box center [96, 65] width 29 height 18
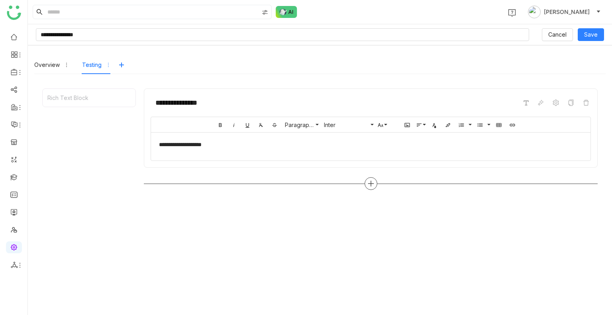
click at [370, 182] on icon at bounding box center [370, 184] width 1 height 6
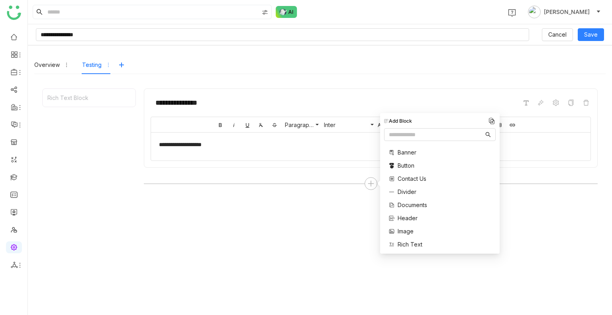
click at [408, 205] on span "Documents" at bounding box center [411, 205] width 29 height 8
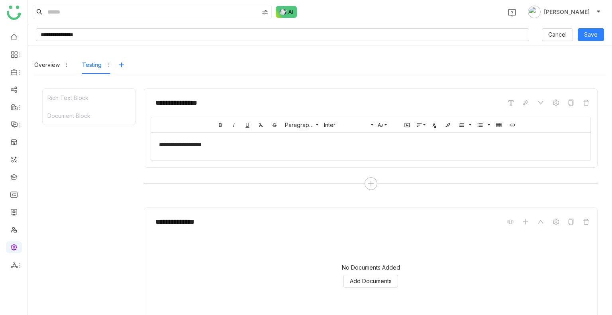
scroll to position [38, 0]
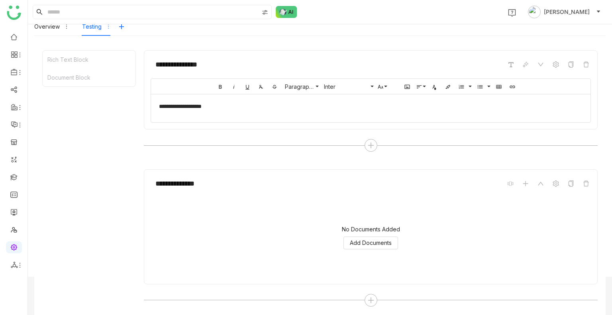
click at [58, 23] on div "1 [PERSON_NAME]" at bounding box center [320, 12] width 584 height 24
click at [58, 25] on div "Overview" at bounding box center [46, 26] width 25 height 9
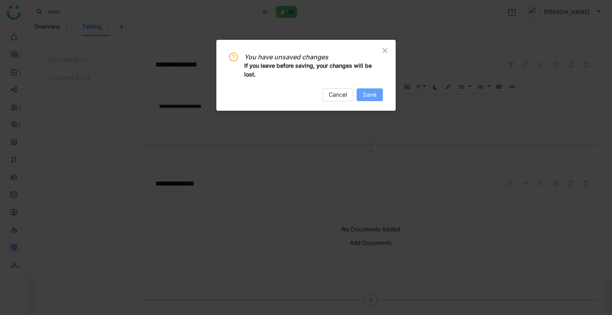
click at [373, 97] on span "Save" at bounding box center [370, 94] width 14 height 9
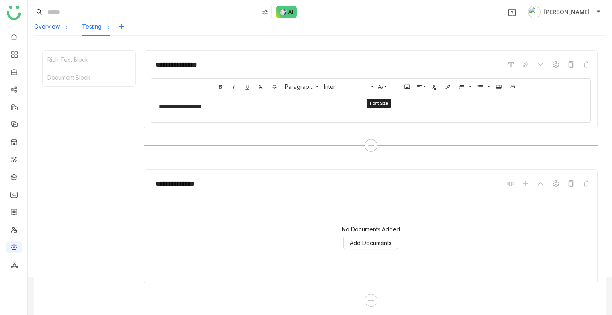
scroll to position [31, 0]
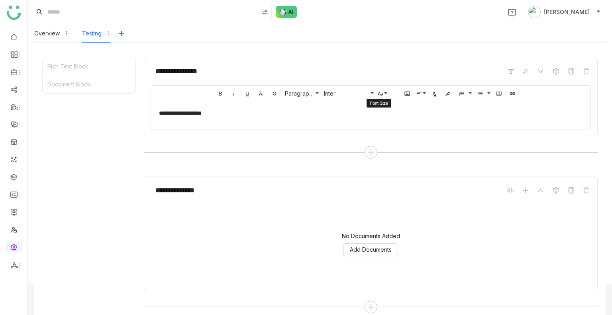
click at [376, 97] on button "Font Size" at bounding box center [382, 93] width 12 height 12
click at [63, 33] on div "Overview" at bounding box center [51, 33] width 35 height 18
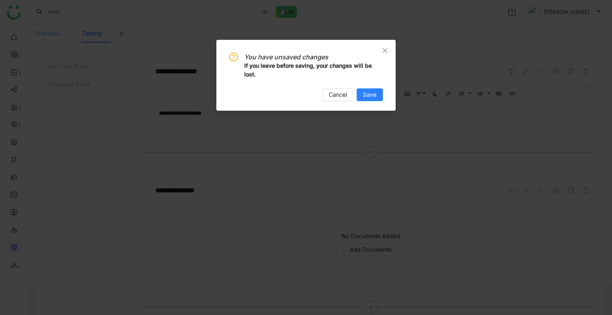
scroll to position [69, 0]
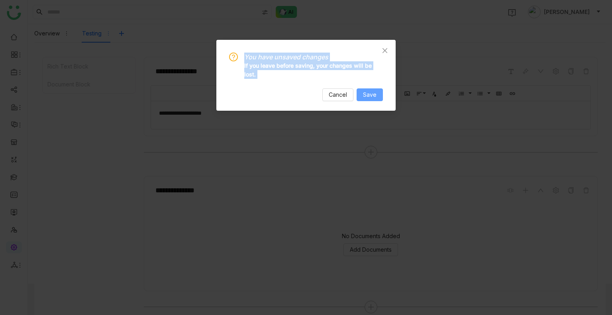
click at [368, 94] on span "Save" at bounding box center [370, 94] width 14 height 9
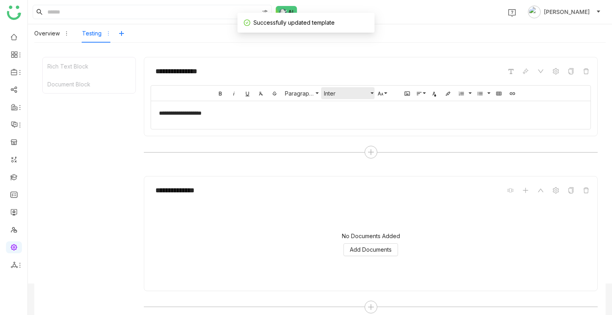
click at [368, 94] on button "Inter" at bounding box center [347, 93] width 53 height 12
click at [54, 36] on div "Overview" at bounding box center [46, 33] width 25 height 9
click at [54, 10] on input "**********" at bounding box center [282, 3] width 493 height 13
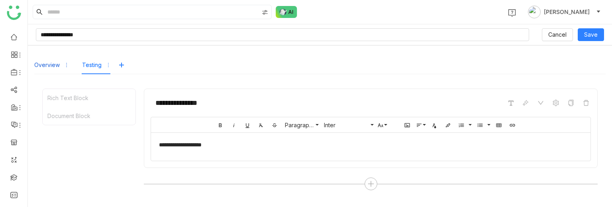
click at [51, 61] on div "Overview" at bounding box center [46, 65] width 25 height 9
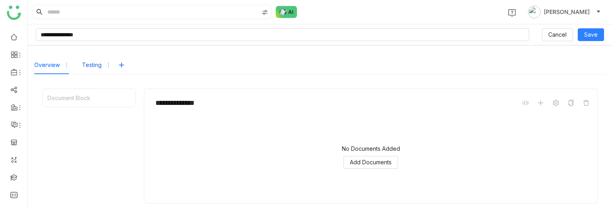
click at [84, 62] on div "Testing" at bounding box center [92, 65] width 20 height 9
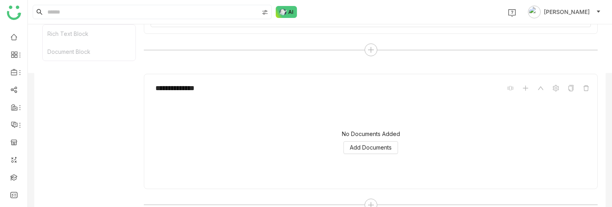
scroll to position [141, 0]
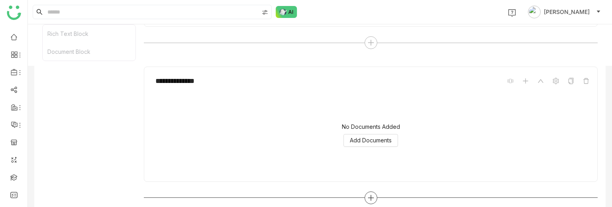
click at [371, 192] on div at bounding box center [370, 197] width 13 height 13
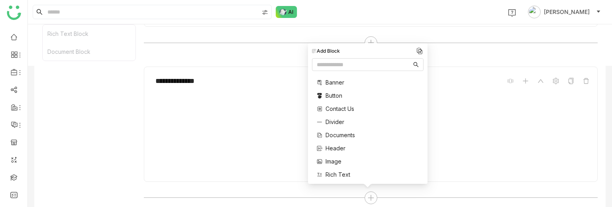
click at [334, 157] on span "Image" at bounding box center [333, 161] width 16 height 8
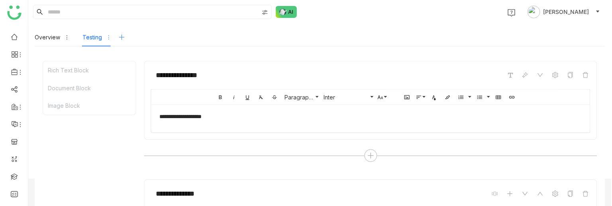
scroll to position [0, 0]
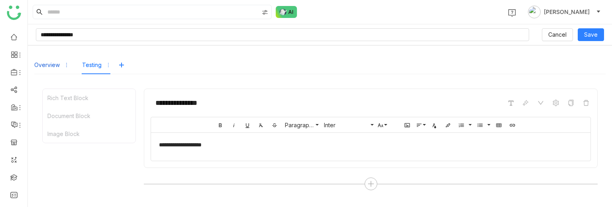
click at [44, 65] on div "Overview" at bounding box center [46, 65] width 25 height 9
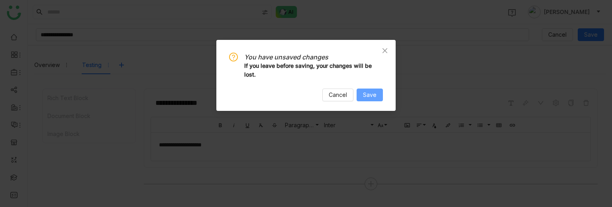
click at [367, 92] on span "Save" at bounding box center [370, 94] width 14 height 9
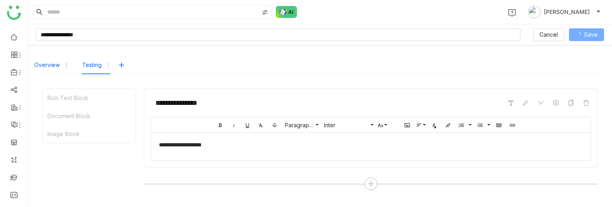
click at [56, 61] on div "Overview" at bounding box center [46, 65] width 25 height 9
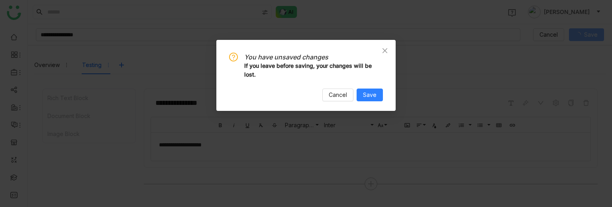
click at [42, 67] on nz-modal-confirm-container "You have unsaved changes If you leave before saving, your changes will be lost.…" at bounding box center [306, 103] width 612 height 207
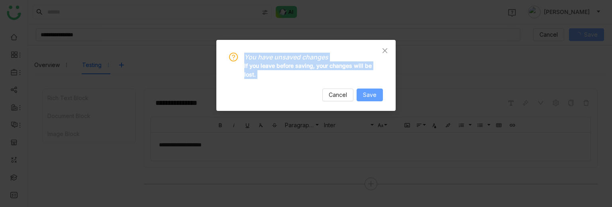
click at [378, 92] on button "Save" at bounding box center [369, 94] width 26 height 13
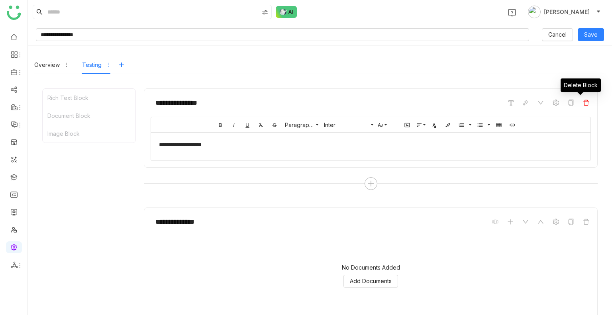
click at [583, 103] on icon at bounding box center [586, 103] width 6 height 6
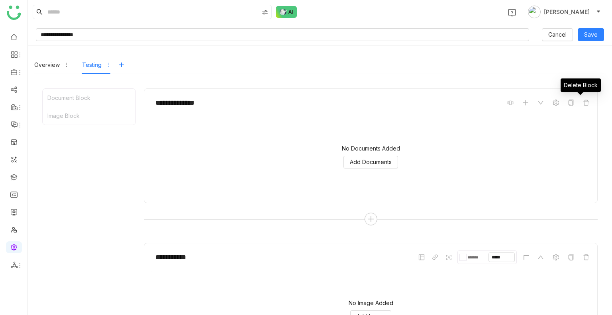
click at [583, 103] on icon at bounding box center [586, 103] width 6 height 6
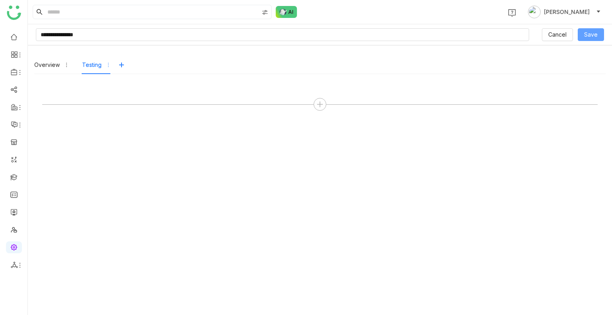
click at [593, 39] on button "Save" at bounding box center [590, 34] width 26 height 13
click at [593, 39] on button "Save" at bounding box center [586, 34] width 35 height 13
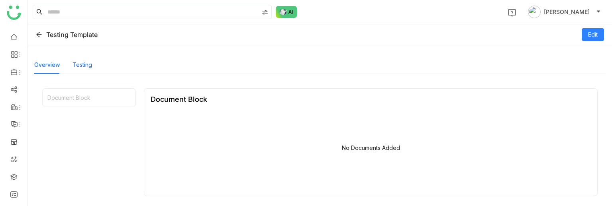
click at [83, 67] on div "Testing" at bounding box center [82, 65] width 20 height 9
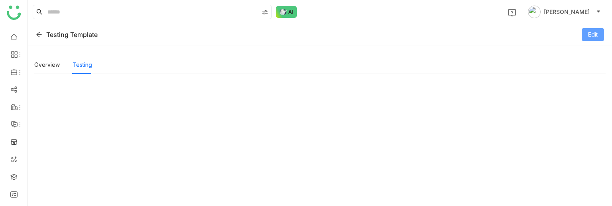
click at [596, 36] on span "Edit" at bounding box center [593, 34] width 10 height 9
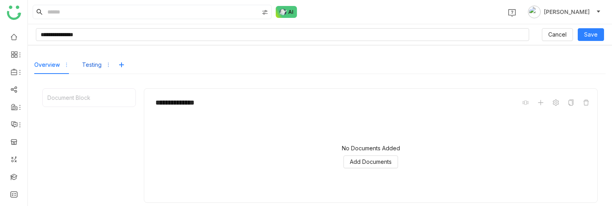
click at [96, 59] on div "Testing" at bounding box center [96, 65] width 29 height 18
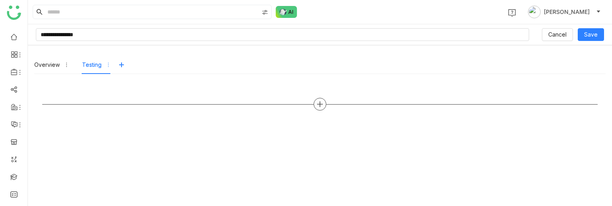
click at [323, 104] on icon at bounding box center [319, 104] width 7 height 7
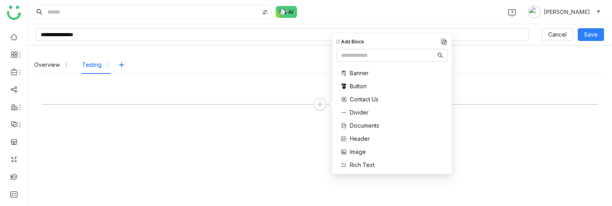
click at [355, 124] on span "Documents" at bounding box center [364, 125] width 29 height 8
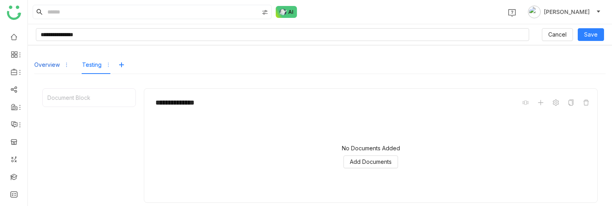
click at [46, 65] on div "Overview" at bounding box center [46, 65] width 25 height 9
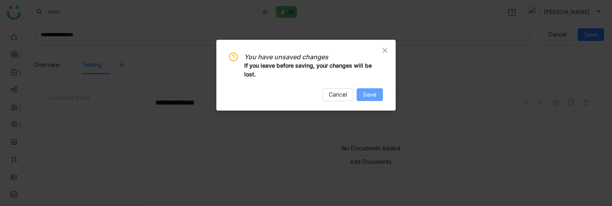
click at [369, 94] on span "Save" at bounding box center [370, 94] width 14 height 9
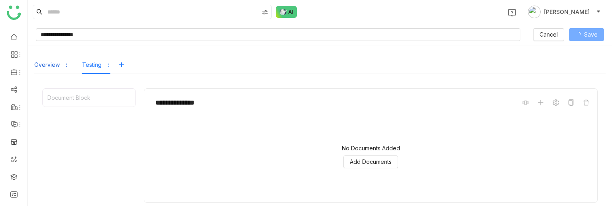
click at [49, 64] on div "Overview" at bounding box center [46, 65] width 25 height 9
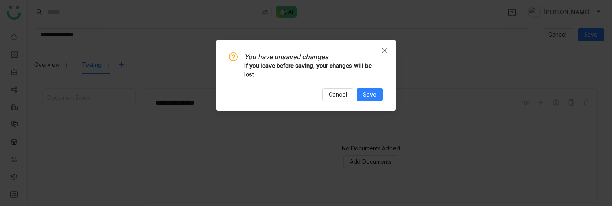
click at [386, 48] on icon "Close" at bounding box center [385, 50] width 6 height 6
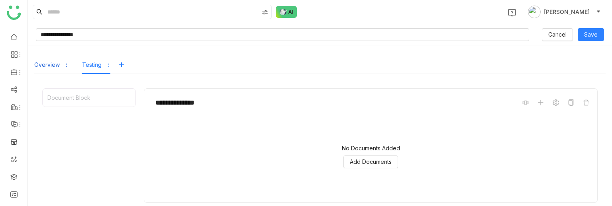
click at [51, 66] on div "Overview" at bounding box center [46, 65] width 25 height 9
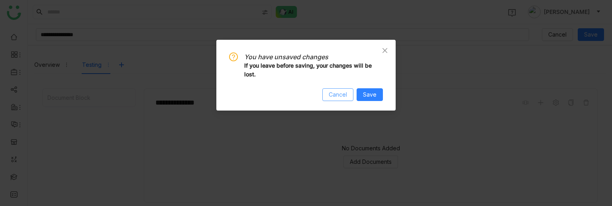
click at [337, 97] on span "Cancel" at bounding box center [338, 94] width 18 height 9
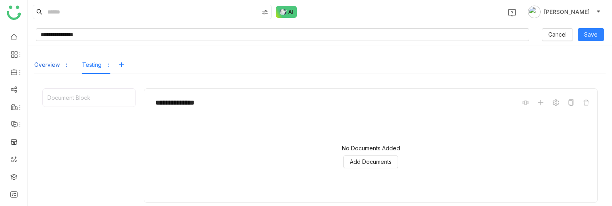
click at [42, 68] on div "Overview" at bounding box center [46, 65] width 25 height 9
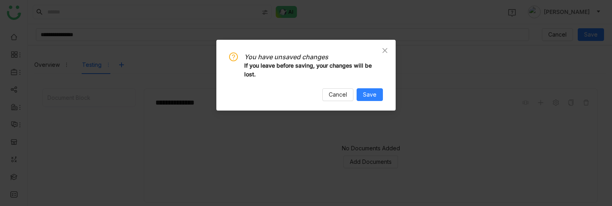
click at [386, 101] on div "You have unsaved changes If you leave before saving, your changes will be lost.…" at bounding box center [305, 75] width 179 height 71
click at [374, 98] on span "Save" at bounding box center [370, 94] width 14 height 9
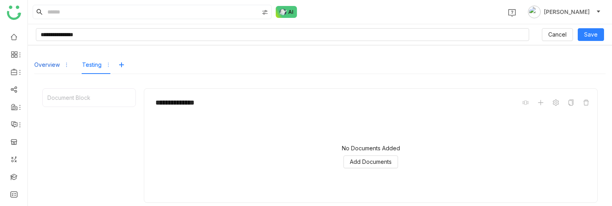
click at [53, 61] on div "Overview" at bounding box center [46, 65] width 25 height 9
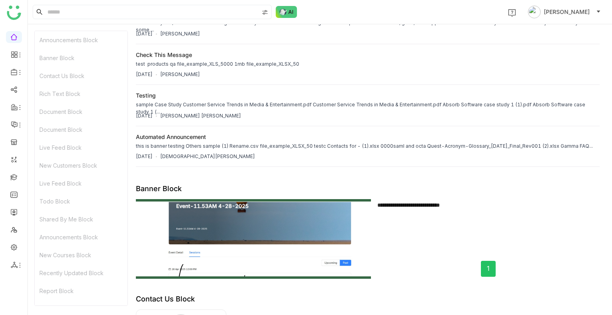
scroll to position [36, 0]
click at [16, 173] on link at bounding box center [13, 176] width 7 height 7
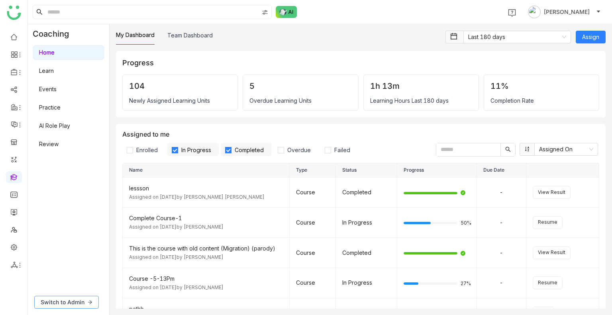
click at [72, 307] on button "Switch to Admin" at bounding box center [66, 302] width 65 height 13
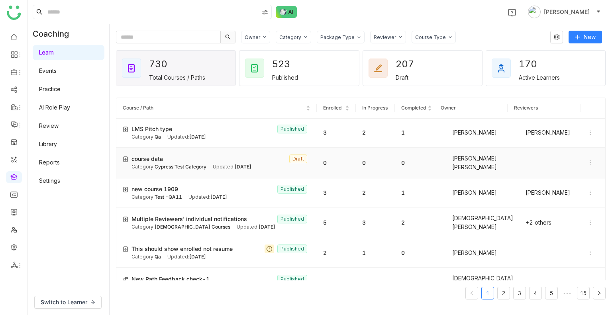
scroll to position [123, 0]
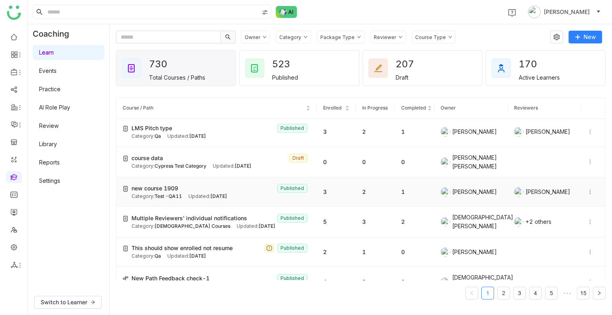
click at [170, 193] on div "Category: Test -QA11" at bounding box center [156, 197] width 51 height 8
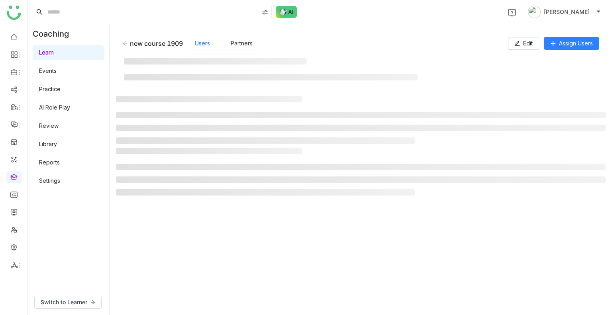
click at [201, 184] on gtmb-manage-detail-wrapper "new course 1909 Users Partners Edit Assign Users" at bounding box center [360, 170] width 489 height 278
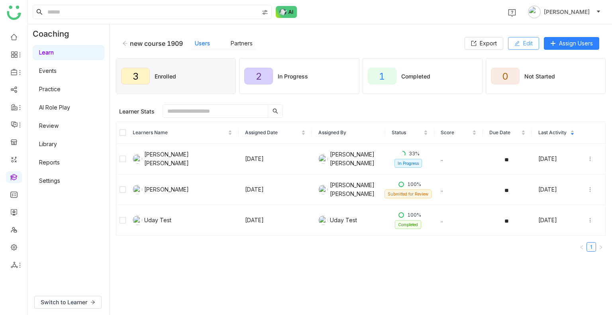
click at [523, 47] on button "Edit" at bounding box center [523, 43] width 31 height 13
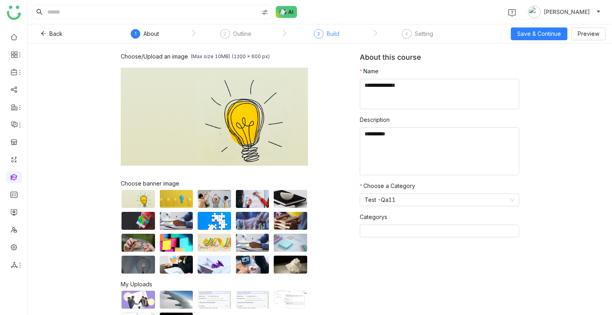
click at [332, 43] on div "3 Build" at bounding box center [326, 36] width 25 height 14
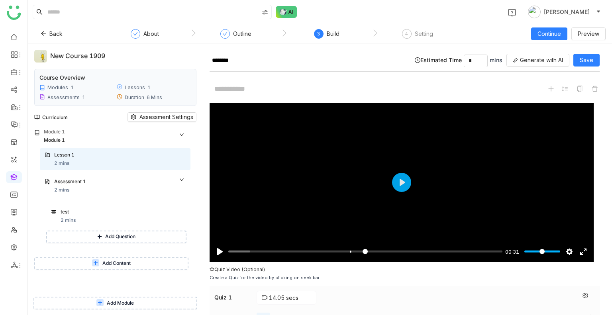
click at [108, 261] on span "Add Content" at bounding box center [116, 264] width 28 height 8
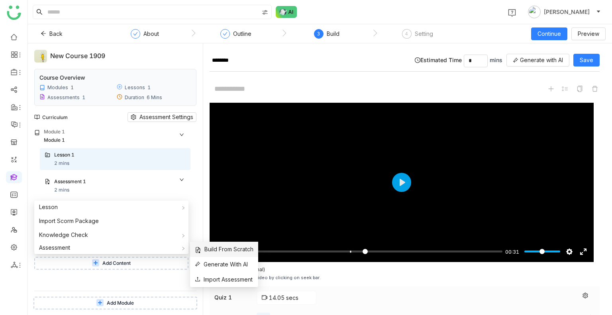
click at [215, 248] on span "Build From Scratch" at bounding box center [224, 249] width 59 height 9
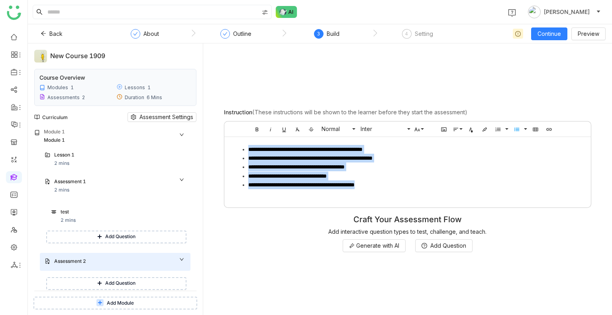
drag, startPoint x: 395, startPoint y: 185, endPoint x: 249, endPoint y: 152, distance: 150.6
click at [249, 152] on ul "**********" at bounding box center [407, 167] width 350 height 44
click at [398, 190] on div "**********" at bounding box center [407, 170] width 366 height 67
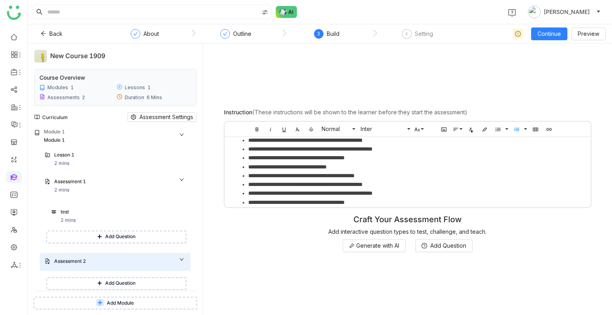
scroll to position [302, 0]
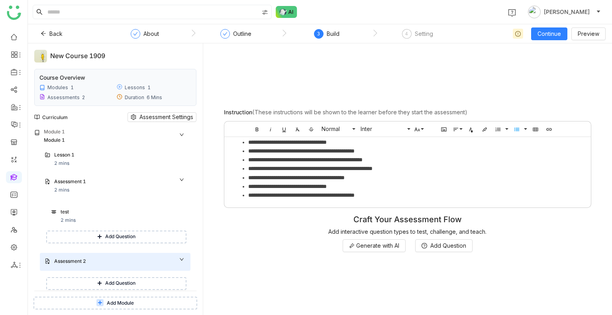
click at [380, 170] on li "**********" at bounding box center [412, 168] width 329 height 9
click at [373, 173] on li "**********" at bounding box center [412, 177] width 329 height 9
click at [372, 169] on li "**********" at bounding box center [412, 168] width 329 height 9
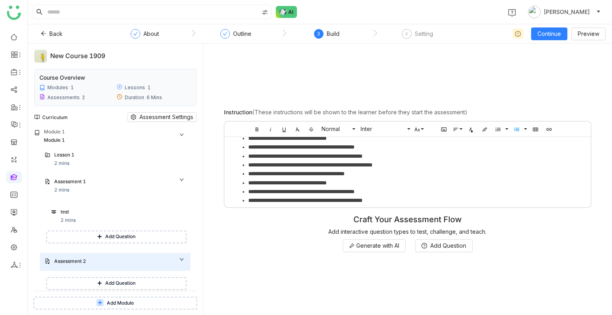
scroll to position [264, 0]
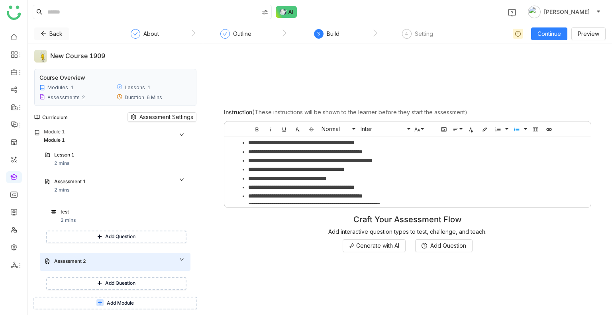
click at [41, 36] on icon at bounding box center [44, 34] width 6 height 6
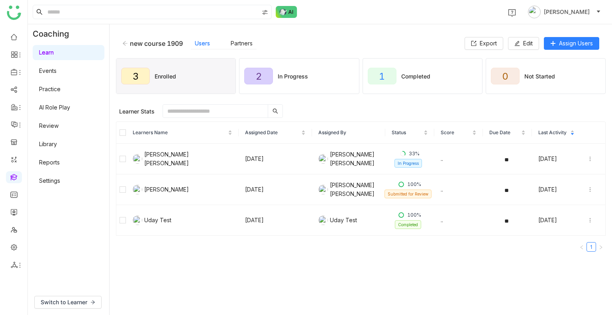
click at [123, 43] on icon at bounding box center [125, 43] width 5 height 4
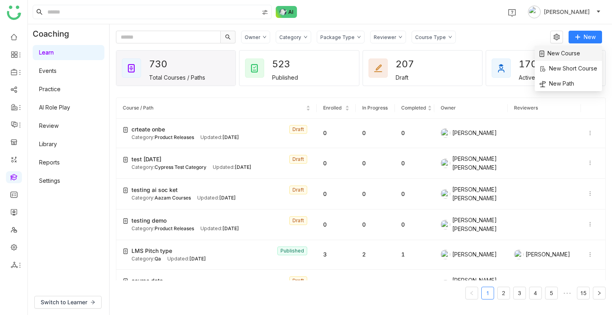
click at [575, 53] on span "New Course" at bounding box center [559, 53] width 41 height 9
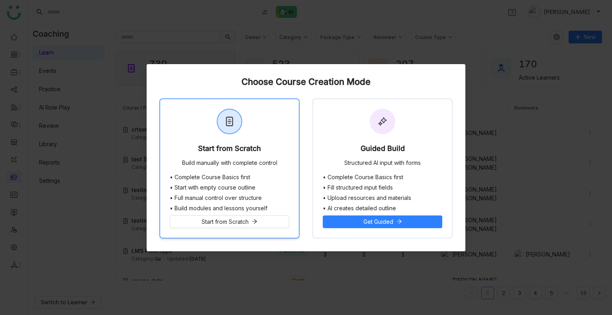
click at [248, 153] on div "Start from Scratch" at bounding box center [229, 150] width 63 height 11
click at [248, 153] on td "test 24 sep Draft Category: Cypress Test Category Updated: Sep 24, 2025" at bounding box center [216, 163] width 200 height 31
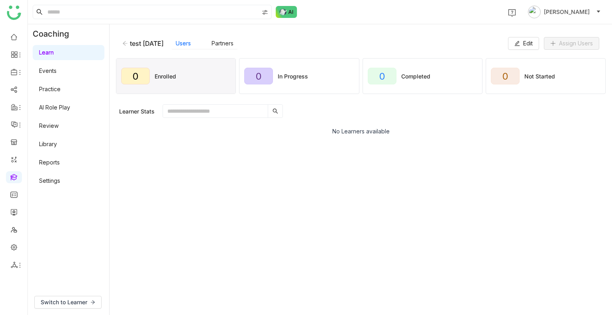
click at [124, 43] on icon at bounding box center [125, 44] width 6 height 6
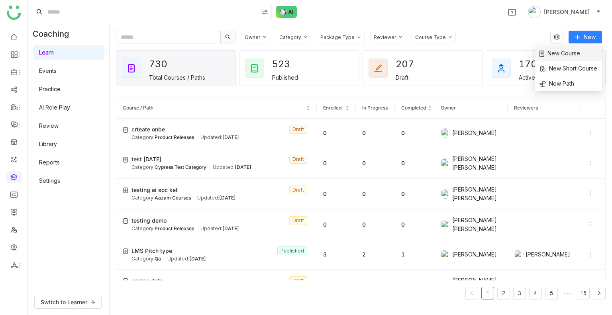
click at [575, 47] on li "New Course" at bounding box center [567, 53] width 67 height 15
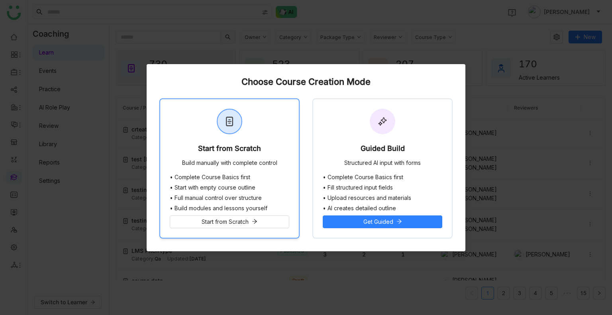
click at [214, 165] on div "Build manually with complete control" at bounding box center [229, 164] width 95 height 8
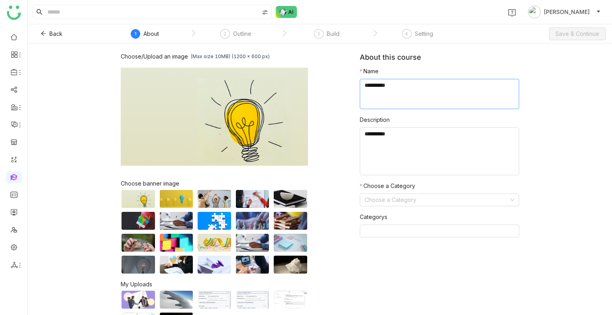
click at [372, 101] on textarea at bounding box center [439, 94] width 159 height 30
type textarea "**********"
click at [386, 202] on input at bounding box center [436, 200] width 144 height 12
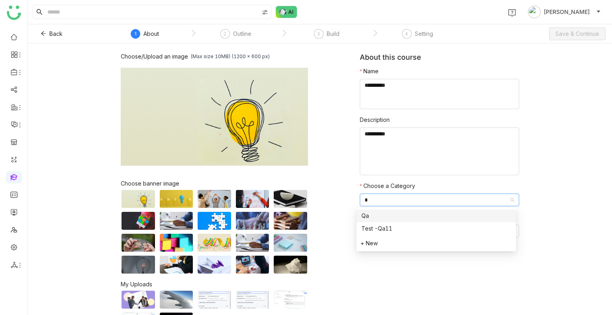
type input "**"
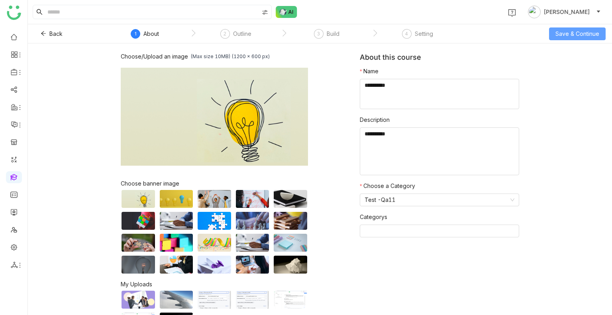
click at [566, 29] on span "Save & Continue" at bounding box center [577, 33] width 44 height 9
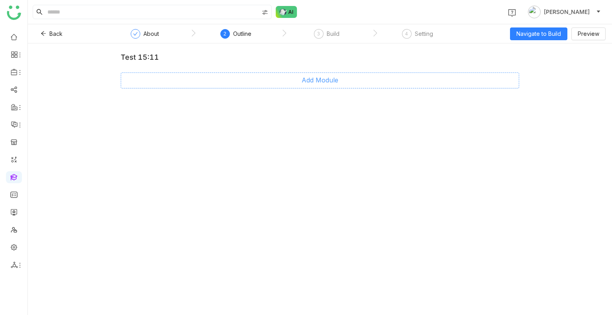
click at [331, 84] on span "Add Module" at bounding box center [319, 80] width 37 height 10
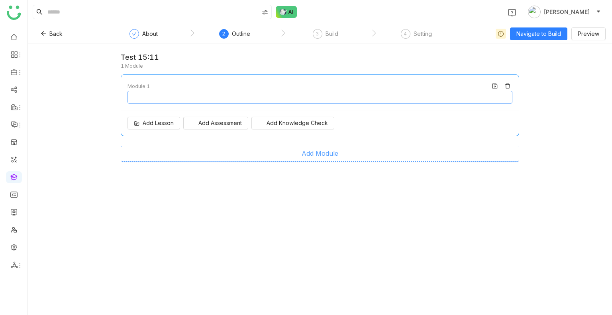
type input "********"
click at [202, 122] on span "Add Assessment" at bounding box center [219, 123] width 43 height 9
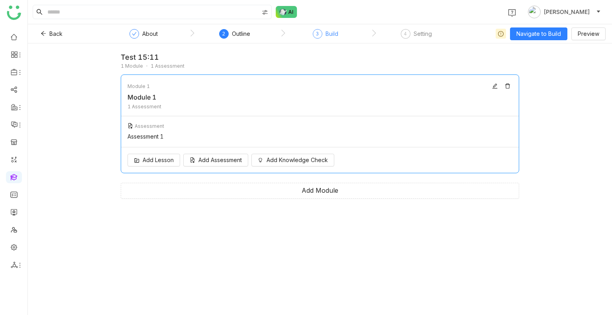
click at [319, 35] on div "3" at bounding box center [318, 34] width 10 height 10
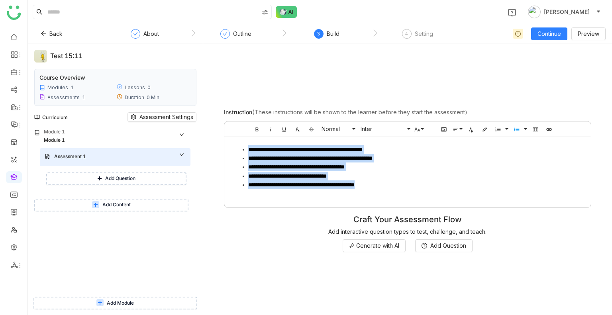
drag, startPoint x: 396, startPoint y: 184, endPoint x: 228, endPoint y: 145, distance: 173.0
click at [228, 145] on div "**********" at bounding box center [407, 170] width 366 height 67
click at [411, 188] on li "**********" at bounding box center [415, 184] width 335 height 9
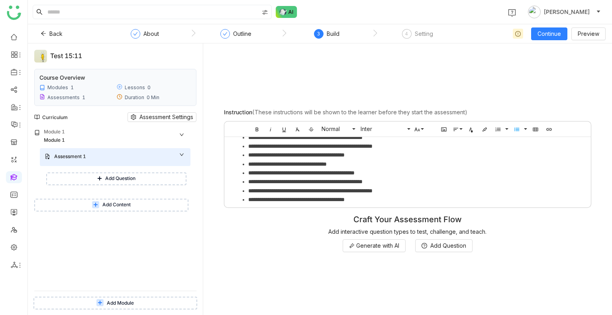
scroll to position [257, 0]
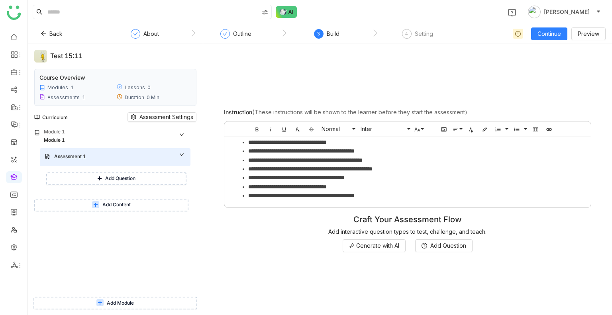
click at [538, 41] on div "Back About Outline 3 Build 4 Setting Continue Preview" at bounding box center [320, 33] width 584 height 19
click at [543, 37] on span "Continue" at bounding box center [548, 33] width 23 height 9
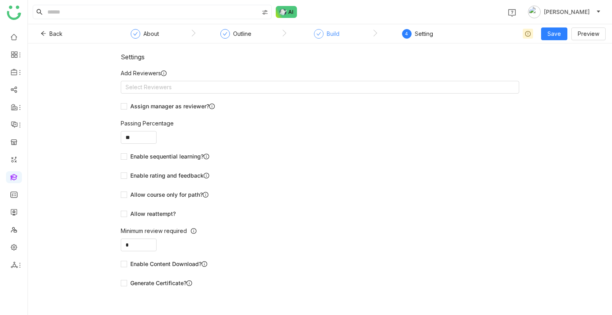
click at [321, 33] on div at bounding box center [319, 34] width 10 height 10
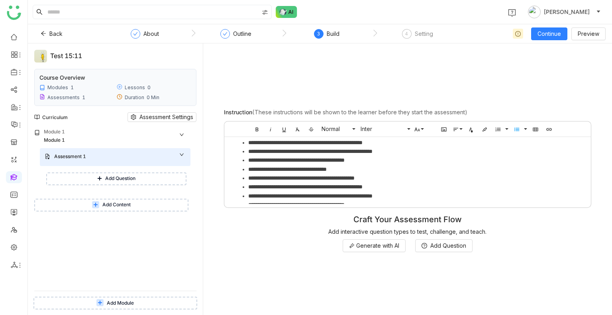
scroll to position [257, 0]
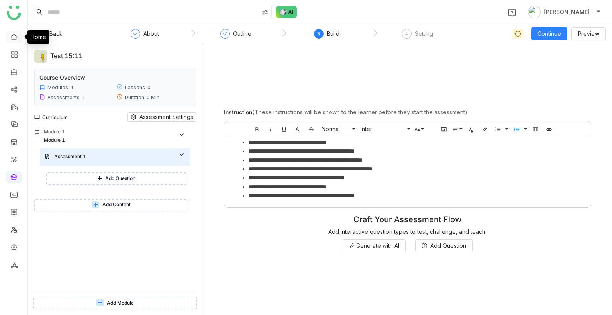
click at [11, 35] on link at bounding box center [13, 36] width 7 height 7
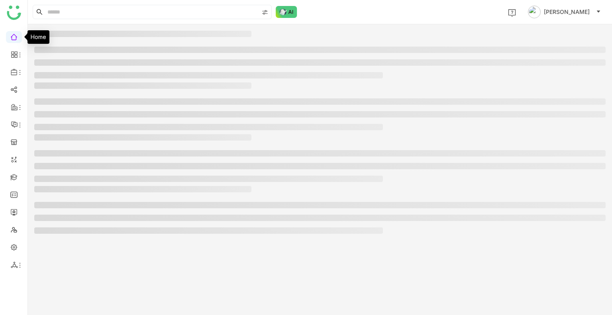
click at [11, 35] on link at bounding box center [13, 36] width 7 height 7
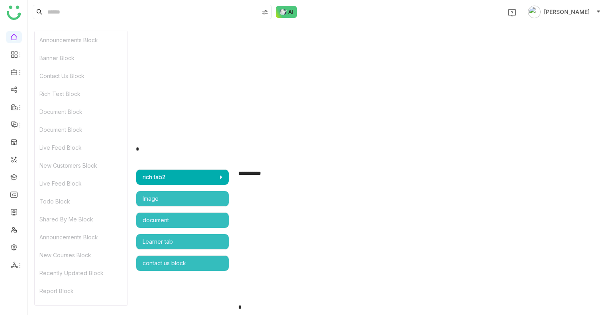
scroll to position [1780, 0]
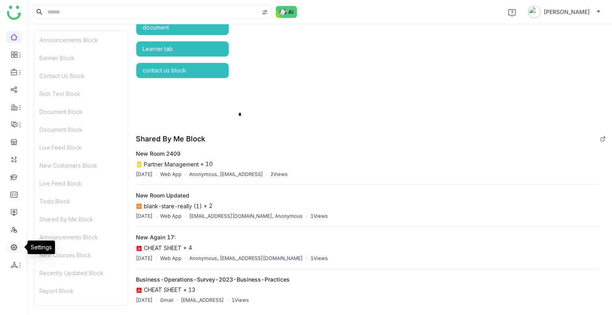
click at [10, 243] on link at bounding box center [13, 246] width 7 height 7
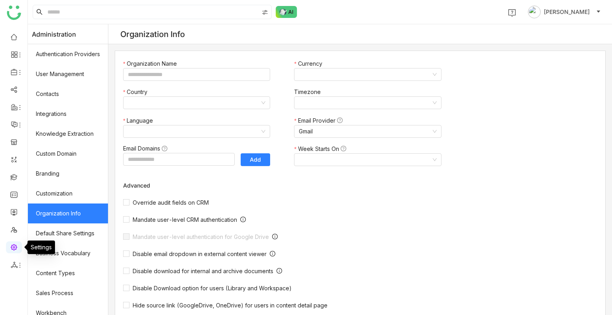
type input "*******"
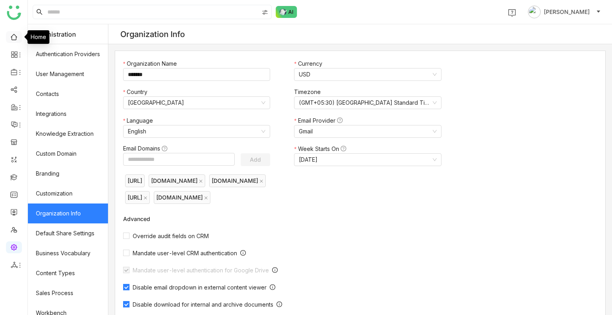
click at [16, 35] on link at bounding box center [13, 36] width 7 height 7
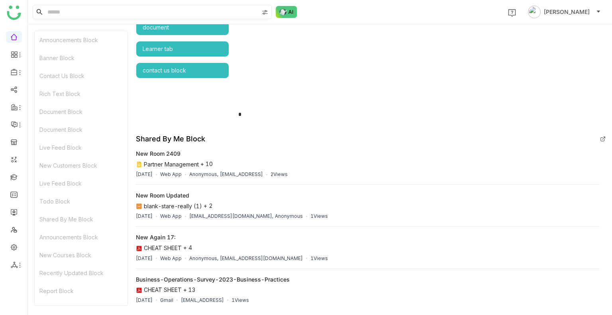
click at [97, 16] on input at bounding box center [152, 12] width 213 height 14
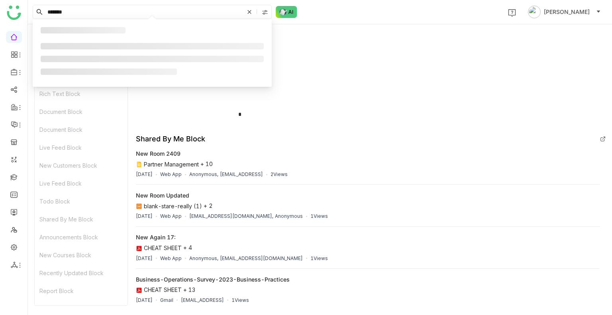
type input "*******"
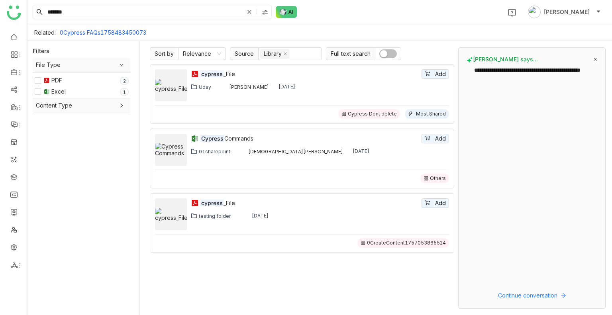
click at [70, 11] on input "*******" at bounding box center [145, 12] width 198 height 14
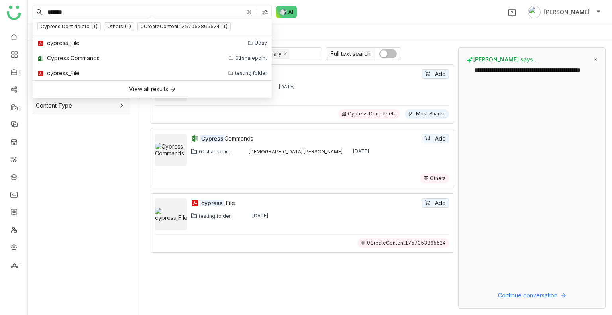
click at [70, 11] on input "*******" at bounding box center [145, 12] width 198 height 14
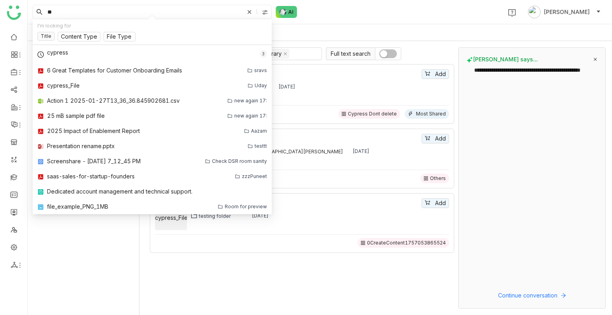
type input "*"
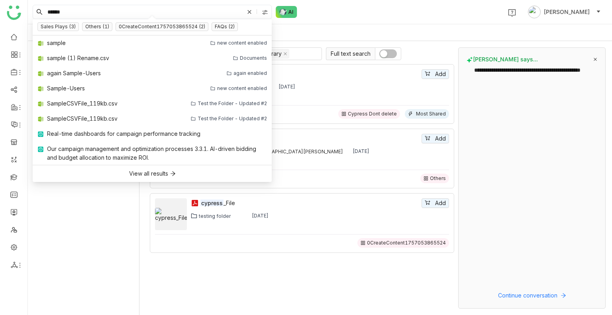
type input "******"
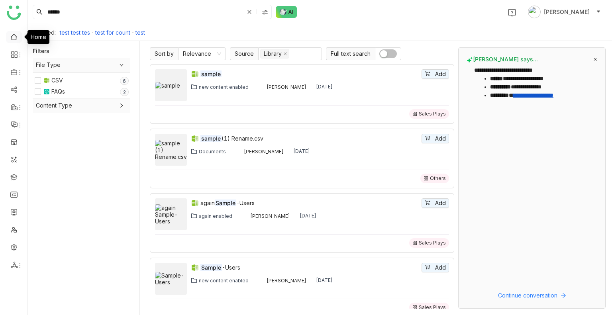
click at [15, 40] on link at bounding box center [13, 36] width 7 height 7
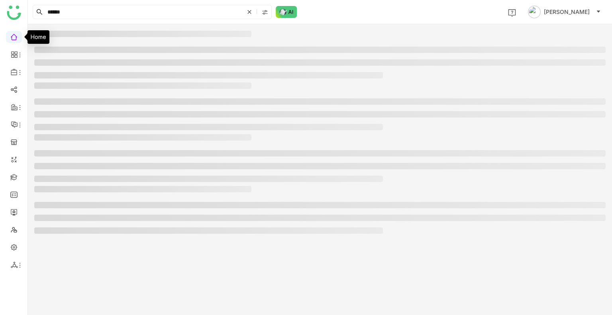
click at [15, 40] on link at bounding box center [13, 36] width 7 height 7
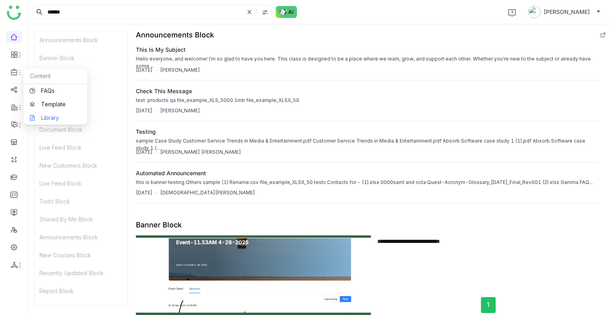
click at [49, 117] on link "Library" at bounding box center [55, 118] width 52 height 6
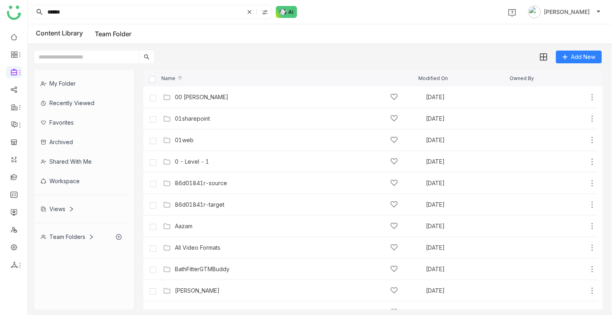
click at [59, 209] on div "Views" at bounding box center [57, 209] width 33 height 7
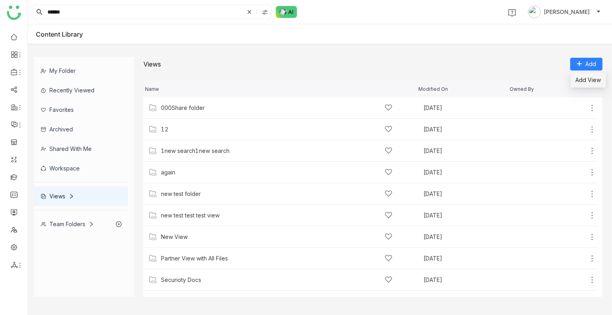
click at [580, 81] on span "Add View" at bounding box center [587, 80] width 25 height 9
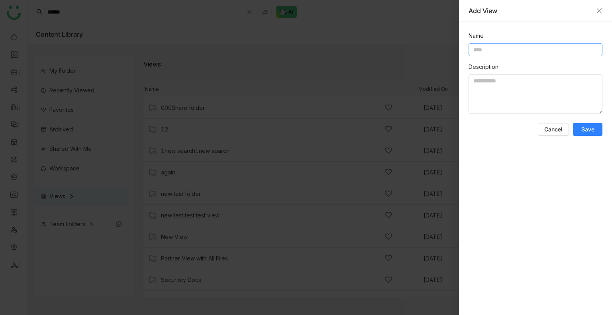
click at [513, 49] on input at bounding box center [535, 49] width 134 height 13
type input "*******"
click at [518, 94] on textarea at bounding box center [535, 93] width 134 height 39
click at [583, 133] on button "Save" at bounding box center [587, 129] width 29 height 13
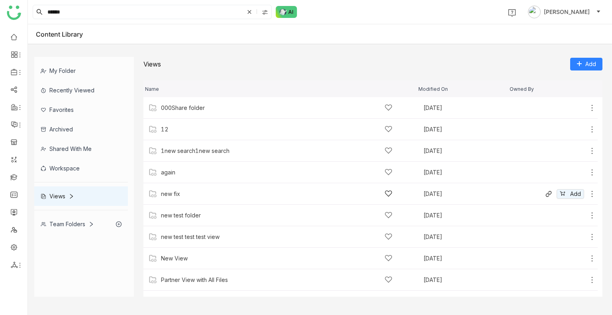
click at [184, 196] on div "new fix" at bounding box center [276, 194] width 231 height 8
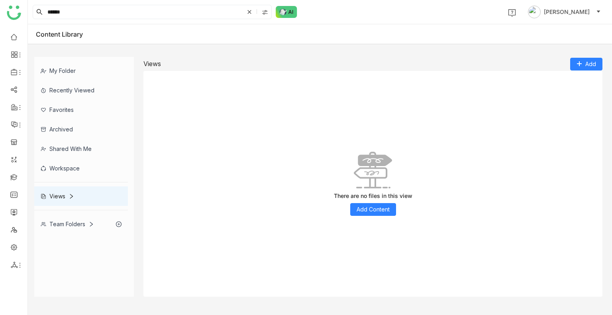
click at [184, 196] on div "There are no files in this view Add Content" at bounding box center [372, 184] width 459 height 226
click at [354, 210] on button "Add Content" at bounding box center [373, 209] width 46 height 13
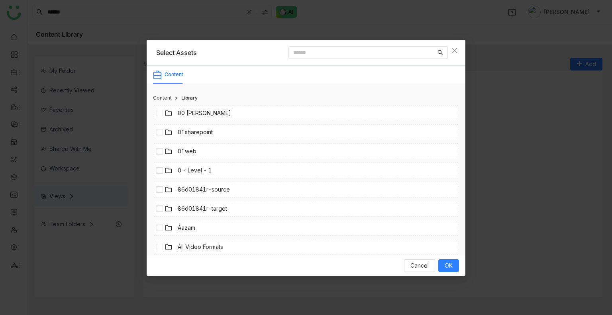
click at [201, 109] on link "00 Arif Folder" at bounding box center [204, 113] width 53 height 9
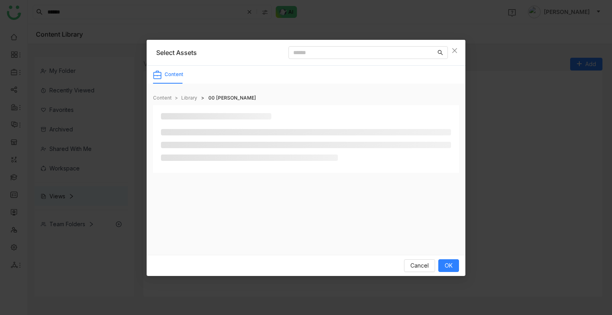
click at [201, 108] on nz-skeleton at bounding box center [306, 139] width 306 height 68
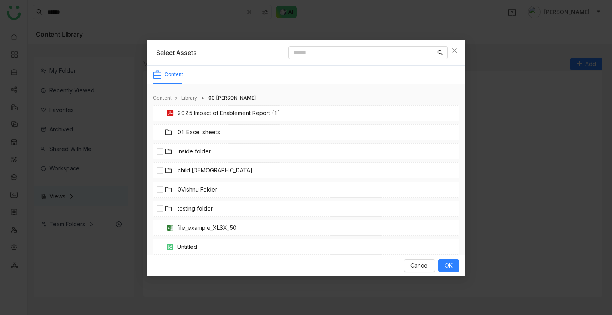
click at [185, 114] on link "2025 Impact of Enablement Report (1)" at bounding box center [228, 113] width 103 height 9
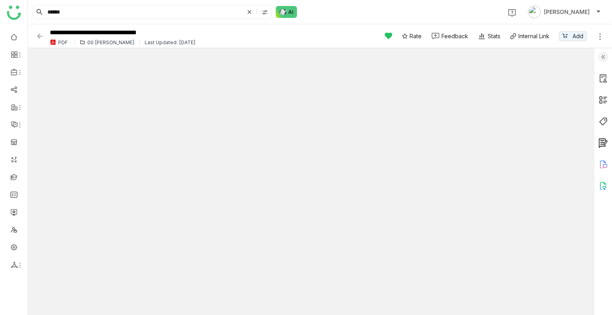
click at [40, 35] on img at bounding box center [40, 36] width 8 height 8
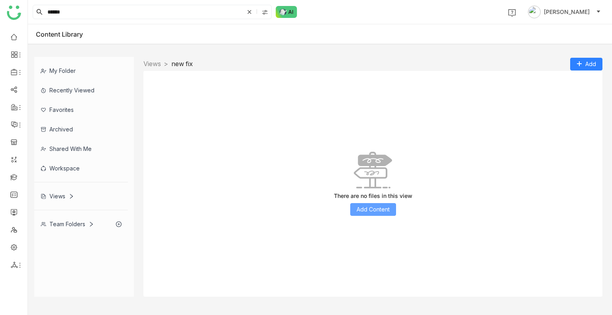
click at [358, 204] on button "Add Content" at bounding box center [373, 209] width 46 height 13
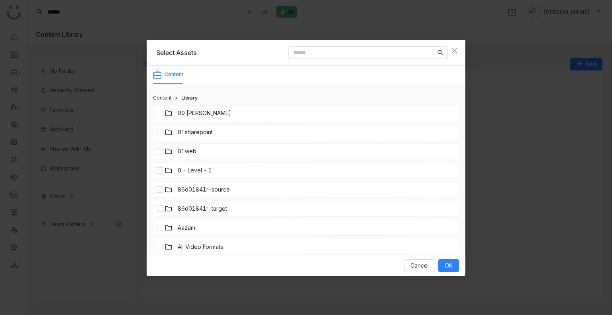
click at [173, 112] on icon at bounding box center [170, 113] width 10 height 7
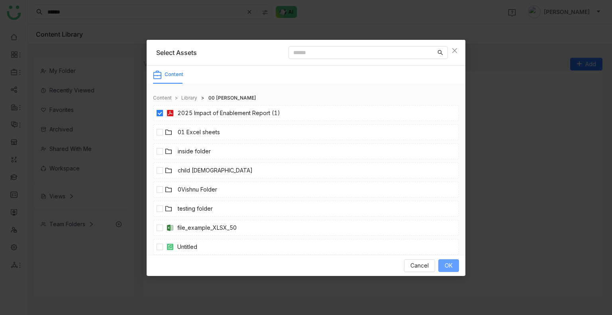
click at [451, 269] on span "OK" at bounding box center [448, 265] width 8 height 9
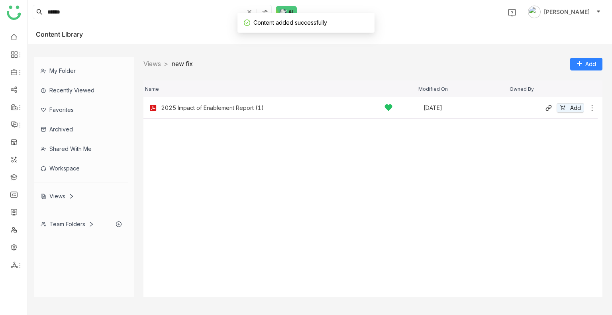
click at [591, 110] on icon at bounding box center [592, 108] width 8 height 8
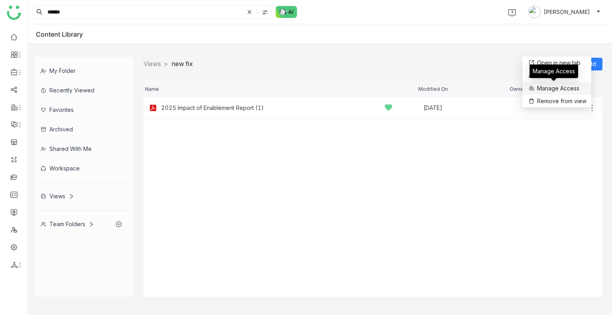
click at [561, 89] on span "Manage Access" at bounding box center [558, 88] width 42 height 9
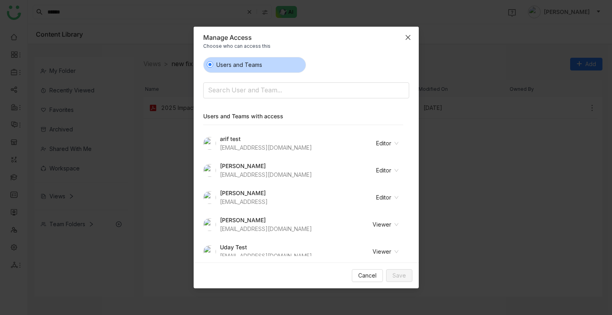
scroll to position [8, 0]
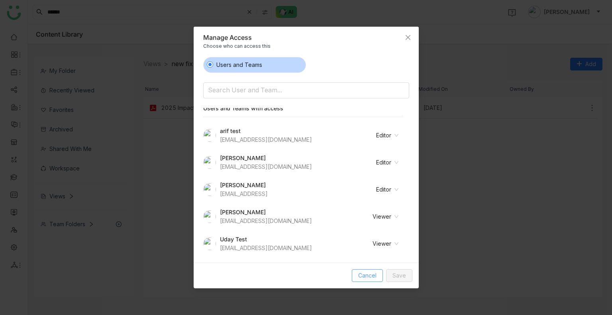
click at [370, 278] on span "Cancel" at bounding box center [367, 275] width 18 height 9
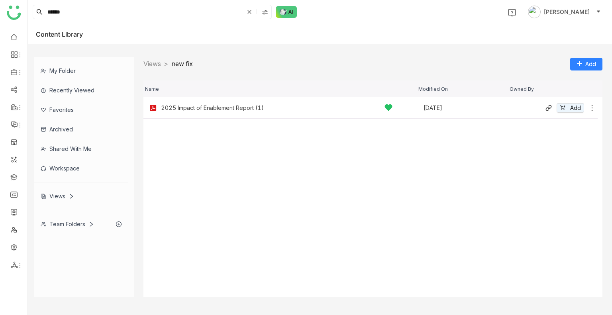
click at [591, 108] on icon at bounding box center [592, 108] width 8 height 8
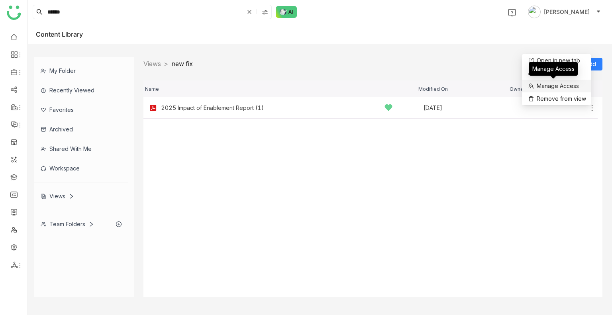
click at [565, 89] on span "Manage Access" at bounding box center [557, 86] width 42 height 9
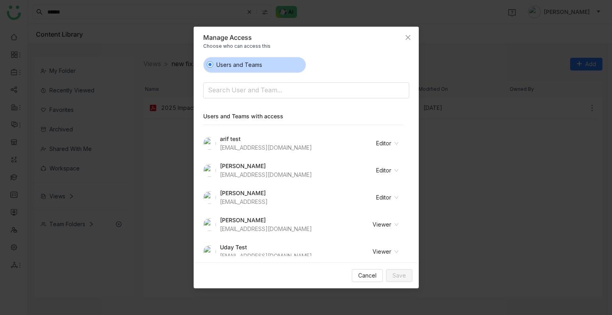
click at [391, 251] on nz-select-item "Viewer" at bounding box center [375, 252] width 46 height 12
click at [373, 292] on div "Revoke Access" at bounding box center [372, 292] width 41 height 9
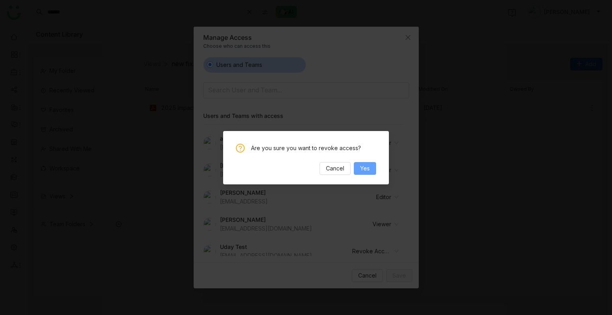
click at [370, 170] on button "Yes" at bounding box center [365, 168] width 22 height 13
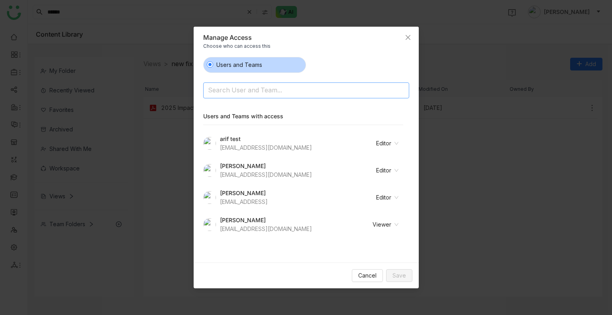
click at [245, 95] on input at bounding box center [285, 90] width 155 height 13
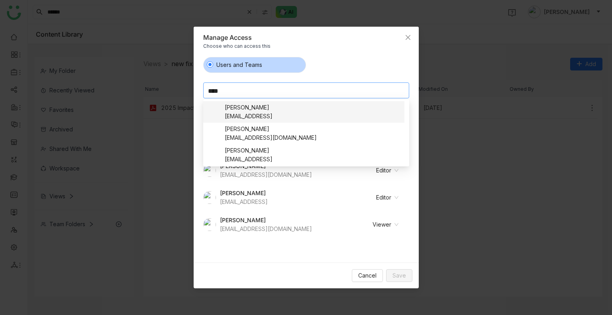
type input "****"
click at [262, 117] on div "udaybhanue@gtmbuddy.ai" at bounding box center [249, 116] width 48 height 9
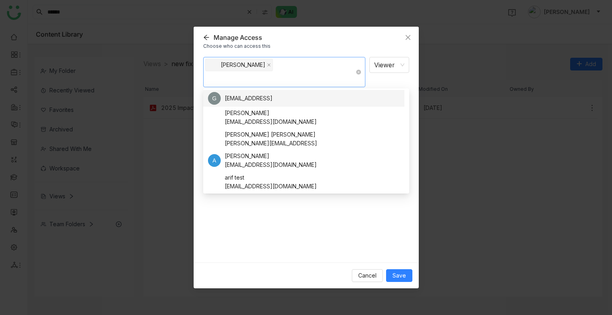
click at [242, 81] on input at bounding box center [268, 79] width 120 height 13
click at [234, 242] on div "Uday Bhanu Viewer Notify people" at bounding box center [306, 157] width 206 height 200
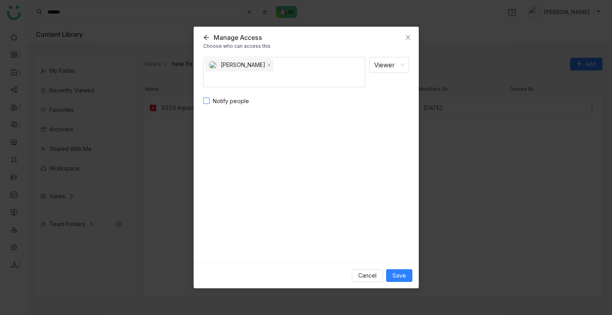
click at [225, 100] on span "Notify people" at bounding box center [230, 101] width 43 height 9
click at [253, 129] on textarea "*" at bounding box center [306, 129] width 206 height 39
type textarea "*********"
click at [398, 274] on span "Save" at bounding box center [399, 275] width 14 height 9
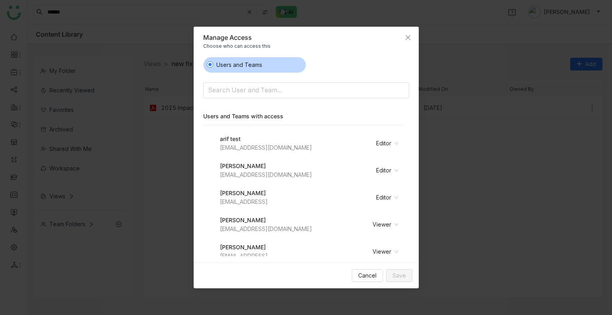
scroll to position [8, 0]
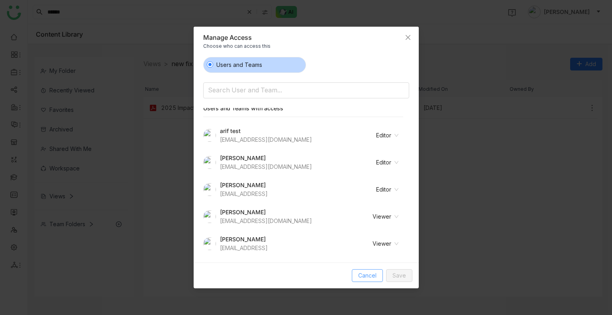
click at [369, 278] on span "Cancel" at bounding box center [367, 275] width 18 height 9
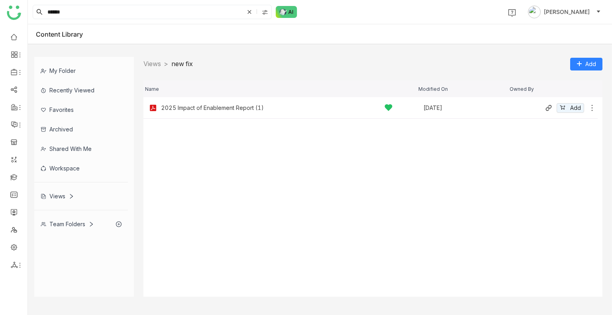
click at [590, 108] on icon at bounding box center [592, 108] width 8 height 8
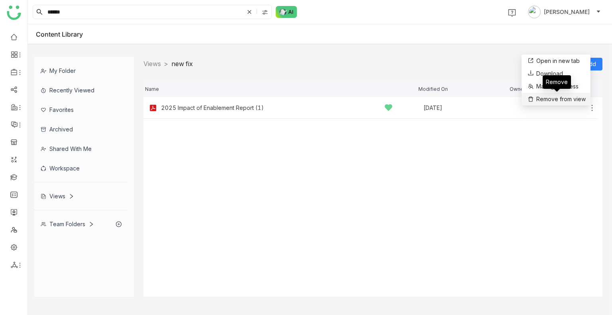
click at [569, 100] on span "Remove from view" at bounding box center [560, 99] width 49 height 9
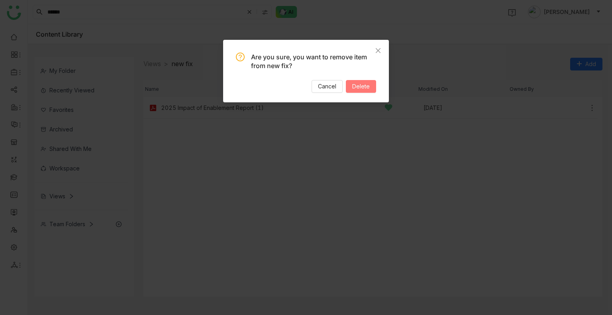
click at [363, 83] on span "Delete" at bounding box center [361, 86] width 18 height 9
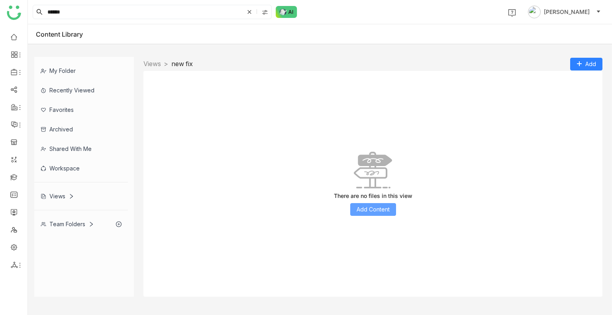
click at [369, 213] on span "Add Content" at bounding box center [372, 209] width 33 height 9
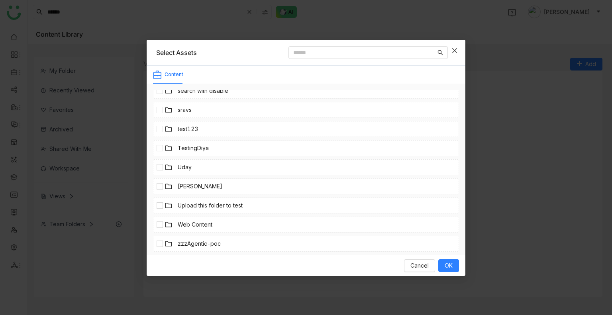
scroll to position [424, 0]
click at [185, 144] on link "Uday" at bounding box center [185, 148] width 14 height 9
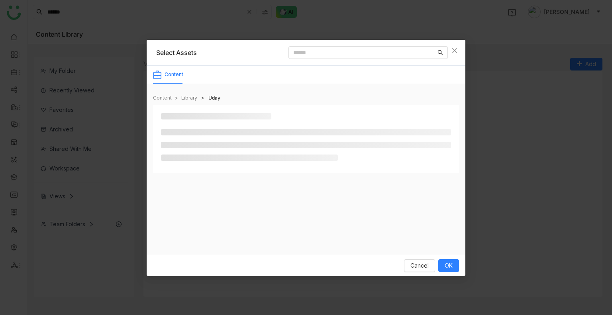
scroll to position [0, 0]
click at [185, 143] on li at bounding box center [306, 145] width 290 height 6
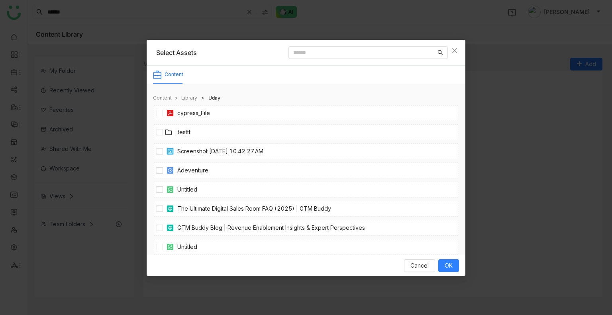
click at [183, 132] on link "testtt" at bounding box center [184, 132] width 13 height 9
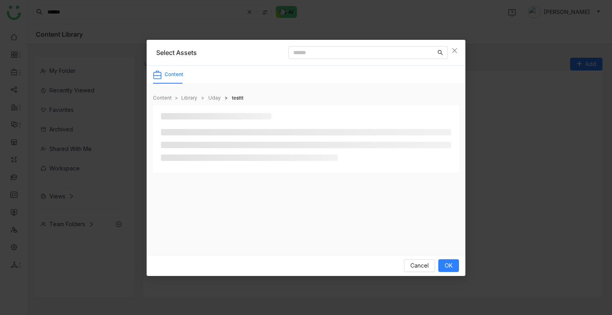
click at [183, 132] on li at bounding box center [306, 132] width 290 height 6
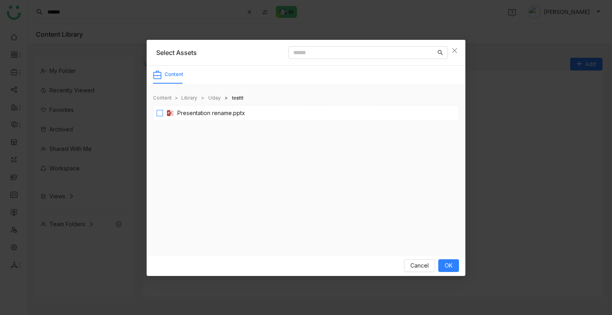
click at [182, 114] on link "Presentation rename.pptx" at bounding box center [211, 113] width 68 height 9
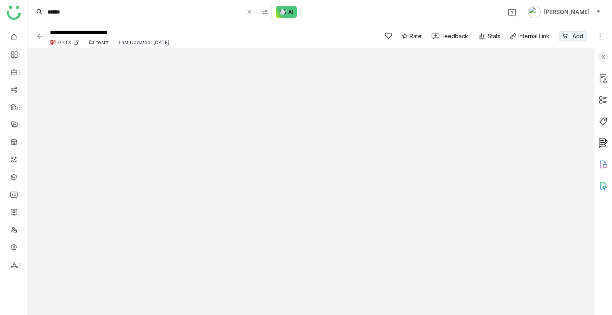
click at [40, 35] on img at bounding box center [40, 36] width 8 height 8
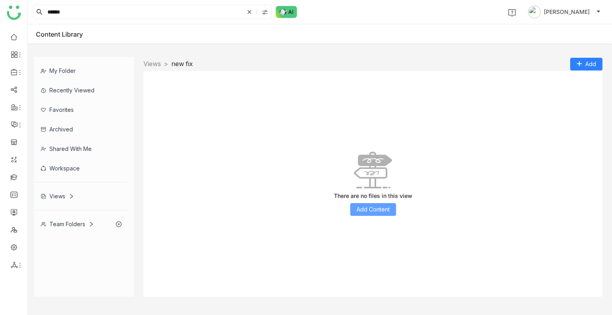
click at [365, 211] on span "Add Content" at bounding box center [372, 209] width 33 height 9
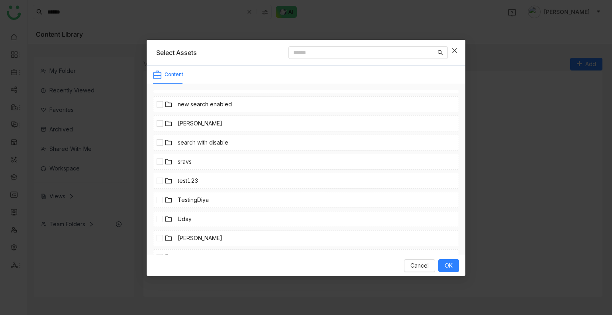
scroll to position [424, 0]
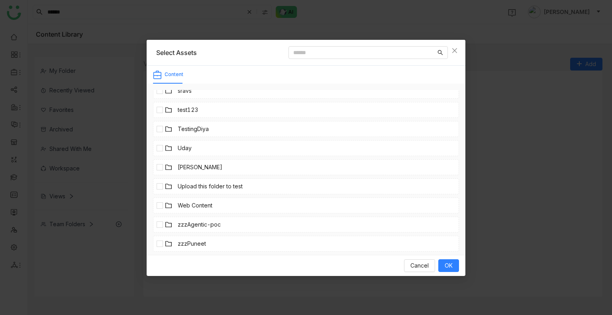
click at [183, 141] on li "Uday" at bounding box center [306, 148] width 306 height 16
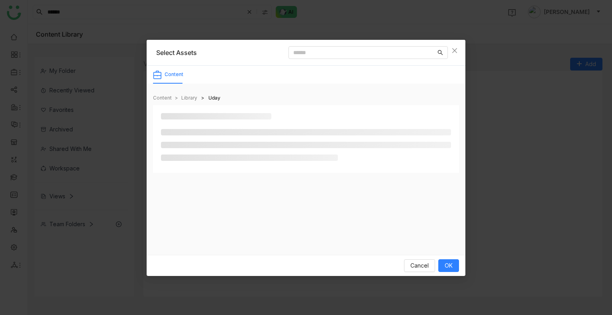
scroll to position [0, 0]
click at [183, 142] on li at bounding box center [306, 145] width 290 height 6
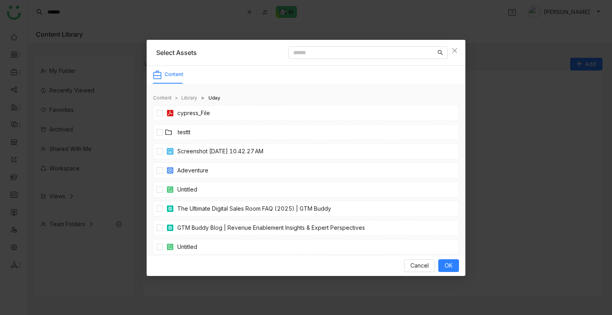
click at [185, 138] on li "testtt" at bounding box center [306, 132] width 306 height 16
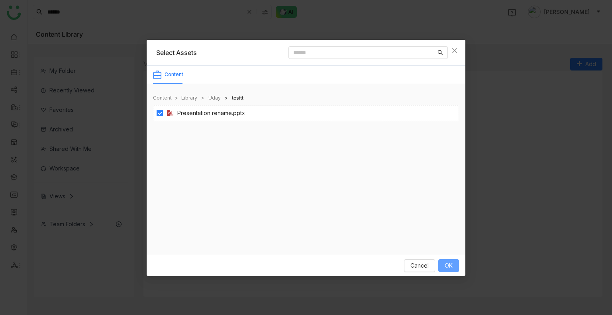
click at [453, 271] on button "OK" at bounding box center [448, 265] width 21 height 13
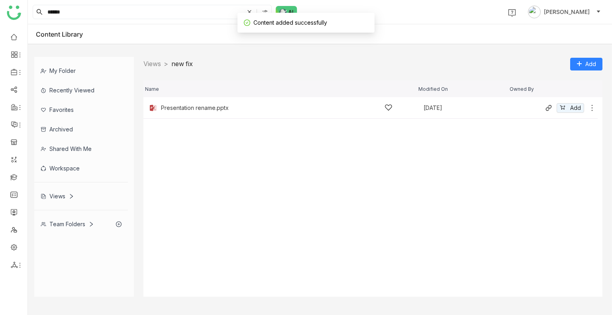
click at [591, 108] on icon at bounding box center [592, 108] width 8 height 8
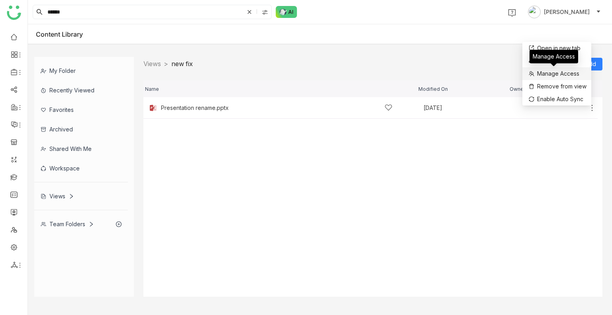
click at [543, 75] on span "Manage Access" at bounding box center [558, 73] width 42 height 9
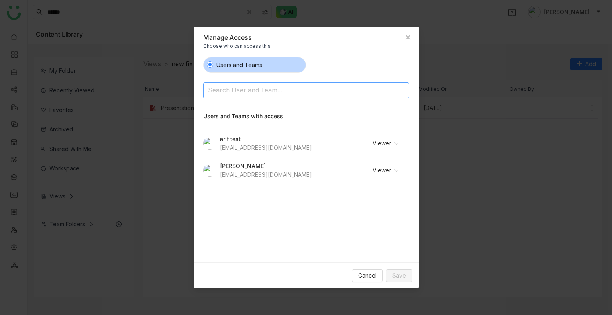
click at [277, 90] on input at bounding box center [285, 90] width 155 height 13
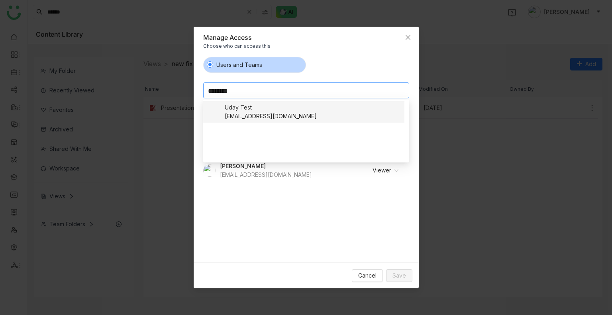
type input "********"
click at [262, 112] on div "udaybhanu.gtm@gmail.com" at bounding box center [271, 116] width 92 height 9
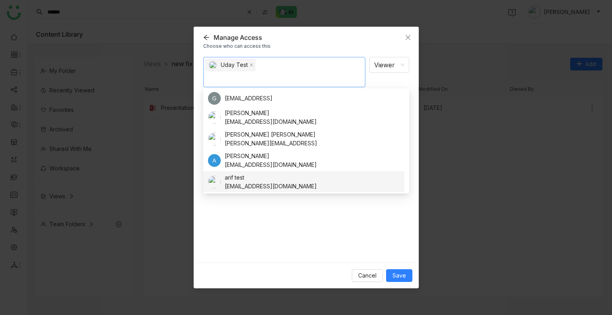
click at [285, 232] on div "Uday Test Viewer Notify people" at bounding box center [306, 157] width 206 height 200
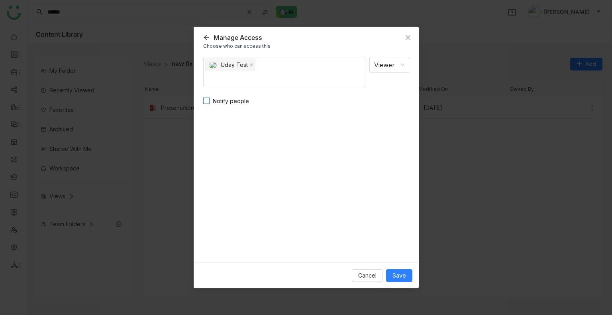
click at [236, 103] on span "Notify people" at bounding box center [230, 101] width 43 height 9
click at [265, 133] on textarea at bounding box center [306, 129] width 206 height 39
type textarea "********"
click at [390, 275] on button "Save" at bounding box center [399, 275] width 26 height 13
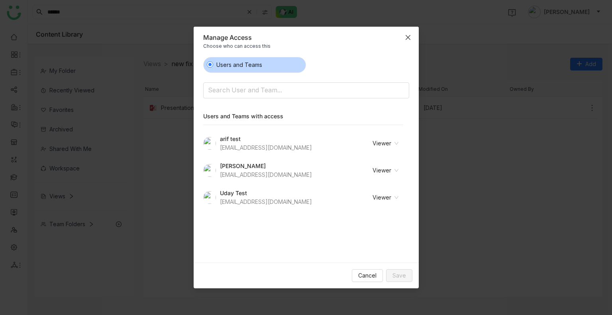
click at [408, 36] on icon "Close" at bounding box center [407, 37] width 5 height 5
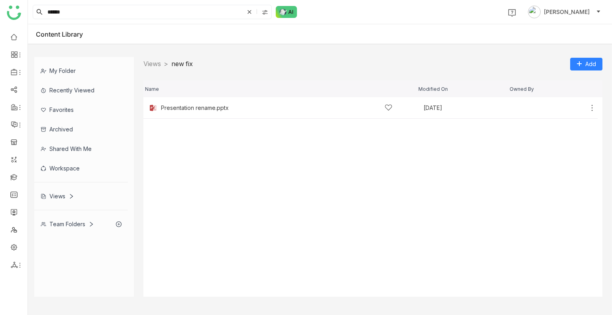
click at [72, 65] on div "My Folder" at bounding box center [81, 71] width 94 height 20
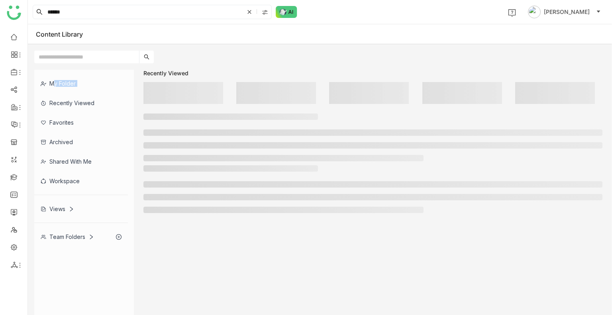
click at [72, 65] on div "My Folder Recently Viewed Favorites Archived Shared with me Workspace Views Tea…" at bounding box center [320, 198] width 584 height 271
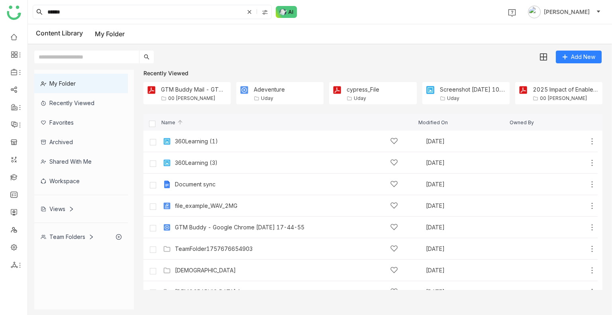
click at [65, 232] on div "Team Folders" at bounding box center [81, 237] width 94 height 20
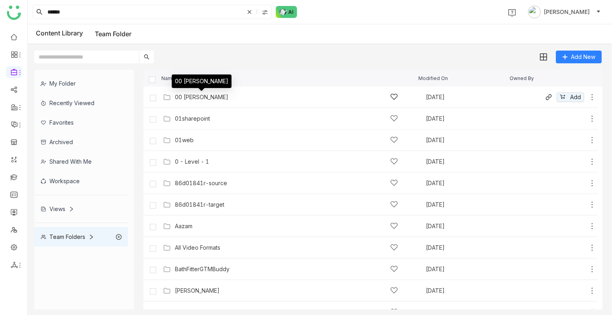
click at [186, 98] on div "00 Arif Folder" at bounding box center [201, 97] width 53 height 6
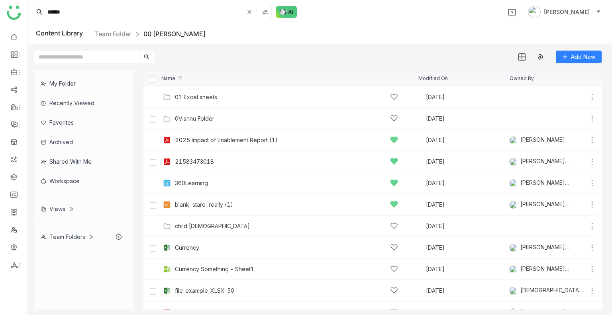
click at [223, 70] on div "Name Modified On Owned By" at bounding box center [372, 78] width 459 height 17
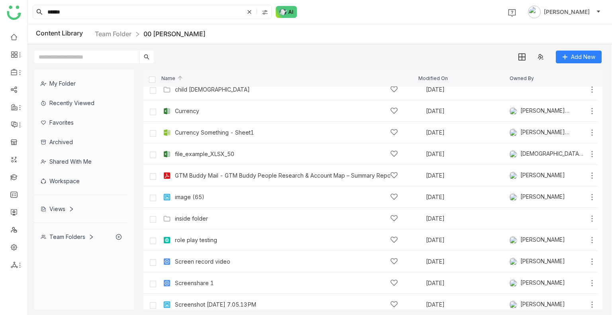
scroll to position [139, 0]
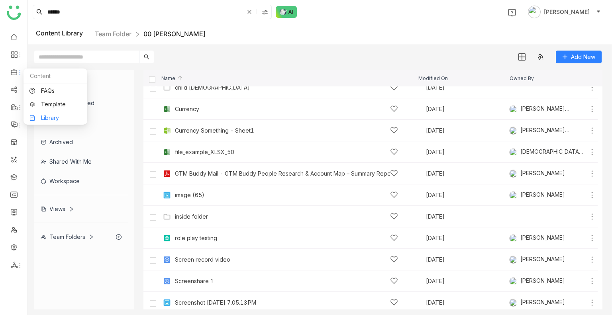
click at [51, 115] on link "Library" at bounding box center [55, 118] width 52 height 6
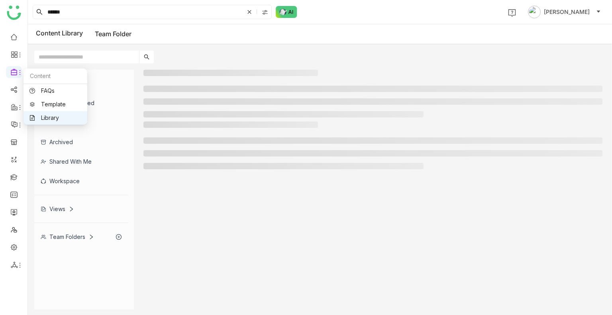
click at [51, 115] on link "Library" at bounding box center [55, 118] width 52 height 6
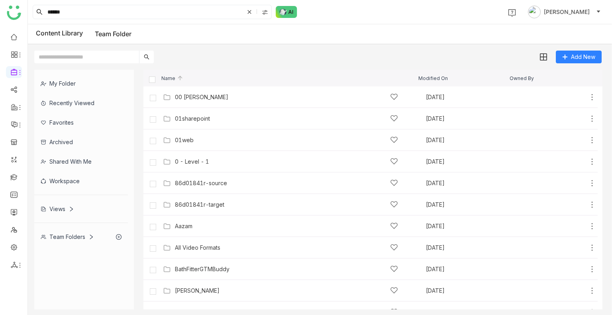
click at [73, 185] on div "Workspace" at bounding box center [81, 181] width 94 height 20
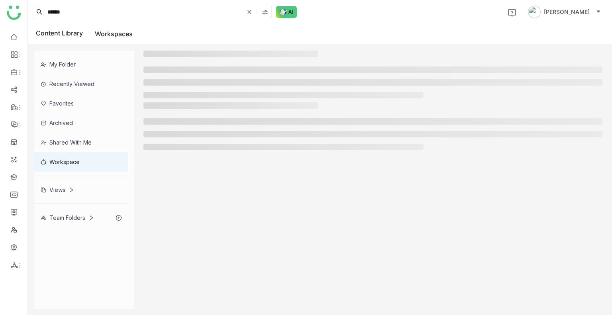
click at [73, 185] on div "Views" at bounding box center [81, 190] width 94 height 20
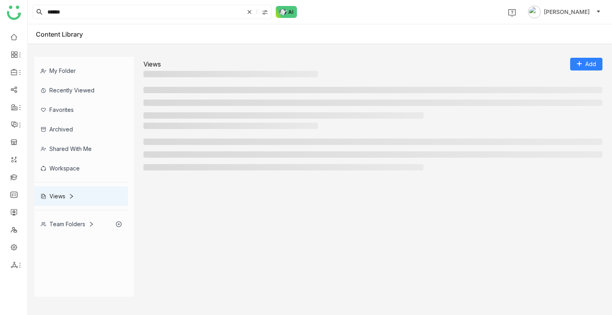
click at [73, 185] on div "My Folder Recently Viewed Favorites Archived Shared with me Workspace Views Tea…" at bounding box center [84, 145] width 100 height 177
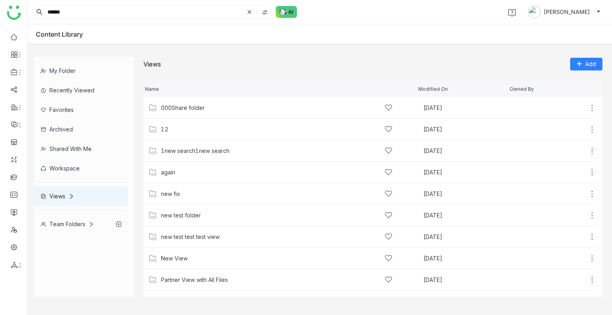
click at [63, 166] on div "Workspace" at bounding box center [81, 169] width 94 height 20
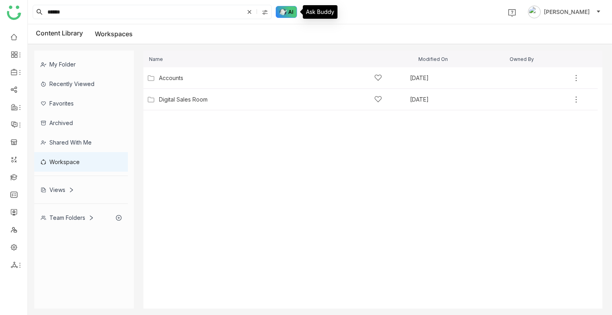
click at [285, 6] on img at bounding box center [287, 12] width 22 height 12
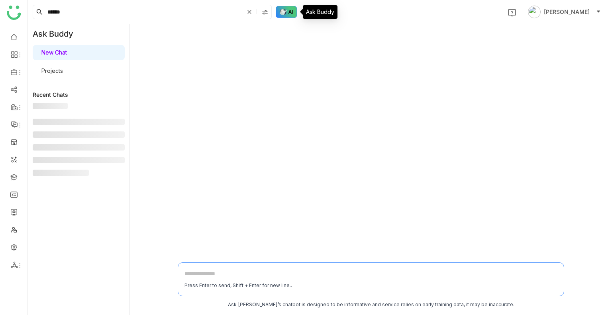
click at [285, 6] on img at bounding box center [287, 12] width 22 height 12
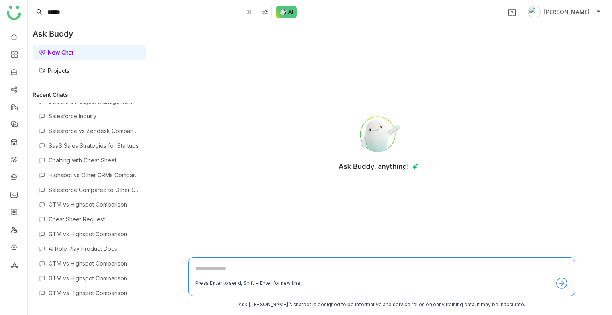
scroll to position [577, 0]
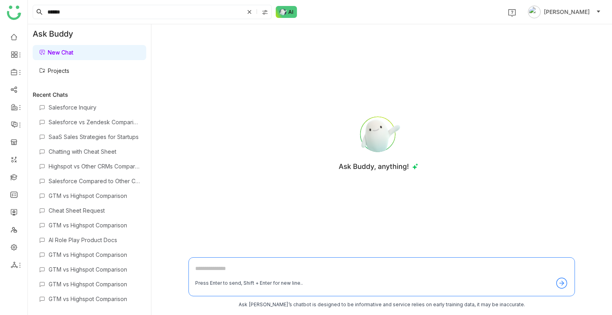
click at [66, 74] on link "Projects" at bounding box center [54, 70] width 30 height 7
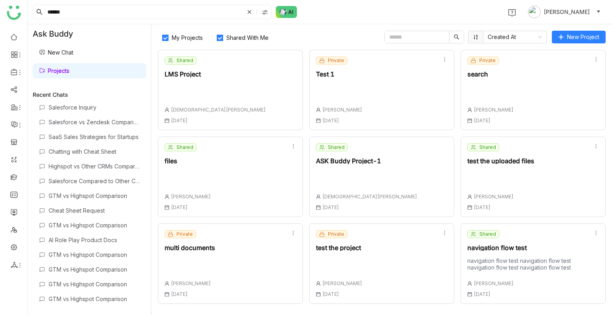
click at [66, 74] on link "Projects" at bounding box center [54, 70] width 30 height 7
click at [233, 37] on span "Shared With Me" at bounding box center [247, 37] width 49 height 7
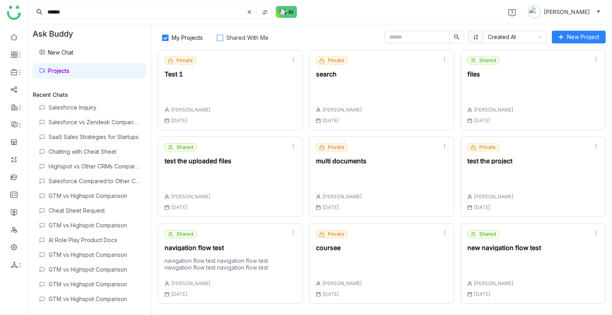
scroll to position [172, 0]
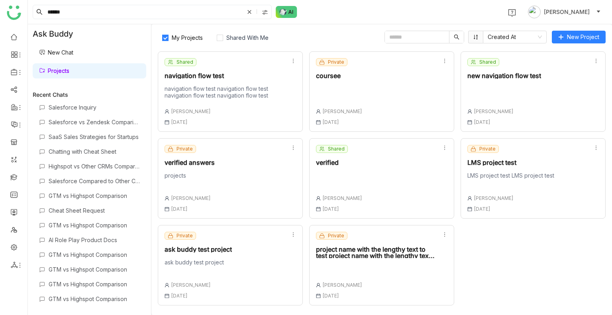
click at [367, 272] on div at bounding box center [375, 269] width 119 height 11
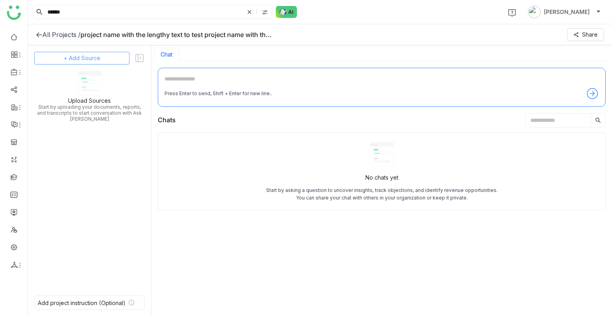
click at [107, 54] on button "+ Add Source" at bounding box center [81, 58] width 95 height 13
click at [97, 76] on span "GTM Buddy Content" at bounding box center [88, 79] width 46 height 7
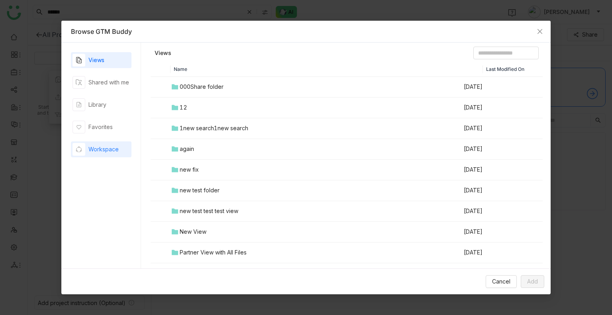
click at [111, 145] on div "Workspace" at bounding box center [103, 149] width 30 height 9
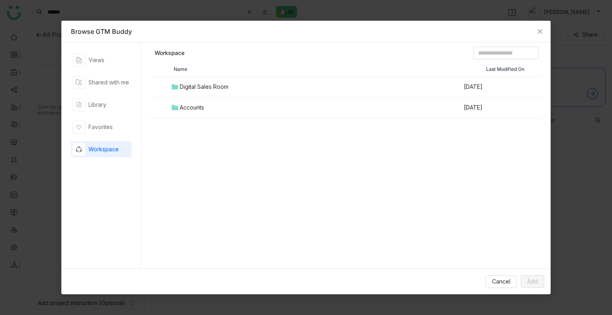
click at [202, 93] on td "Digital Sales Room" at bounding box center [316, 87] width 293 height 21
click at [202, 93] on div at bounding box center [346, 98] width 391 height 40
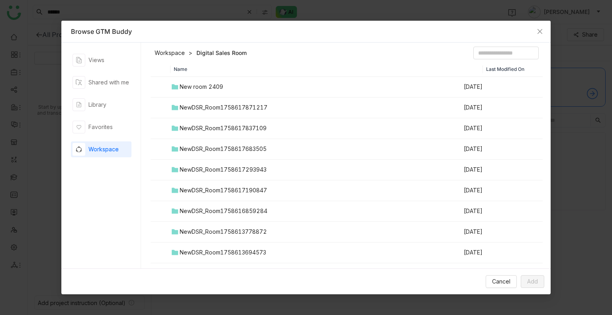
click at [189, 85] on div "New room 2409" at bounding box center [201, 86] width 43 height 9
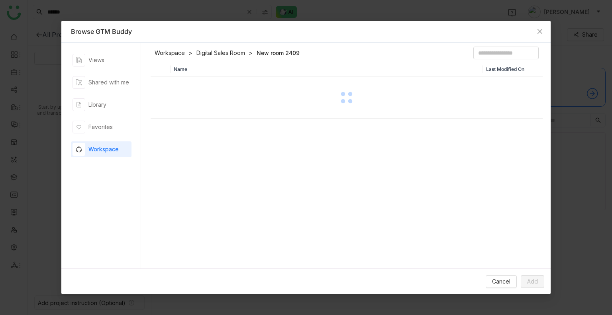
click at [189, 85] on div at bounding box center [346, 98] width 391 height 40
click at [217, 51] on link "Digital Sales Room" at bounding box center [220, 53] width 49 height 8
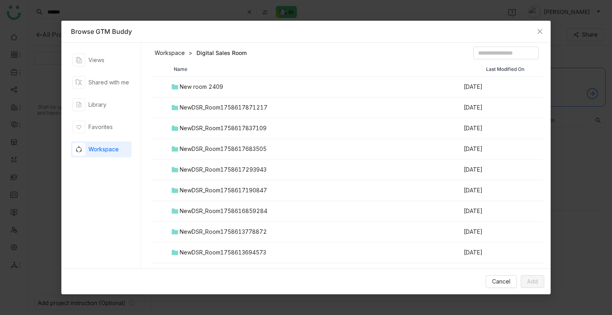
click at [226, 103] on div "NewDSR_Room1758617871217" at bounding box center [224, 107] width 88 height 9
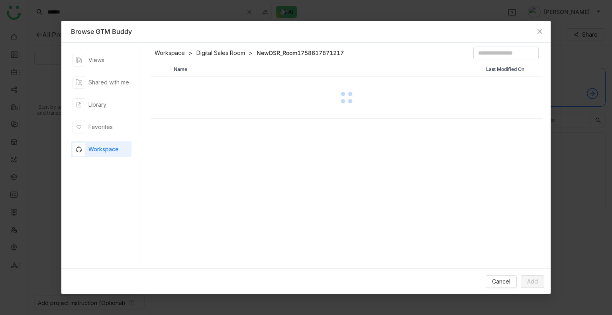
click at [226, 103] on div at bounding box center [346, 98] width 391 height 40
click at [225, 52] on link "Digital Sales Room" at bounding box center [220, 53] width 49 height 8
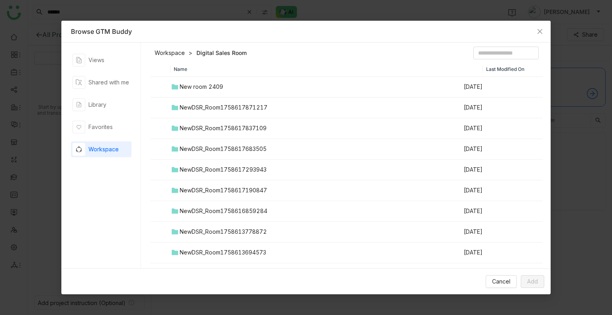
click at [172, 52] on link "Workspace" at bounding box center [170, 53] width 30 height 8
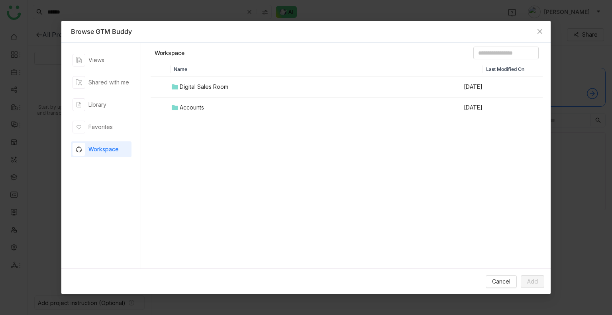
click at [197, 107] on div "Accounts" at bounding box center [192, 107] width 24 height 9
click at [197, 107] on div at bounding box center [346, 98] width 391 height 40
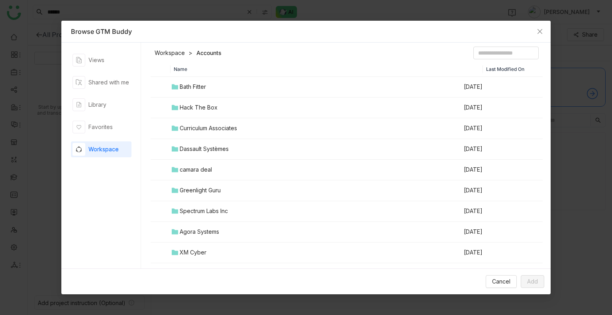
click at [201, 84] on div "Bath Fitter" at bounding box center [193, 86] width 26 height 9
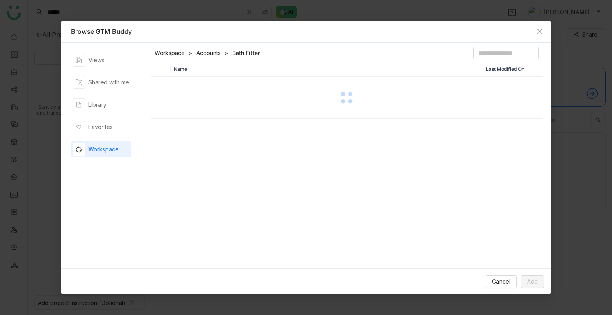
click at [201, 84] on div at bounding box center [346, 98] width 391 height 40
click at [206, 49] on link "Accounts" at bounding box center [208, 53] width 24 height 8
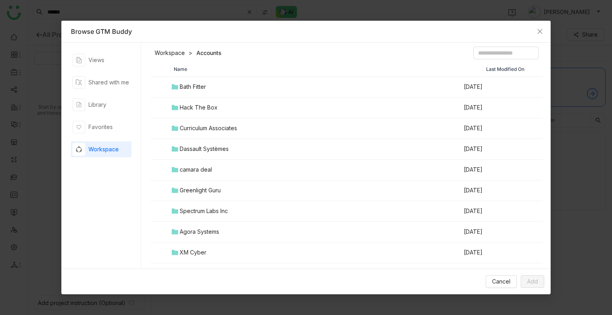
click at [207, 99] on td "Hack The Box" at bounding box center [316, 108] width 293 height 21
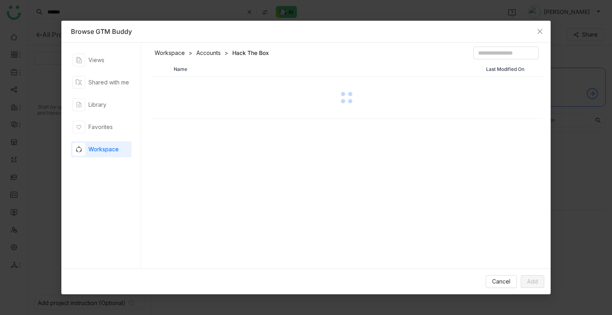
click at [207, 99] on div at bounding box center [346, 98] width 391 height 40
click at [206, 88] on div "Hack The Box - Company Overview (2025)" at bounding box center [241, 86] width 118 height 9
click at [533, 278] on span "Add" at bounding box center [532, 281] width 11 height 9
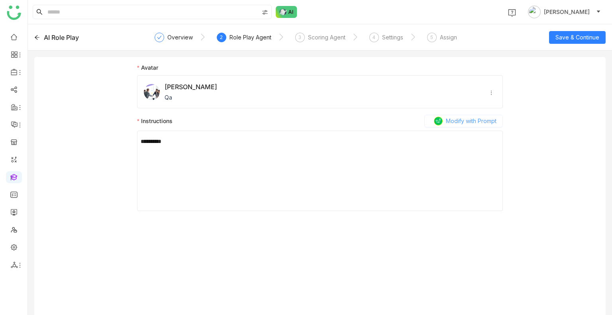
click at [462, 121] on span "Modify with Prompt" at bounding box center [471, 121] width 51 height 9
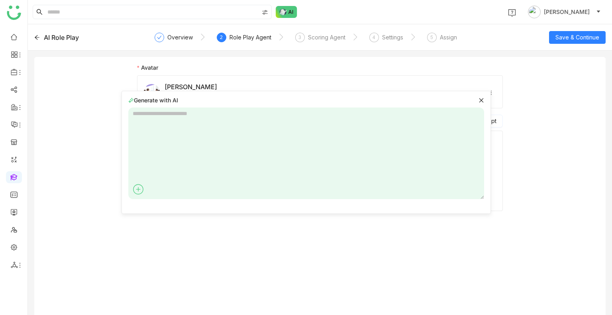
click at [230, 133] on textarea at bounding box center [306, 154] width 356 height 92
type textarea "**********"
